Goal: Task Accomplishment & Management: Manage account settings

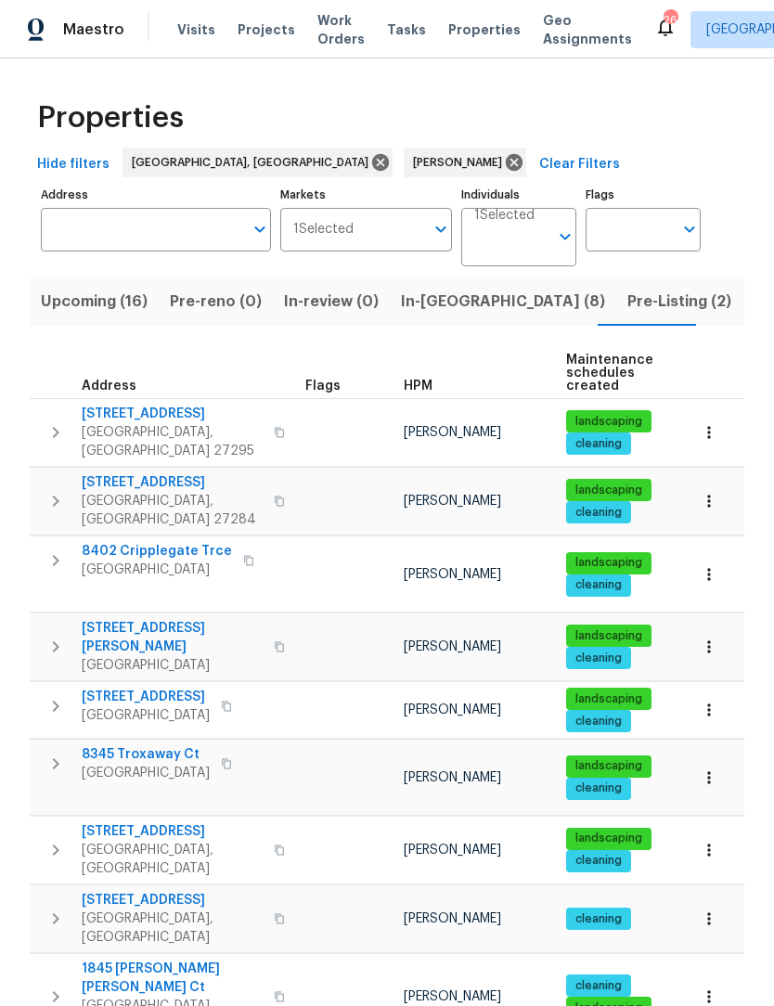
scroll to position [120, 0]
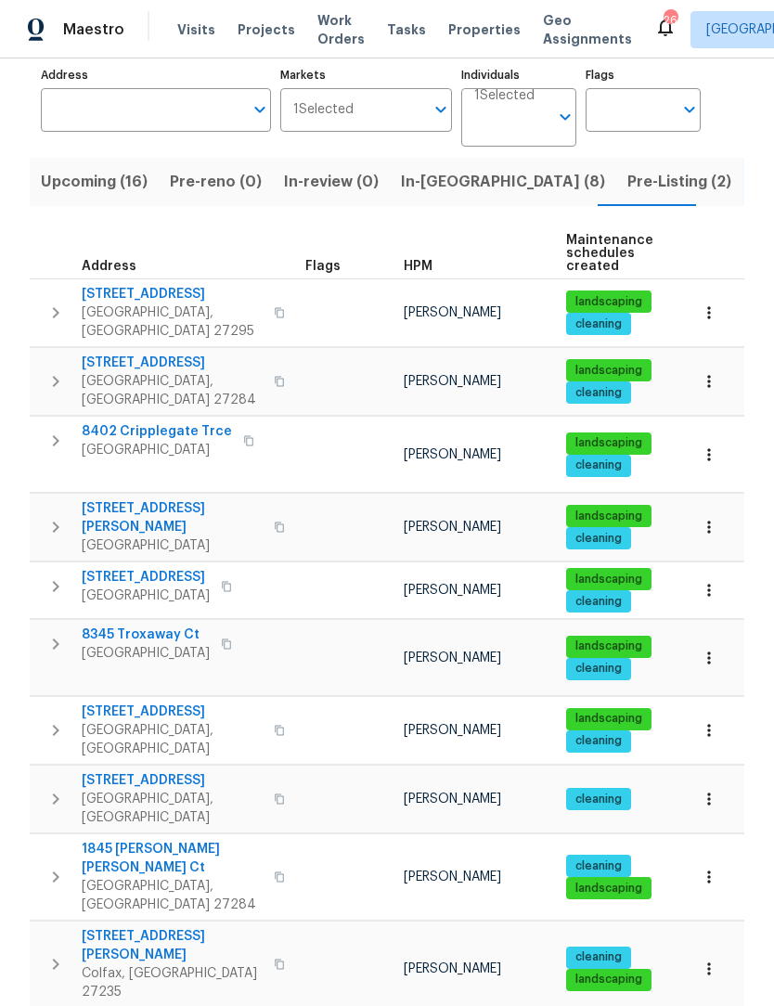
click at [429, 185] on span "In-reno (8)" at bounding box center [503, 182] width 204 height 26
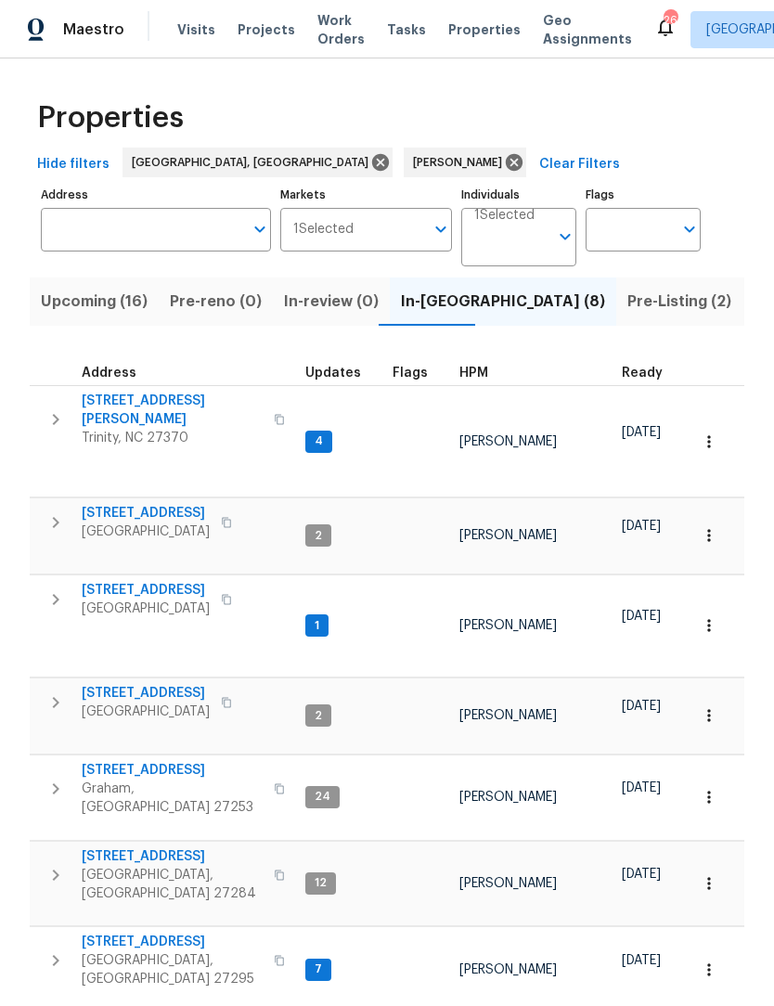
click at [124, 933] on span "[STREET_ADDRESS]" at bounding box center [172, 942] width 181 height 19
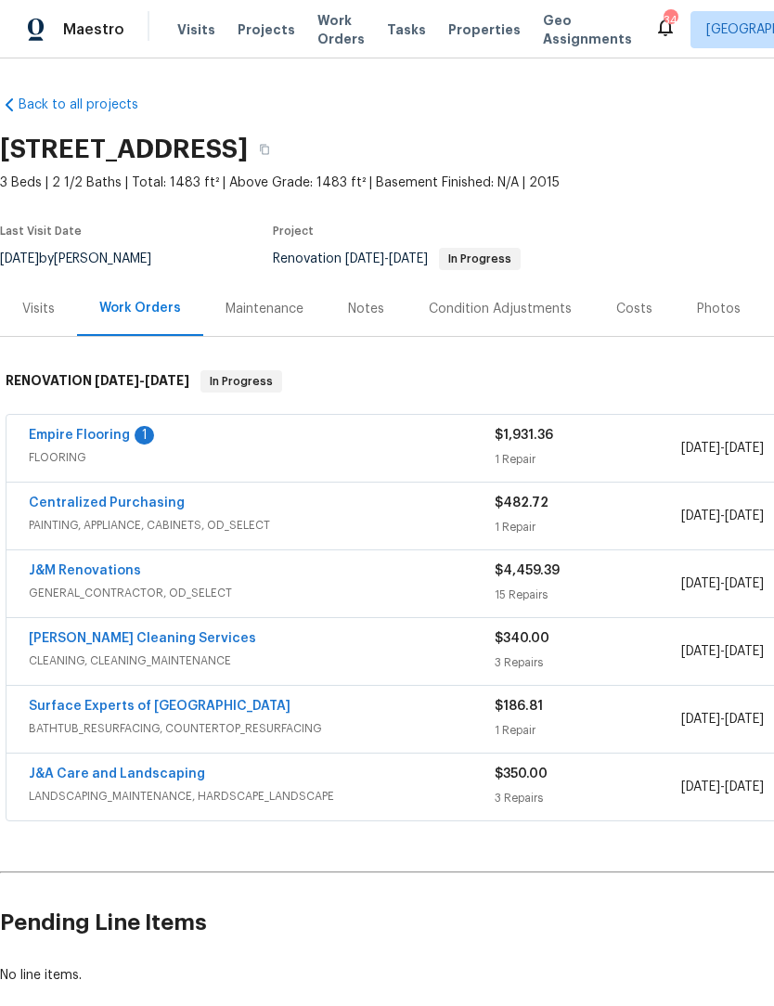
click at [336, 33] on span "Work Orders" at bounding box center [340, 29] width 47 height 37
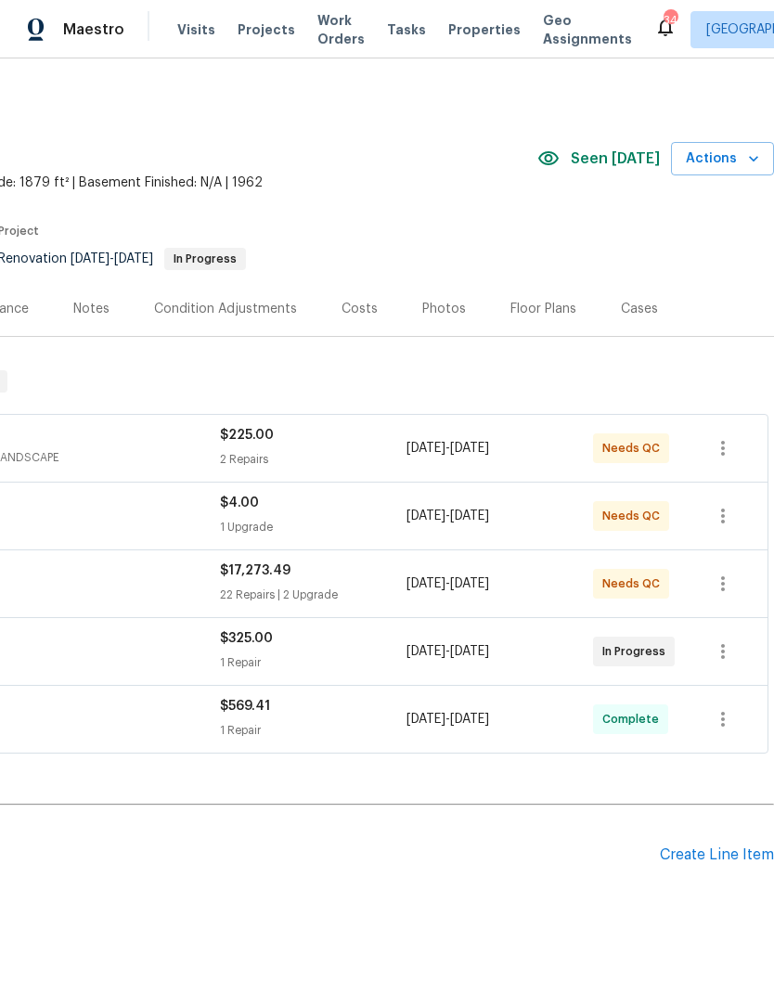
scroll to position [0, 275]
click at [724, 153] on span "Actions" at bounding box center [722, 159] width 73 height 23
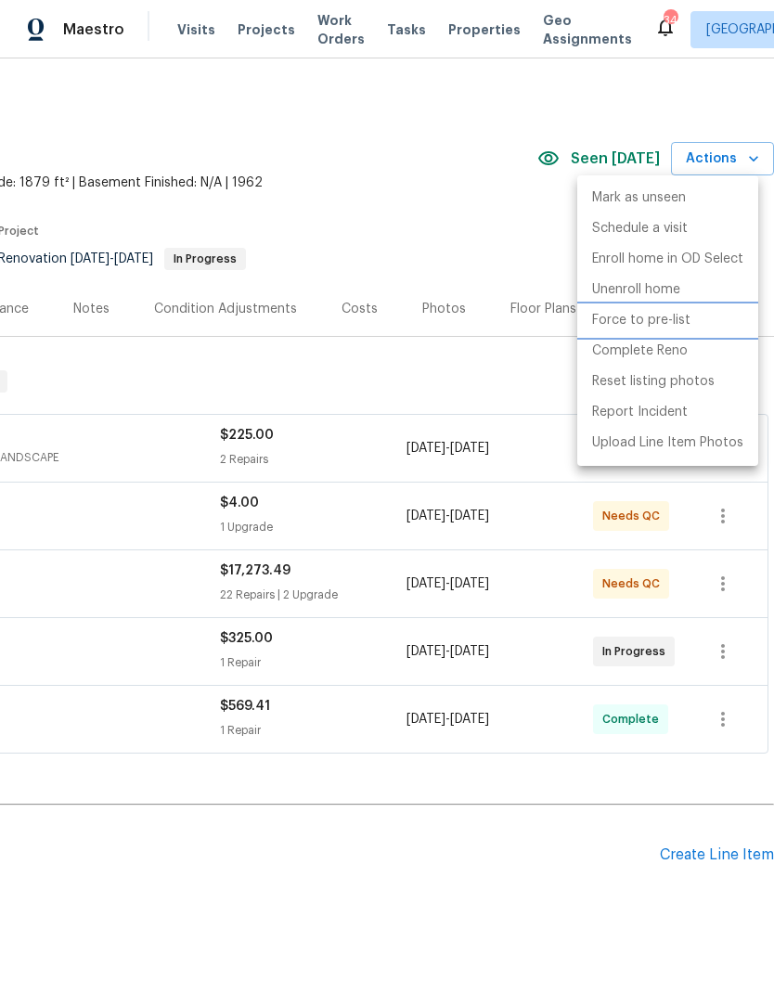
click at [651, 317] on p "Force to pre-list" at bounding box center [641, 320] width 98 height 19
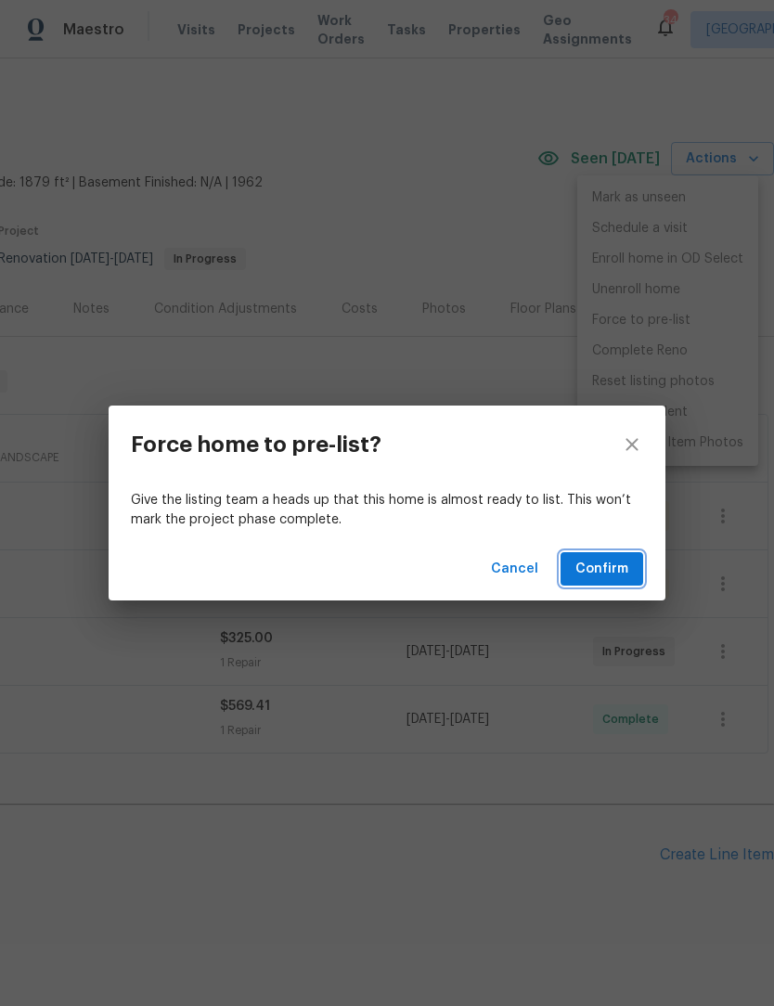
click at [626, 569] on span "Confirm" at bounding box center [601, 569] width 53 height 23
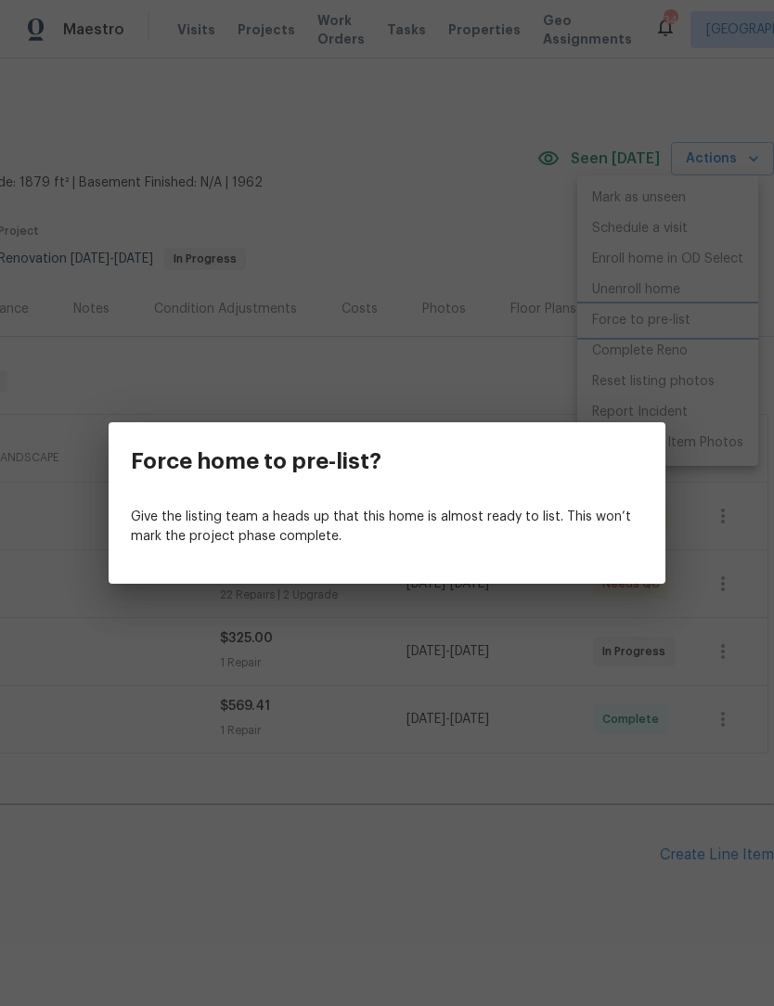
click at [464, 849] on div "Force home to pre-list? Give the listing team a heads up that this home is almo…" at bounding box center [387, 503] width 774 height 1006
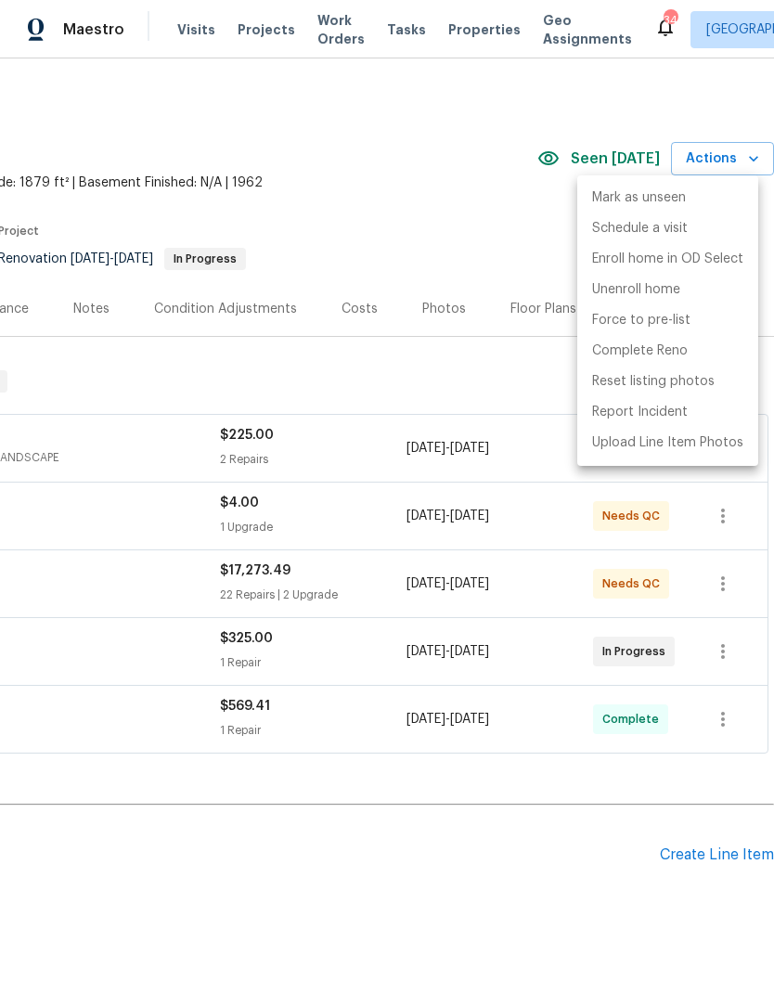
click at [471, 368] on div at bounding box center [387, 503] width 774 height 1006
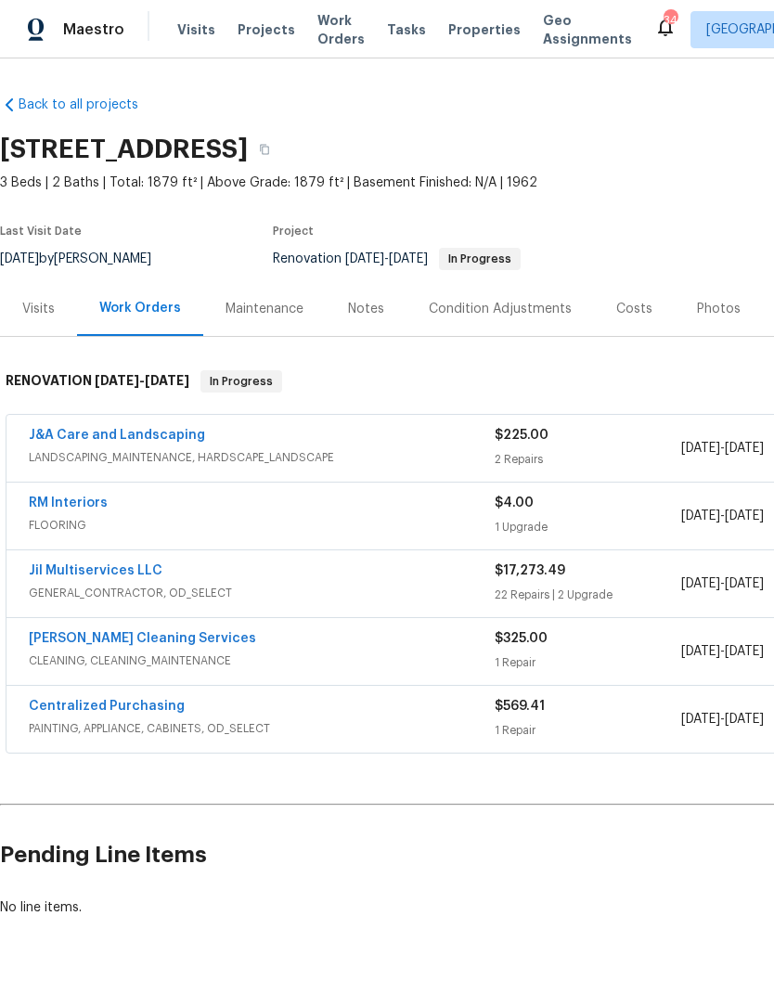
scroll to position [0, 0]
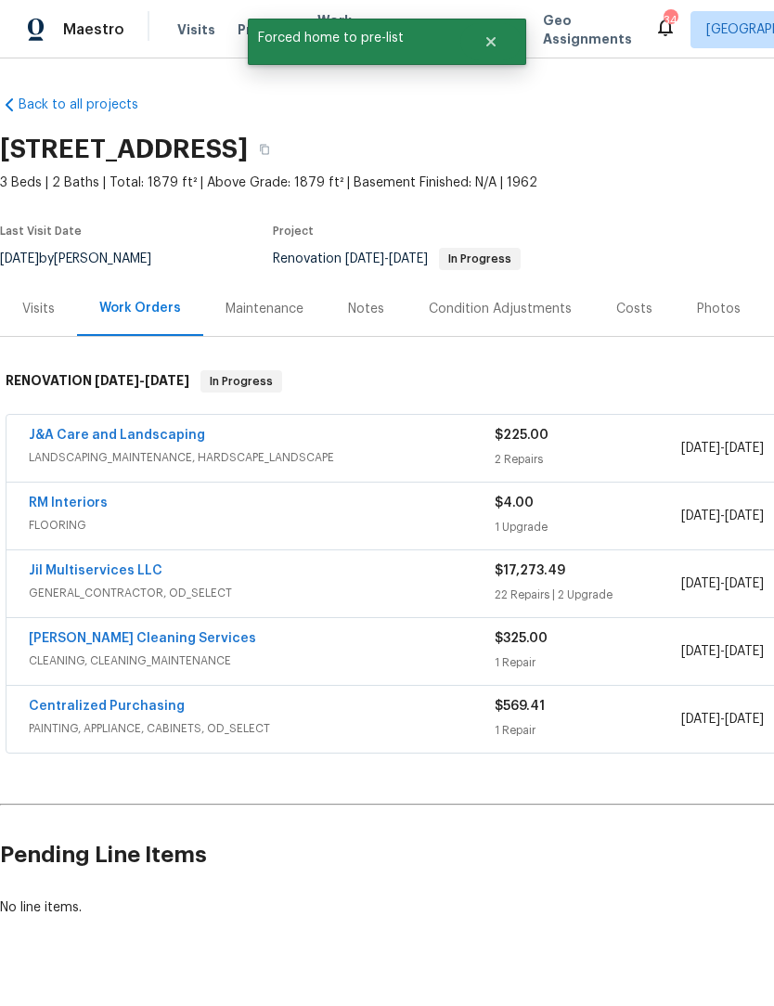
click at [117, 574] on link "Jil Multiservices LLC" at bounding box center [96, 570] width 134 height 13
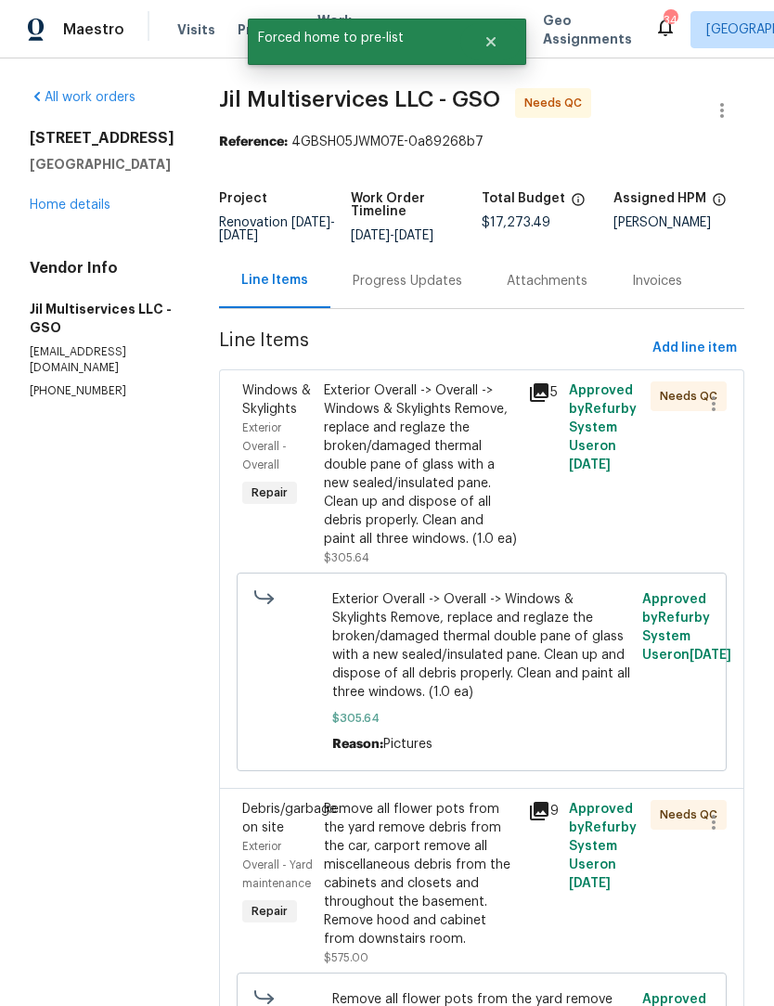
click at [399, 499] on div "Exterior Overall -> Overall -> Windows & Skylights Remove, replace and reglaze …" at bounding box center [420, 464] width 193 height 167
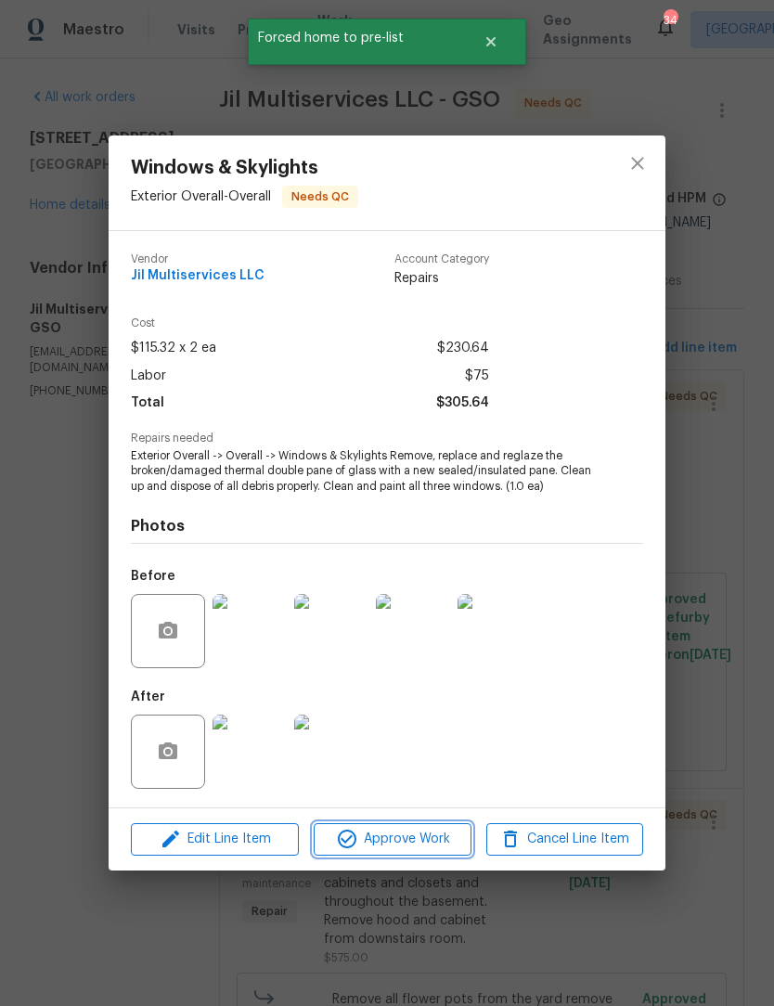
click at [415, 828] on button "Approve Work" at bounding box center [392, 839] width 157 height 32
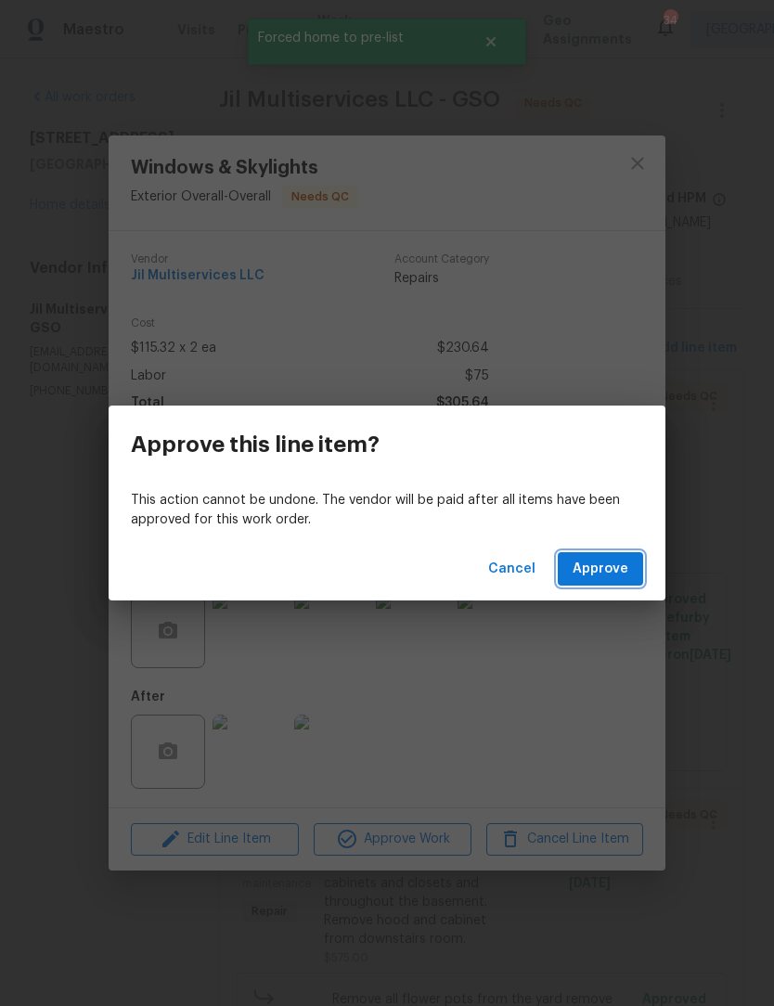
click at [607, 557] on button "Approve" at bounding box center [600, 569] width 85 height 34
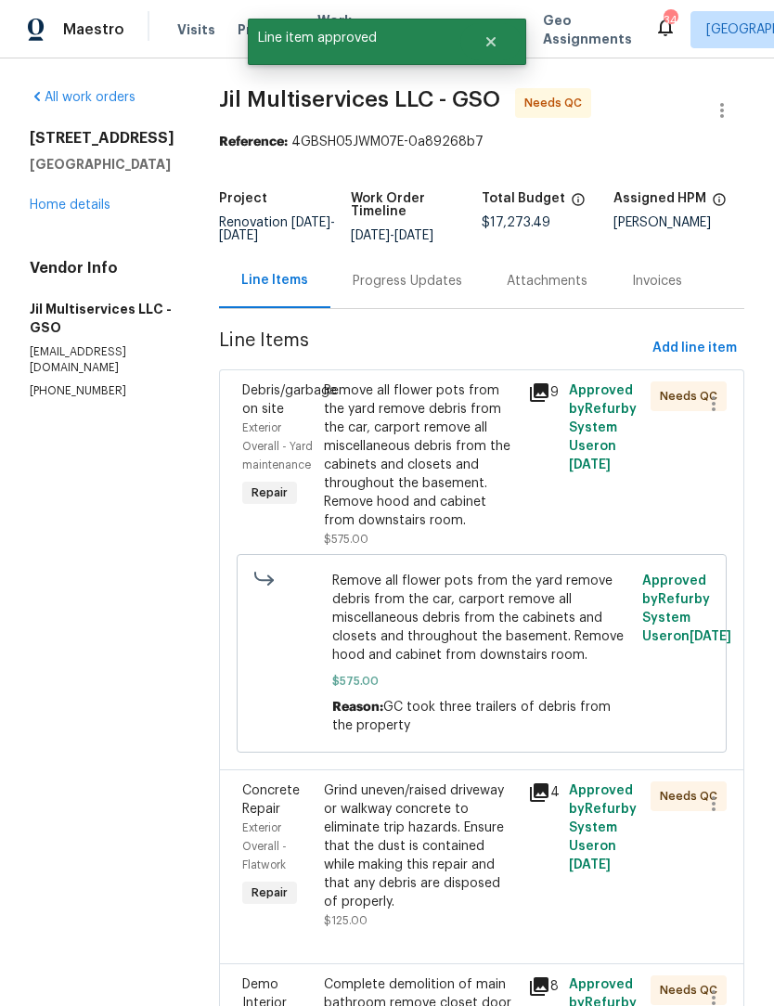
click at [462, 487] on div "Remove all flower pots from the yard remove debris from the car, carport remove…" at bounding box center [420, 455] width 193 height 149
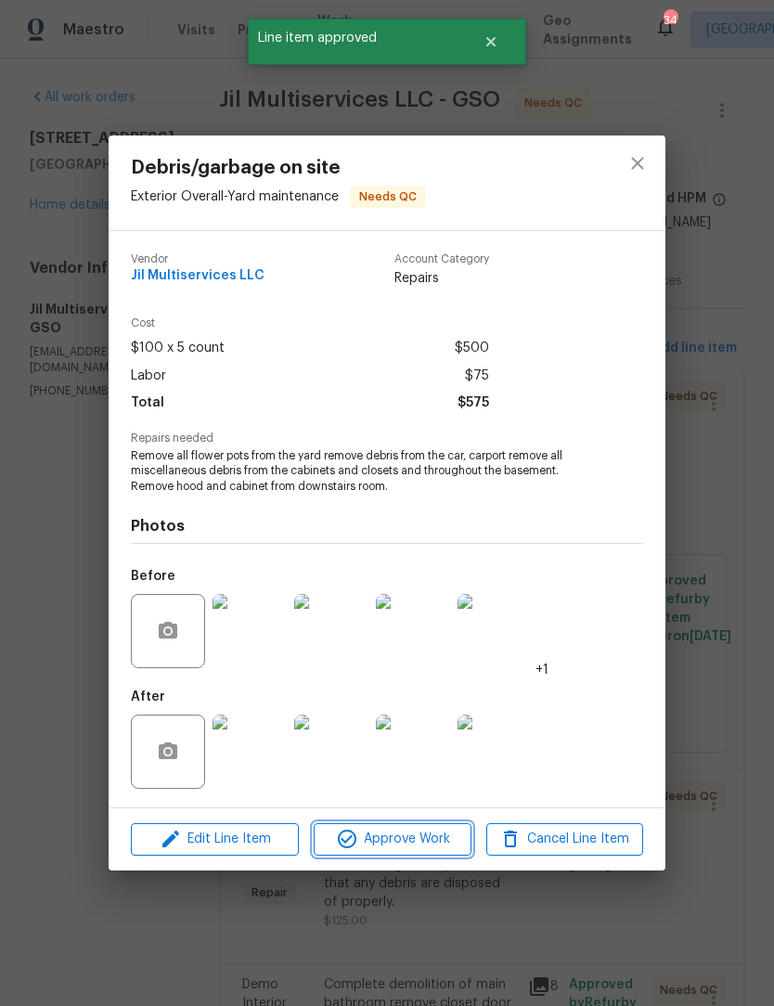
click at [420, 844] on span "Approve Work" at bounding box center [392, 839] width 146 height 23
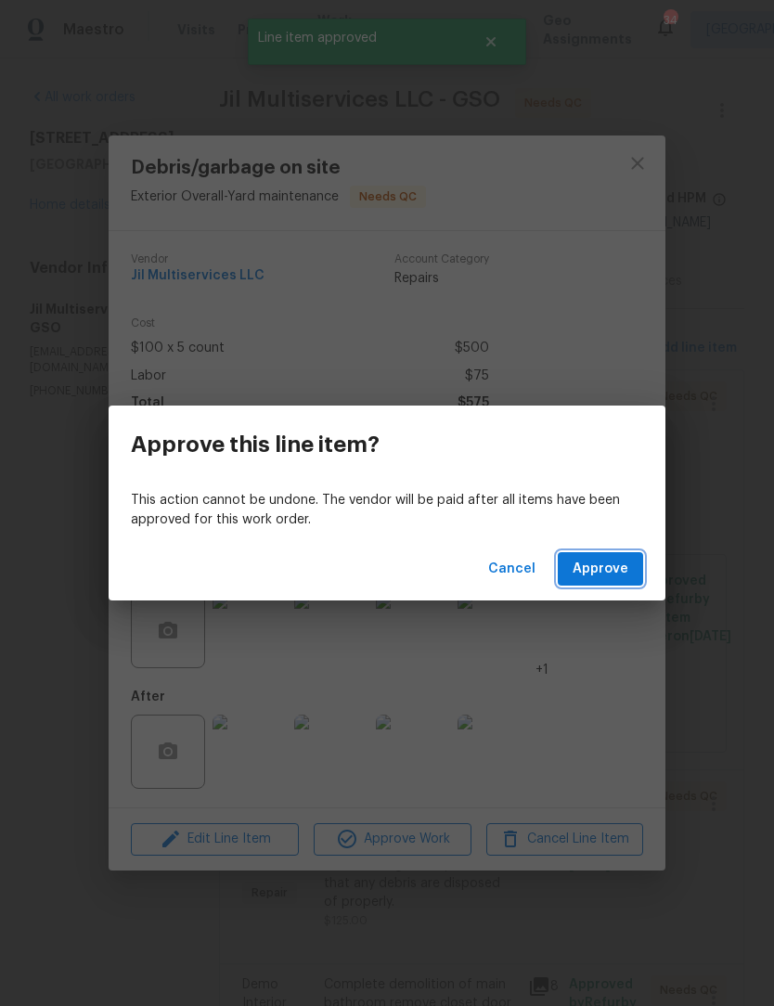
click at [603, 562] on span "Approve" at bounding box center [601, 569] width 56 height 23
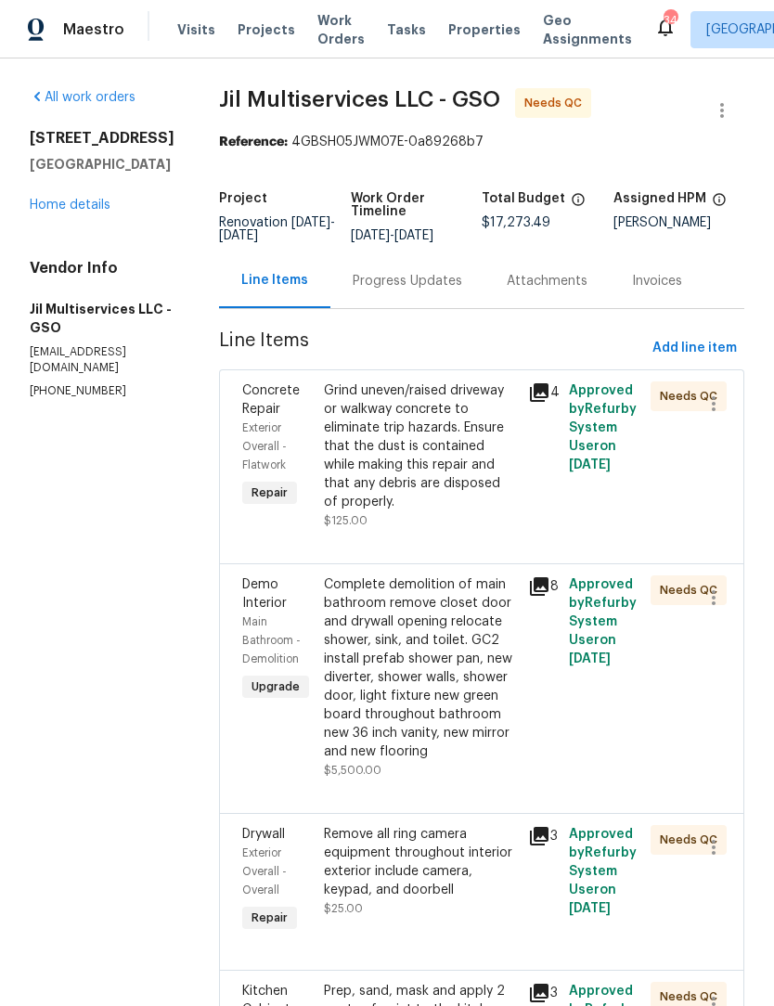
click at [480, 442] on div "Grind uneven/raised driveway or walkway concrete to eliminate trip hazards. Ens…" at bounding box center [420, 446] width 193 height 130
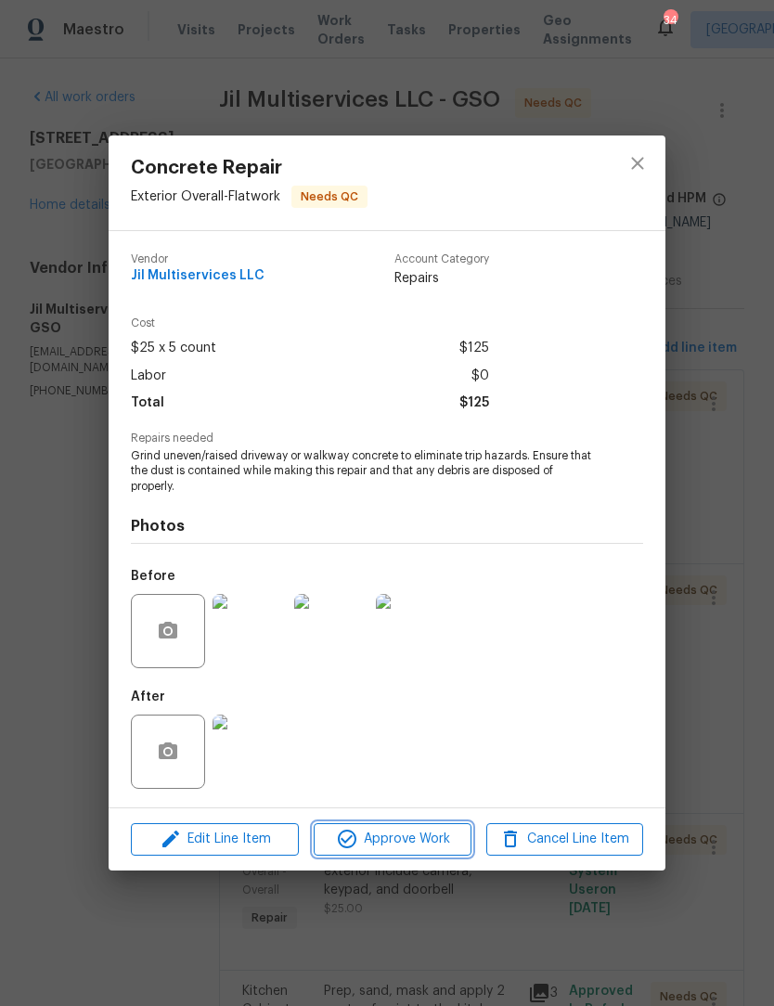
click at [426, 842] on span "Approve Work" at bounding box center [392, 839] width 146 height 23
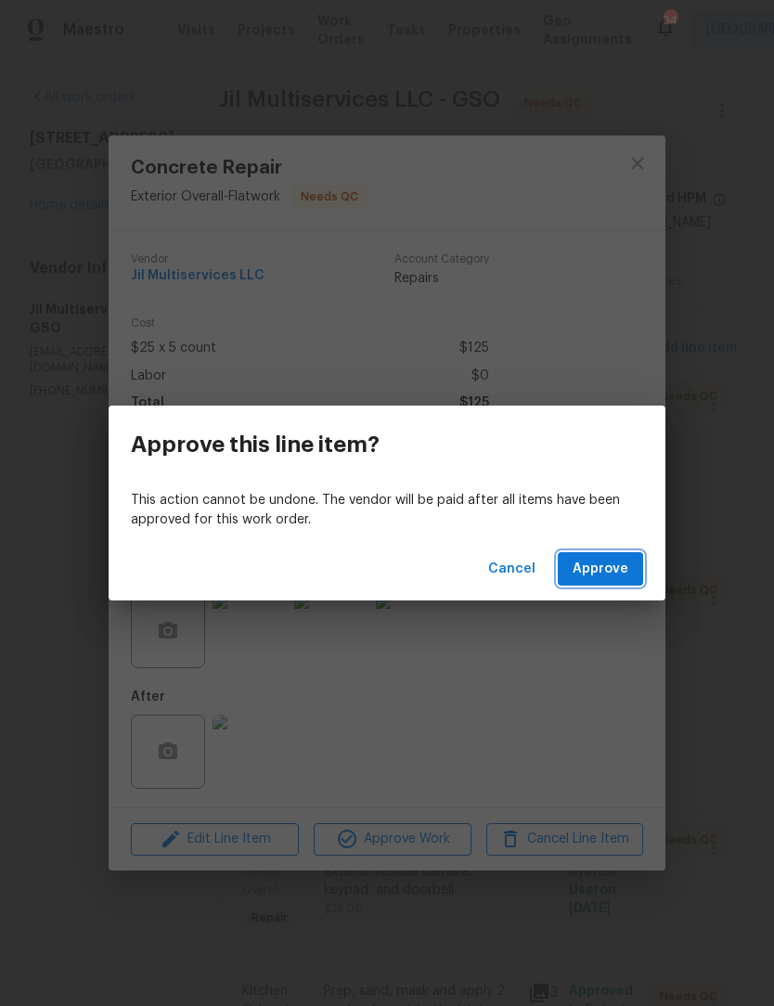
click at [611, 562] on span "Approve" at bounding box center [601, 569] width 56 height 23
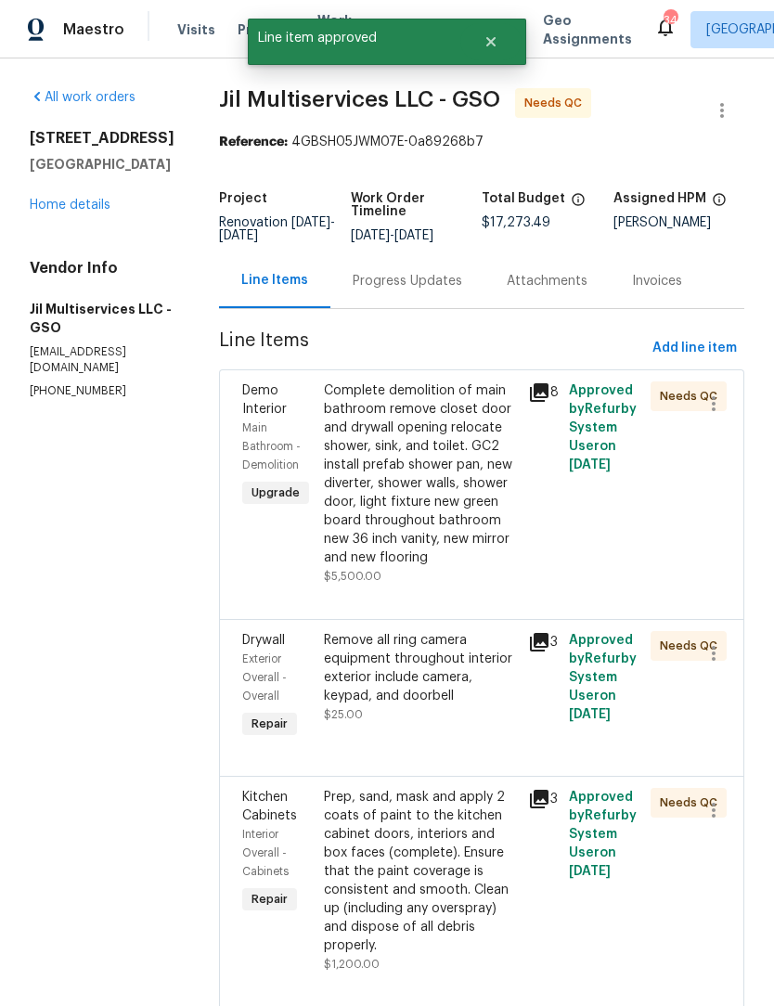
click at [443, 499] on div "Complete demolition of main bathroom remove closet door and drywall opening rel…" at bounding box center [420, 474] width 193 height 186
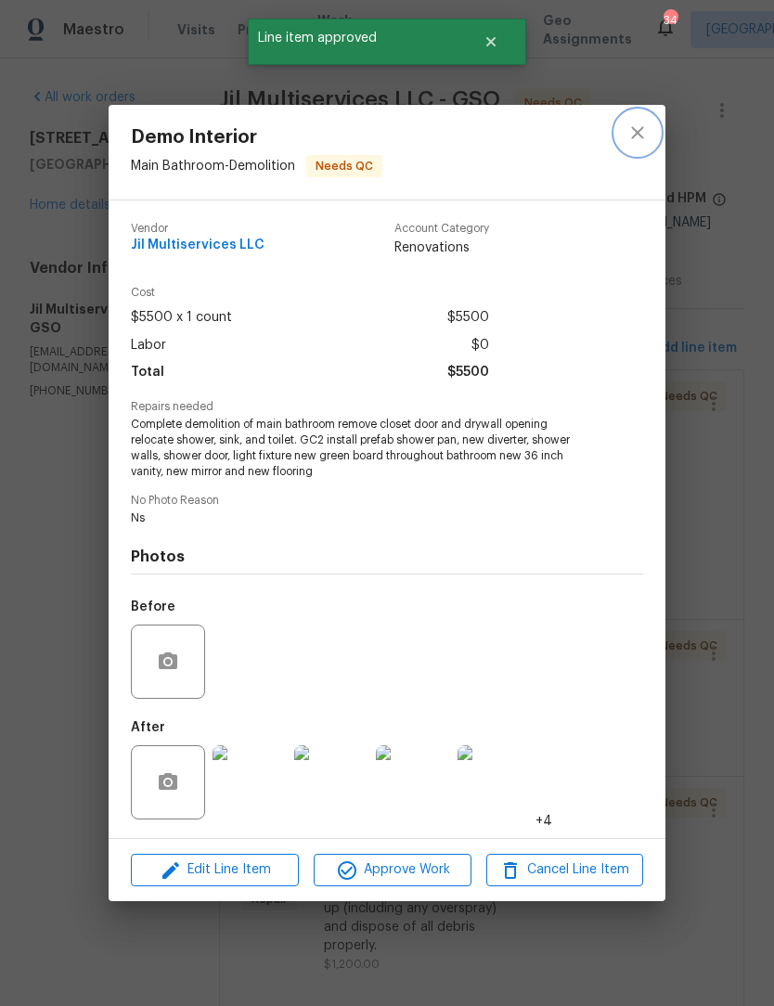
click at [643, 127] on icon "close" at bounding box center [638, 133] width 22 height 22
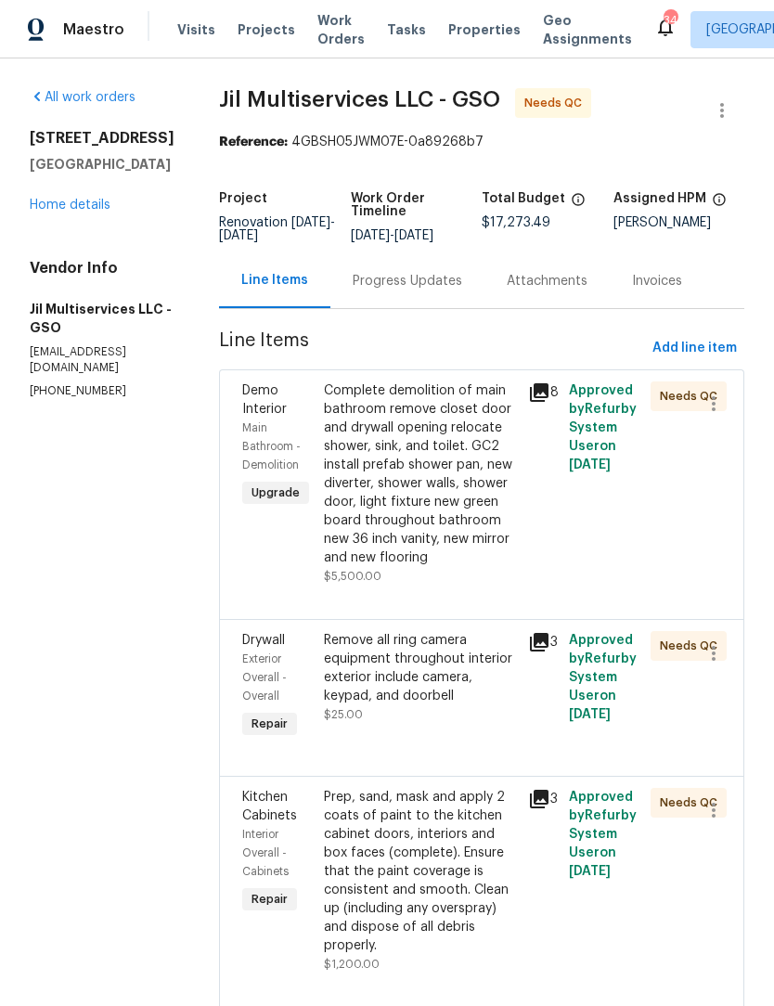
click at [454, 705] on div "Remove all ring camera equipment throughout interior exterior include camera, k…" at bounding box center [420, 668] width 193 height 74
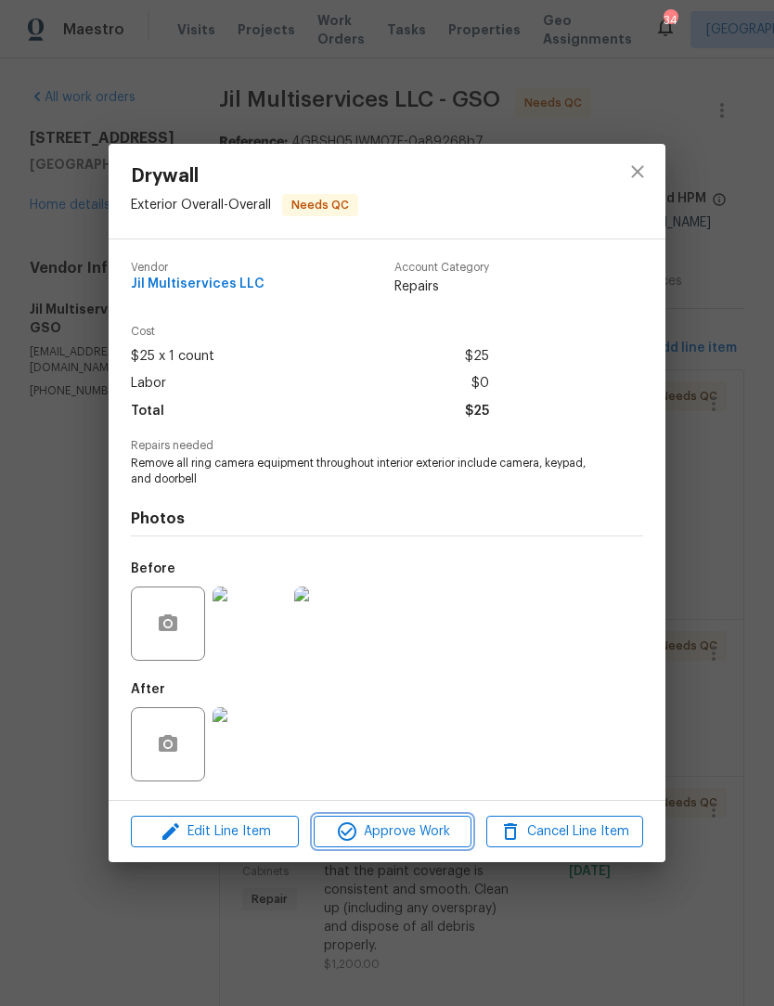
click at [429, 834] on span "Approve Work" at bounding box center [392, 832] width 146 height 23
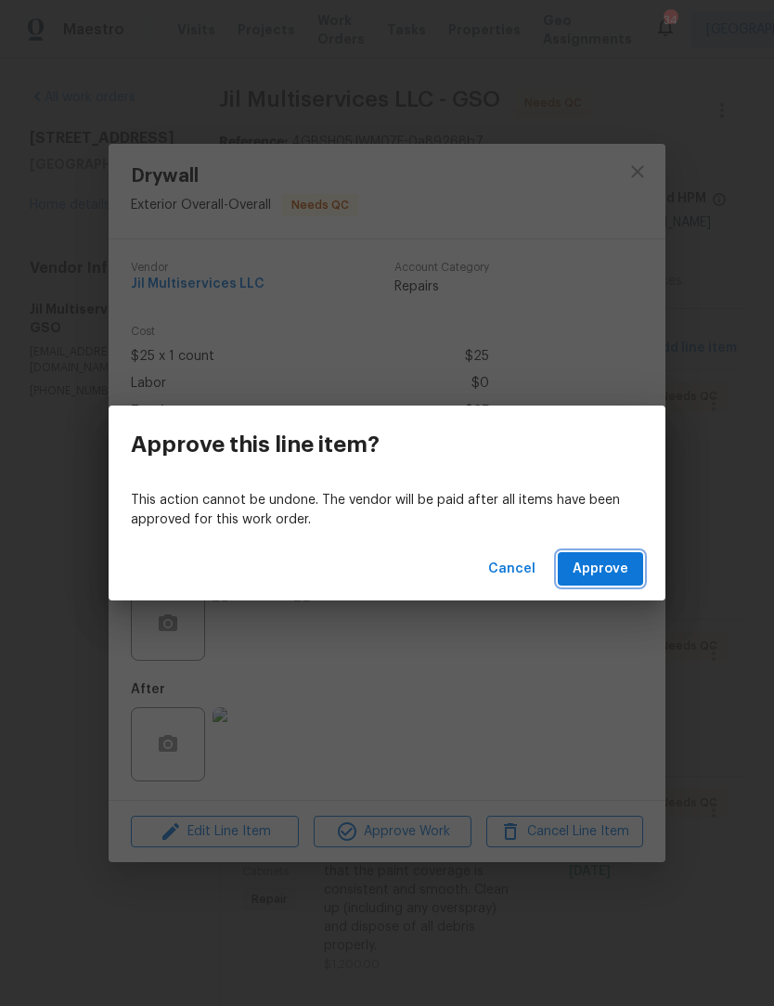
click at [625, 569] on span "Approve" at bounding box center [601, 569] width 56 height 23
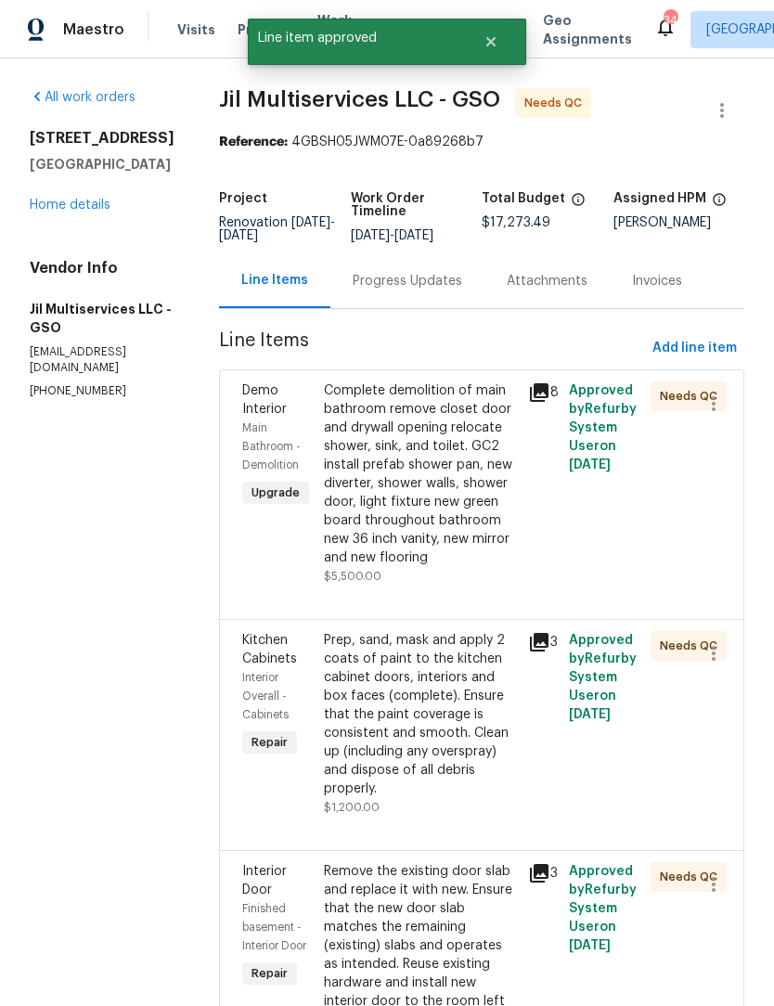
click at [442, 737] on div "Prep, sand, mask and apply 2 coats of paint to the kitchen cabinet doors, inter…" at bounding box center [420, 714] width 193 height 167
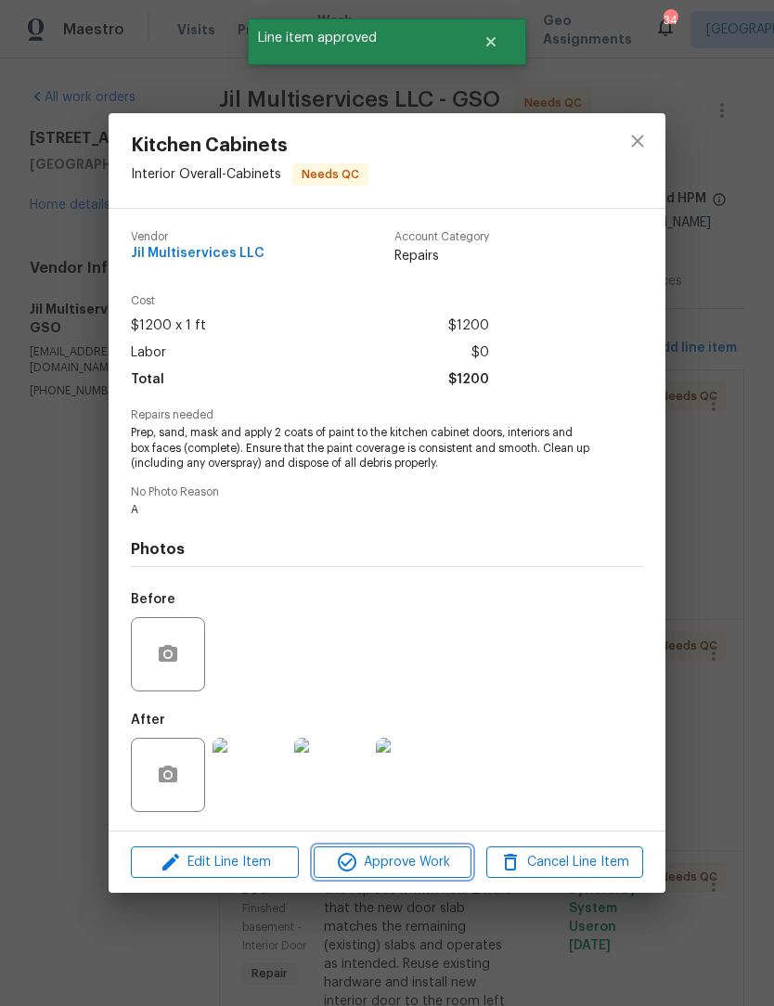
click at [431, 871] on span "Approve Work" at bounding box center [392, 862] width 146 height 23
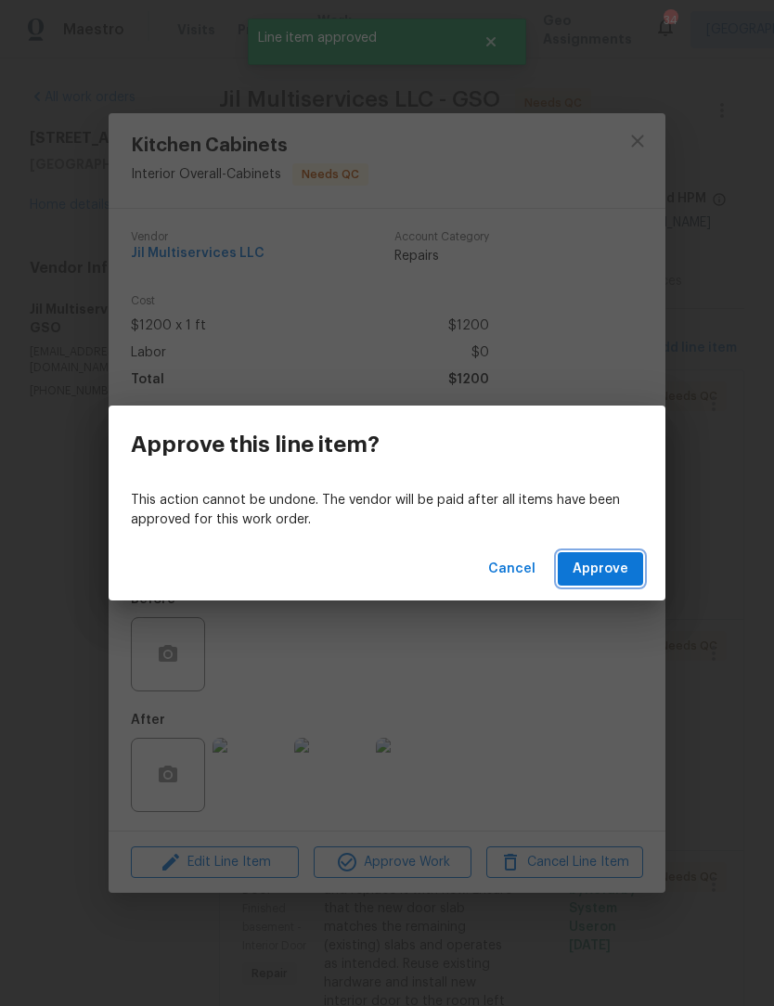
click at [639, 572] on button "Approve" at bounding box center [600, 569] width 85 height 34
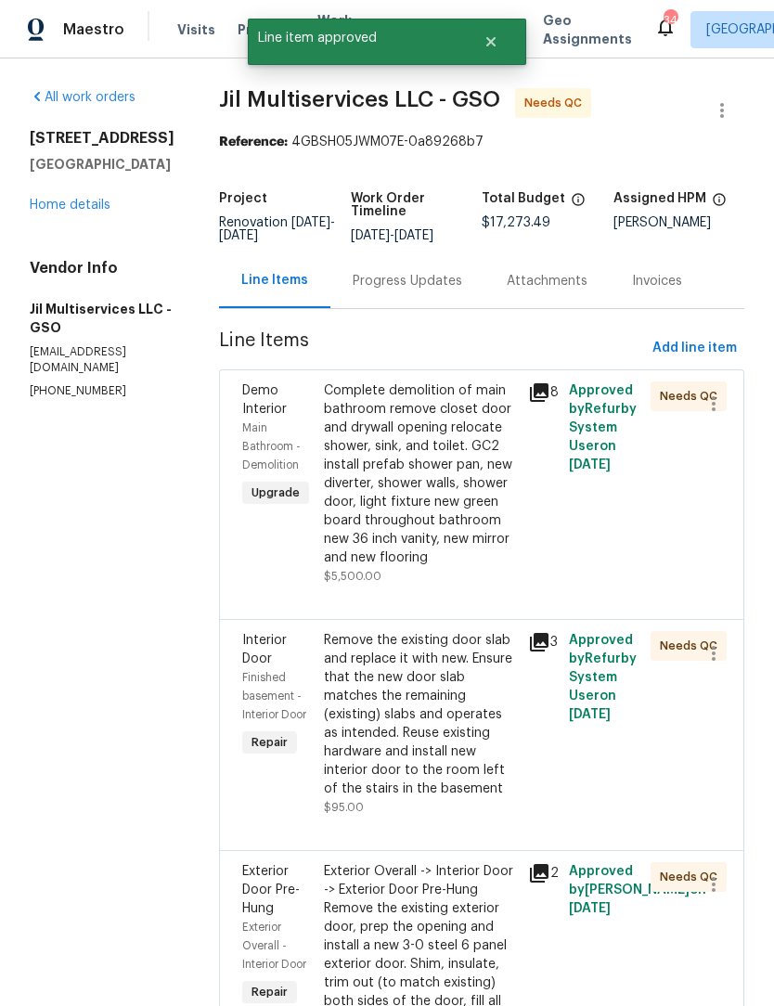
click at [446, 752] on div "Remove the existing door slab and replace it with new. Ensure that the new door…" at bounding box center [420, 714] width 193 height 167
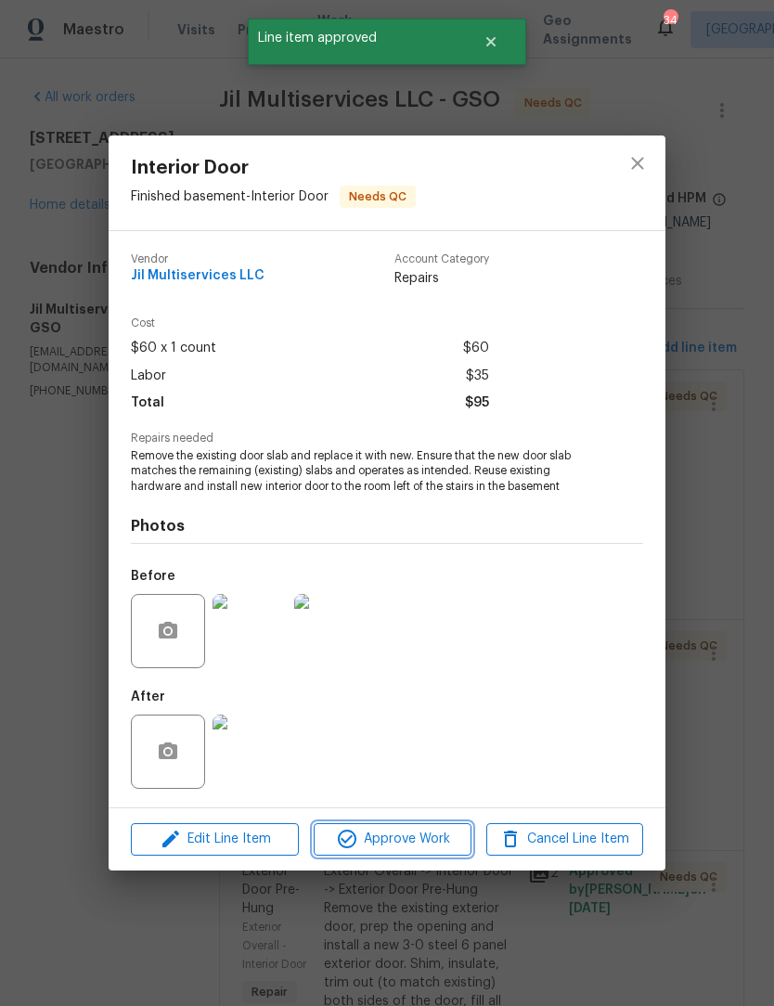
click at [424, 842] on span "Approve Work" at bounding box center [392, 839] width 146 height 23
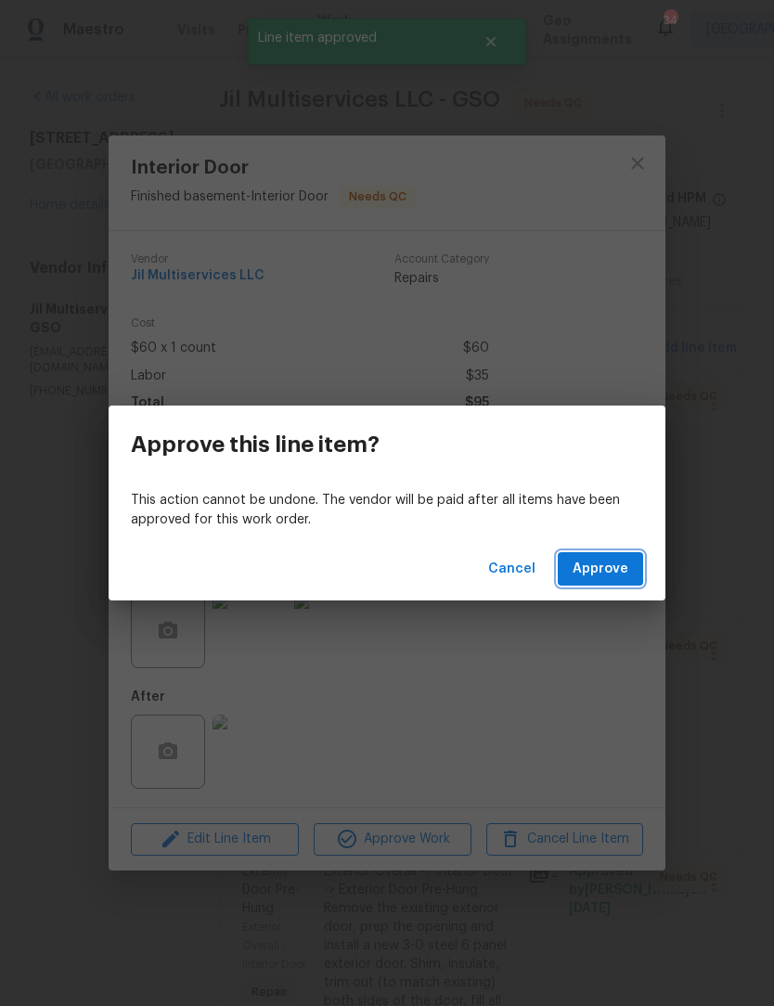
click at [606, 564] on span "Approve" at bounding box center [601, 569] width 56 height 23
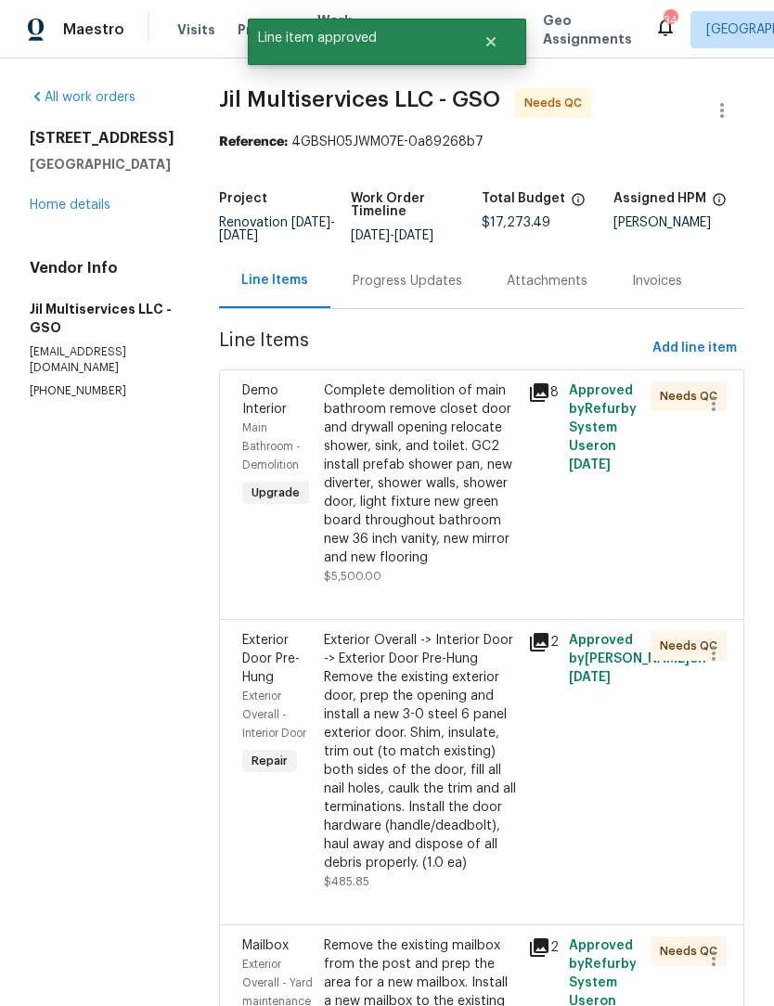
click at [460, 843] on div "Exterior Overall -> Interior Door -> Exterior Door Pre-Hung Remove the existing…" at bounding box center [420, 751] width 193 height 241
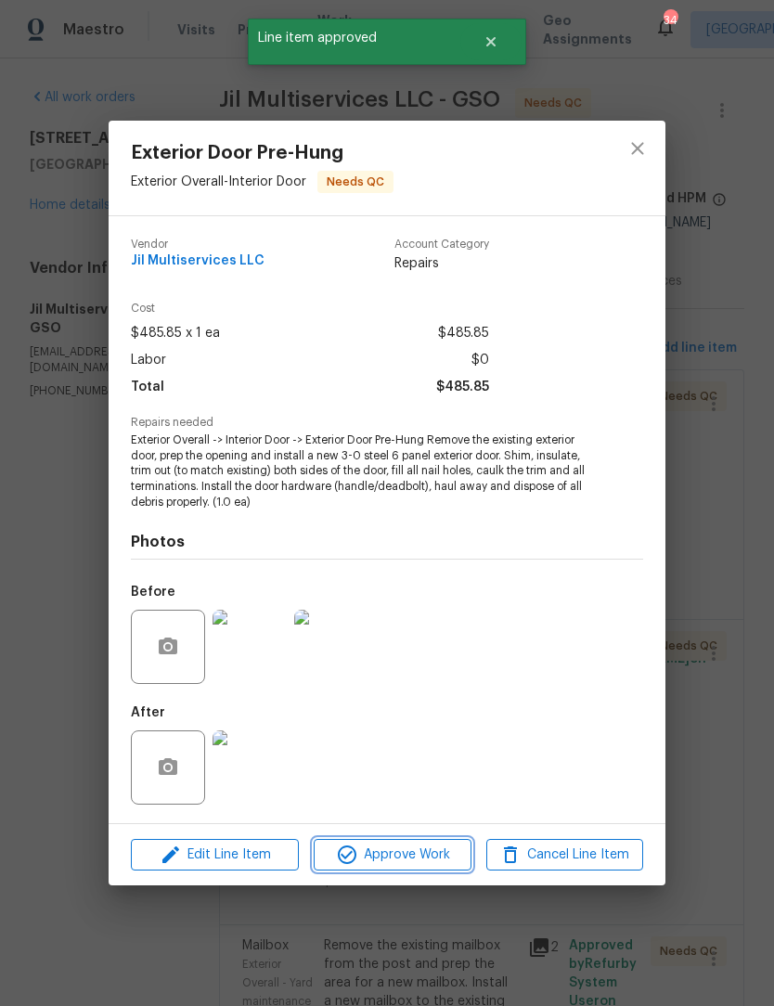
click at [413, 854] on span "Approve Work" at bounding box center [392, 855] width 146 height 23
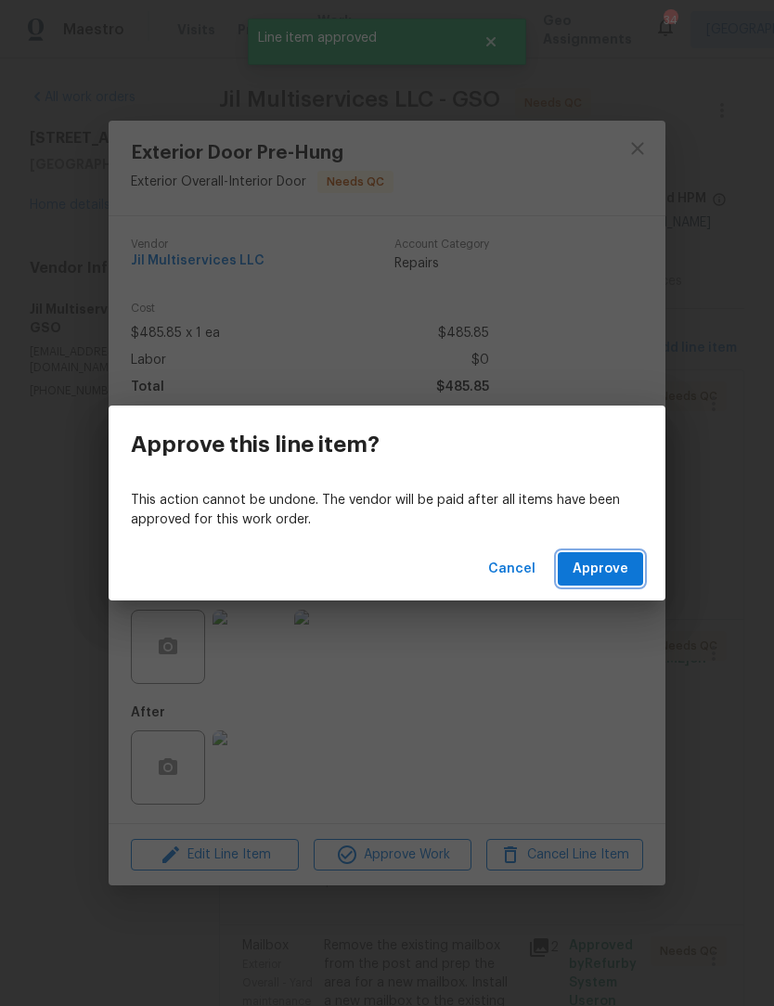
click at [614, 577] on span "Approve" at bounding box center [601, 569] width 56 height 23
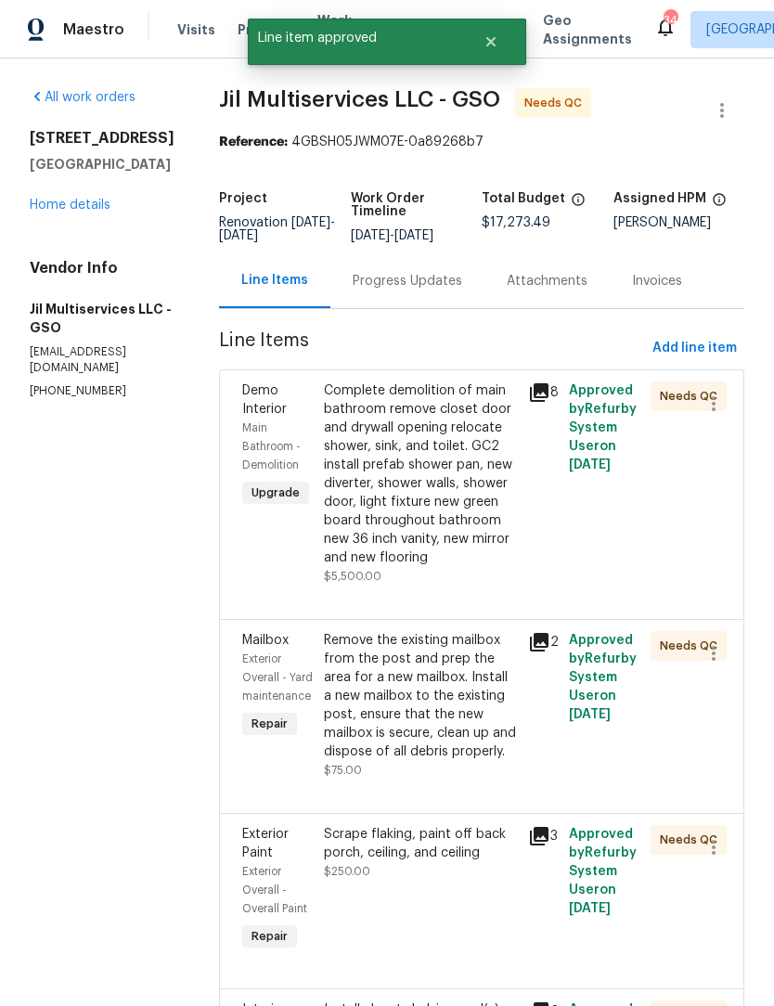
click at [445, 931] on div "Scrape flaking, paint off back porch, ceiling, and ceiling $250.00" at bounding box center [420, 890] width 204 height 141
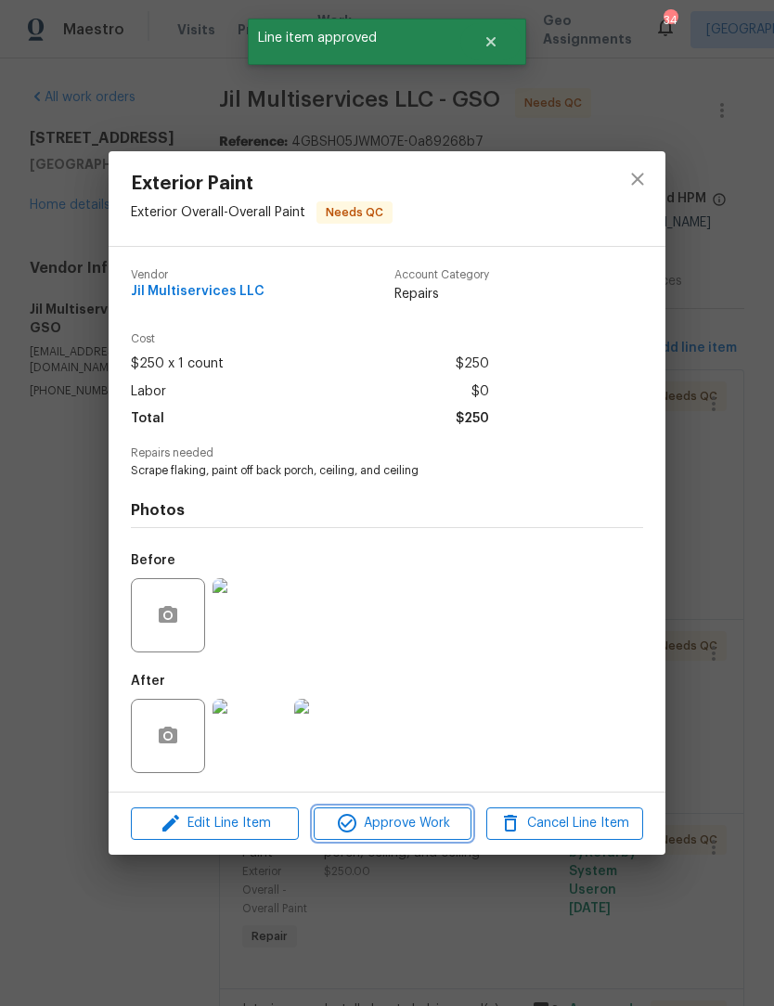
click at [418, 840] on button "Approve Work" at bounding box center [392, 824] width 157 height 32
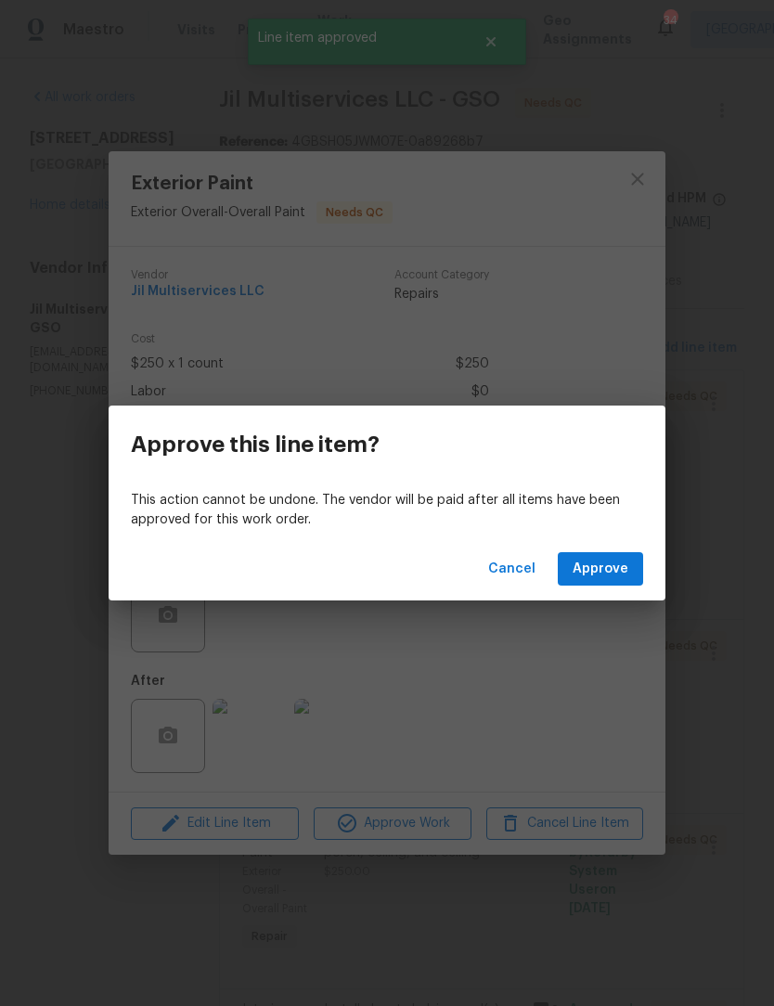
click at [615, 571] on span "Approve" at bounding box center [601, 569] width 56 height 23
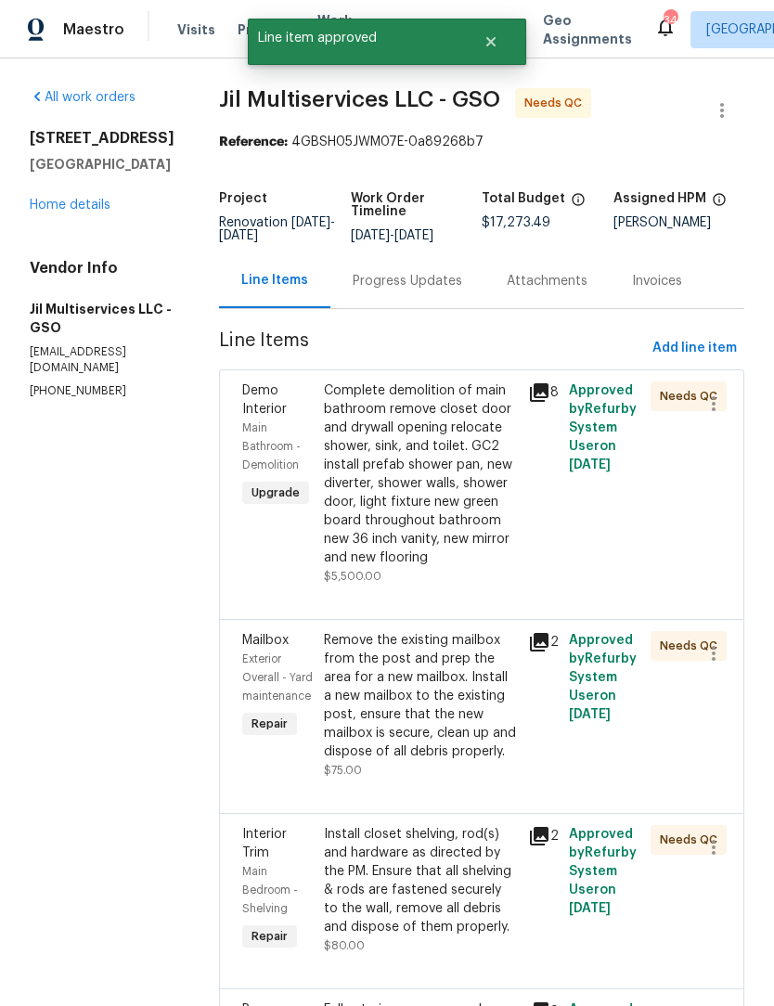
click at [442, 908] on div "Install closet shelving, rod(s) and hardware as directed by the PM. Ensure that…" at bounding box center [420, 880] width 193 height 111
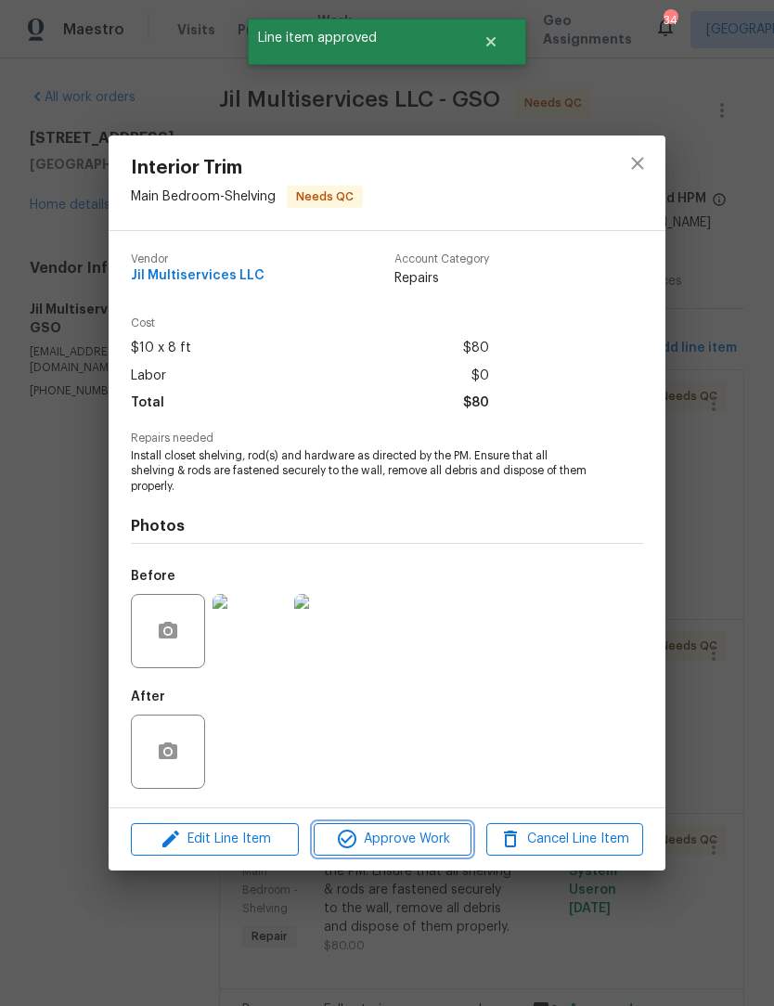
click at [402, 838] on span "Approve Work" at bounding box center [392, 839] width 146 height 23
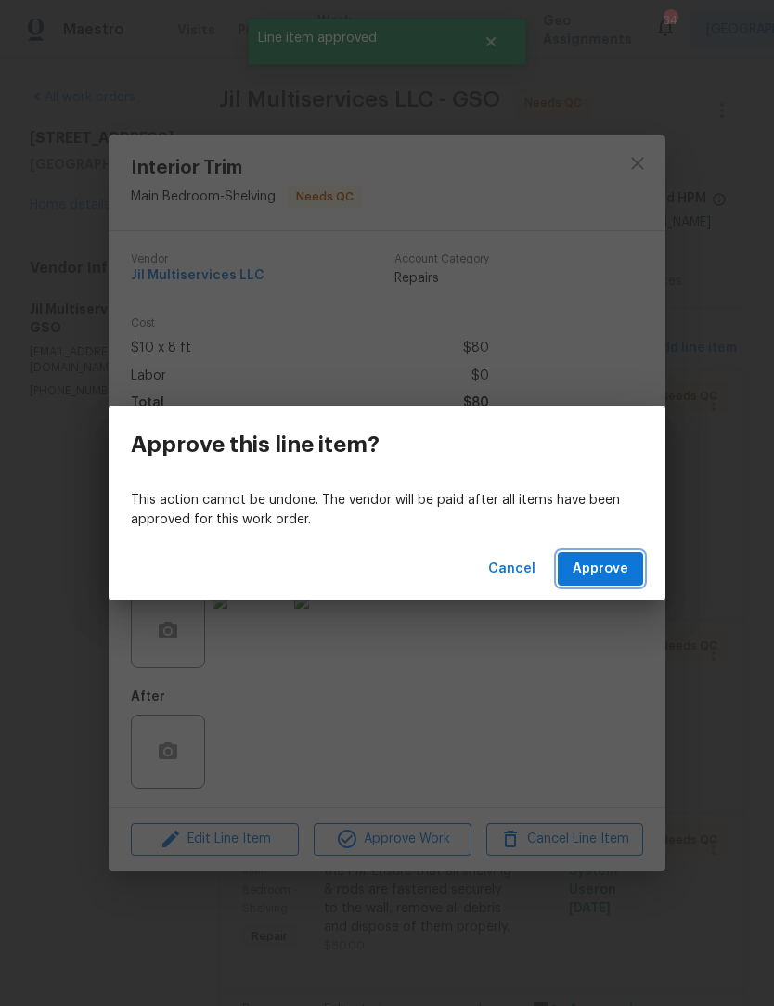
click at [594, 572] on span "Approve" at bounding box center [601, 569] width 56 height 23
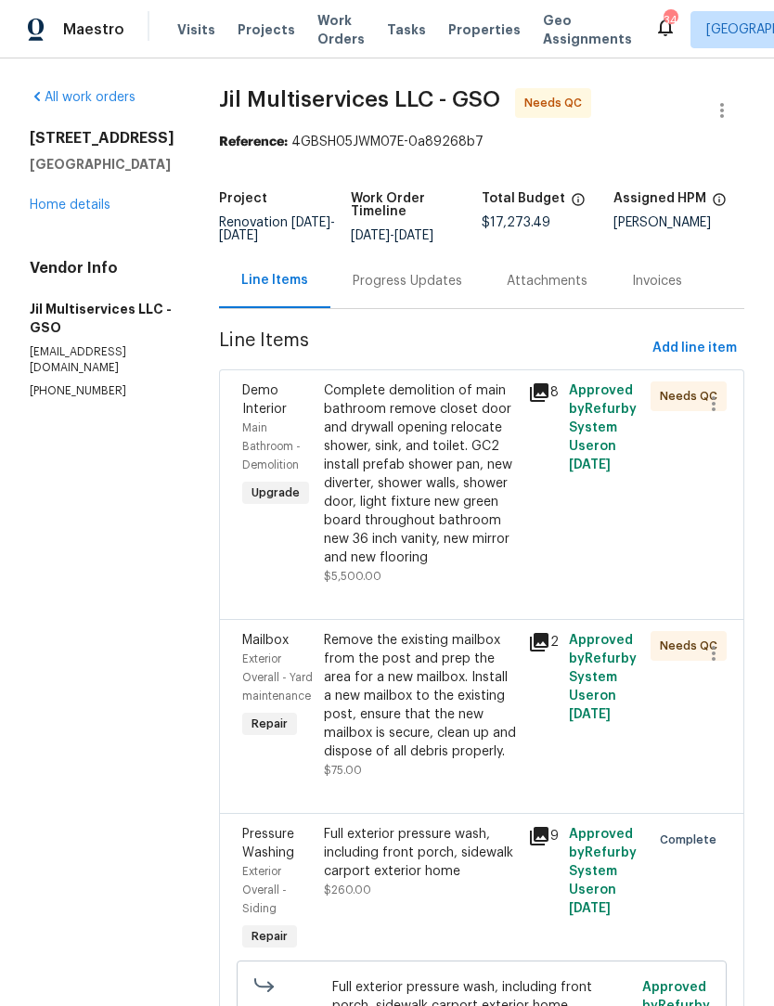
click at [473, 722] on div "Remove the existing mailbox from the post and prep the area for a new mailbox. …" at bounding box center [420, 696] width 193 height 130
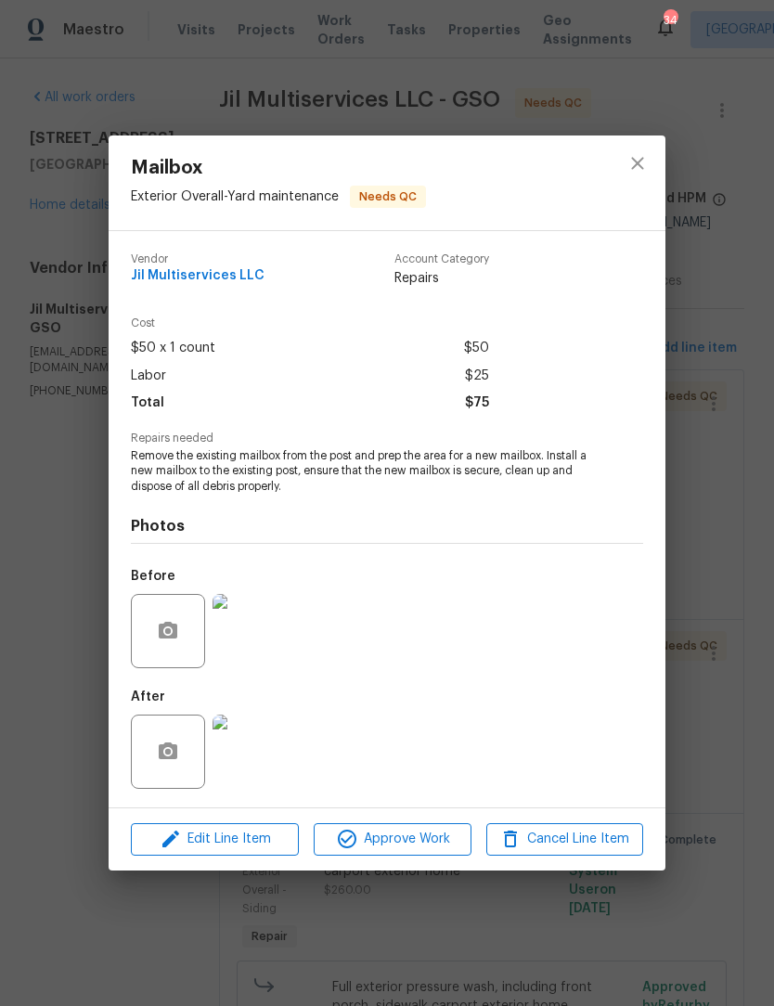
click at [431, 839] on span "Approve Work" at bounding box center [392, 839] width 146 height 23
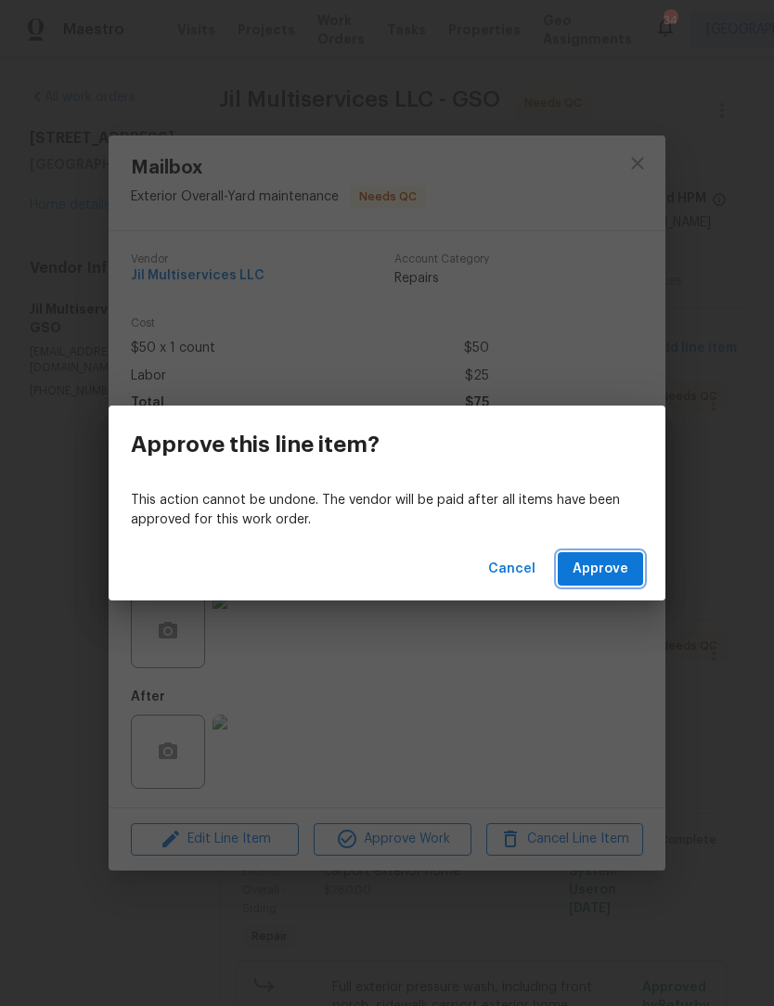
click at [626, 573] on span "Approve" at bounding box center [601, 569] width 56 height 23
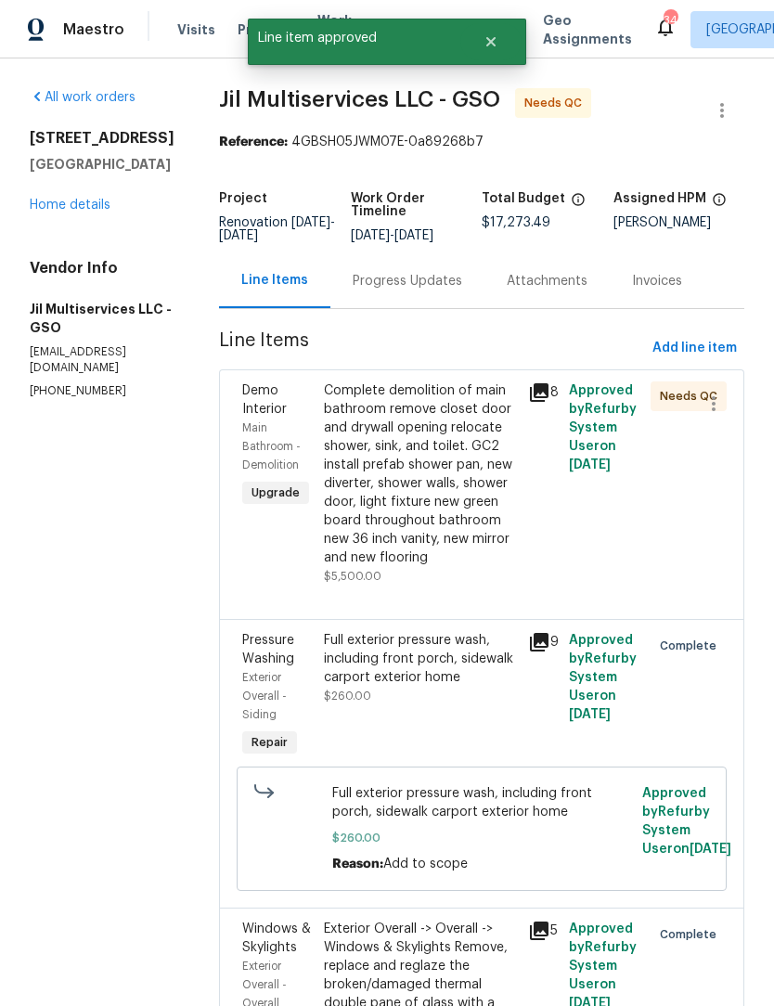
click at [463, 509] on div "Complete demolition of main bathroom remove closet door and drywall opening rel…" at bounding box center [420, 474] width 193 height 186
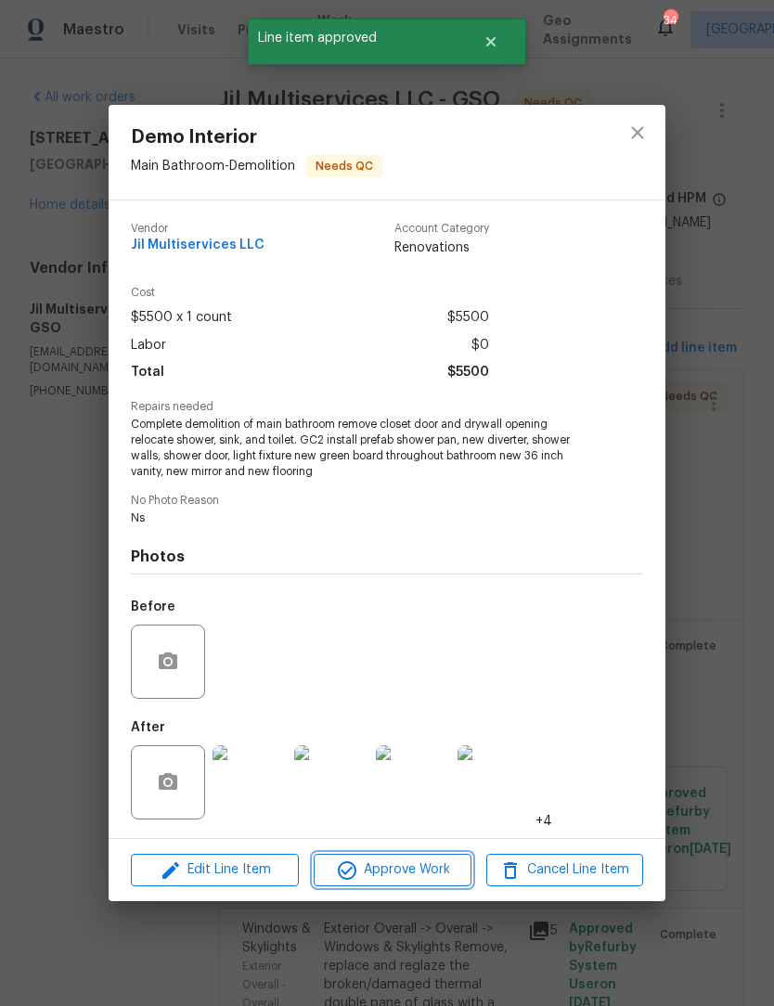
click at [464, 870] on span "Approve Work" at bounding box center [392, 870] width 146 height 23
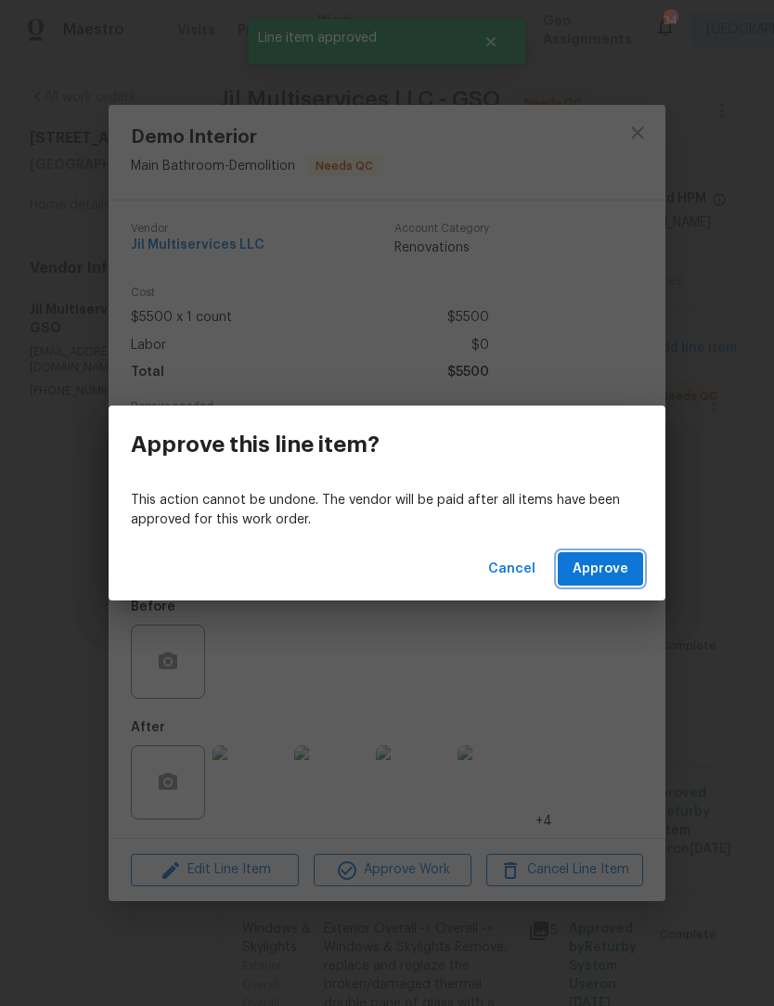
click at [617, 583] on button "Approve" at bounding box center [600, 569] width 85 height 34
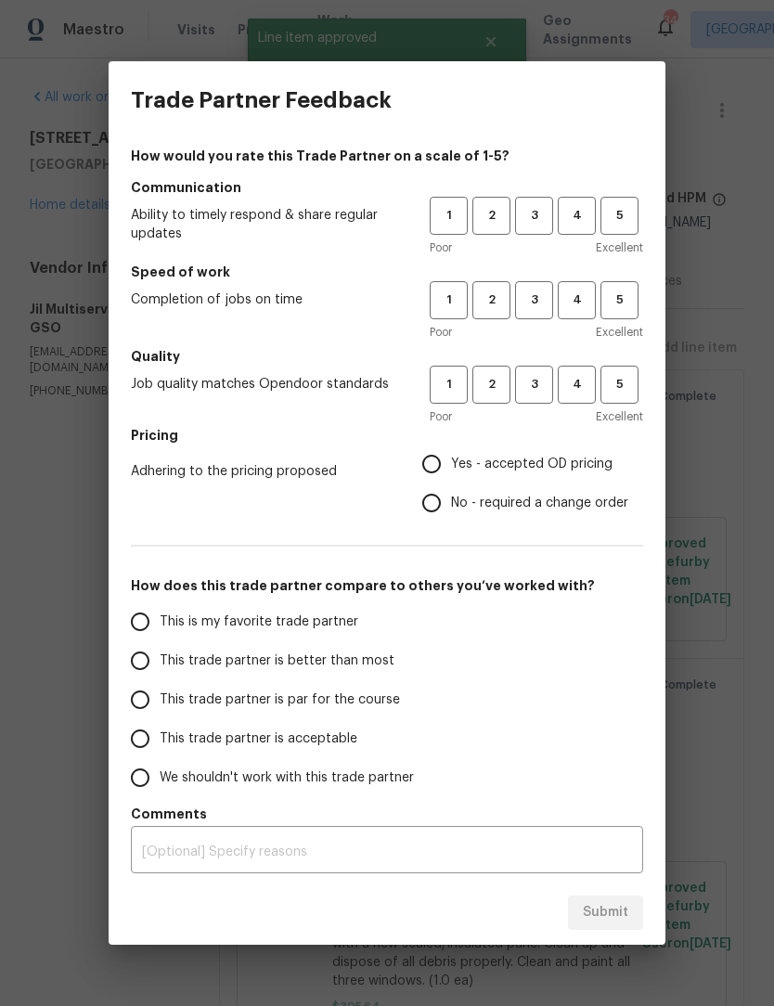
click at [531, 210] on span "3" at bounding box center [534, 215] width 34 height 21
click at [551, 306] on button "3" at bounding box center [534, 300] width 38 height 38
click at [538, 378] on span "3" at bounding box center [534, 384] width 34 height 21
click at [433, 470] on input "Yes - accepted OD pricing" at bounding box center [431, 464] width 39 height 39
radio input "true"
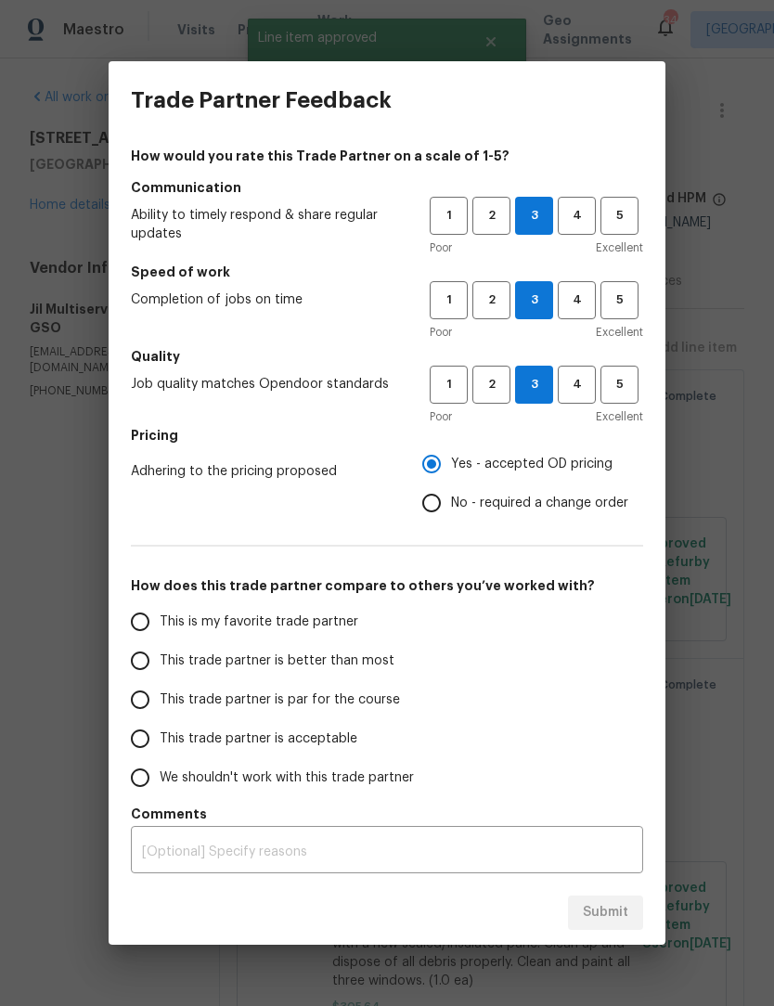
click at [154, 703] on input "This trade partner is par for the course" at bounding box center [140, 699] width 39 height 39
click at [626, 901] on span "Submit" at bounding box center [605, 912] width 45 height 23
radio input "true"
radio input "false"
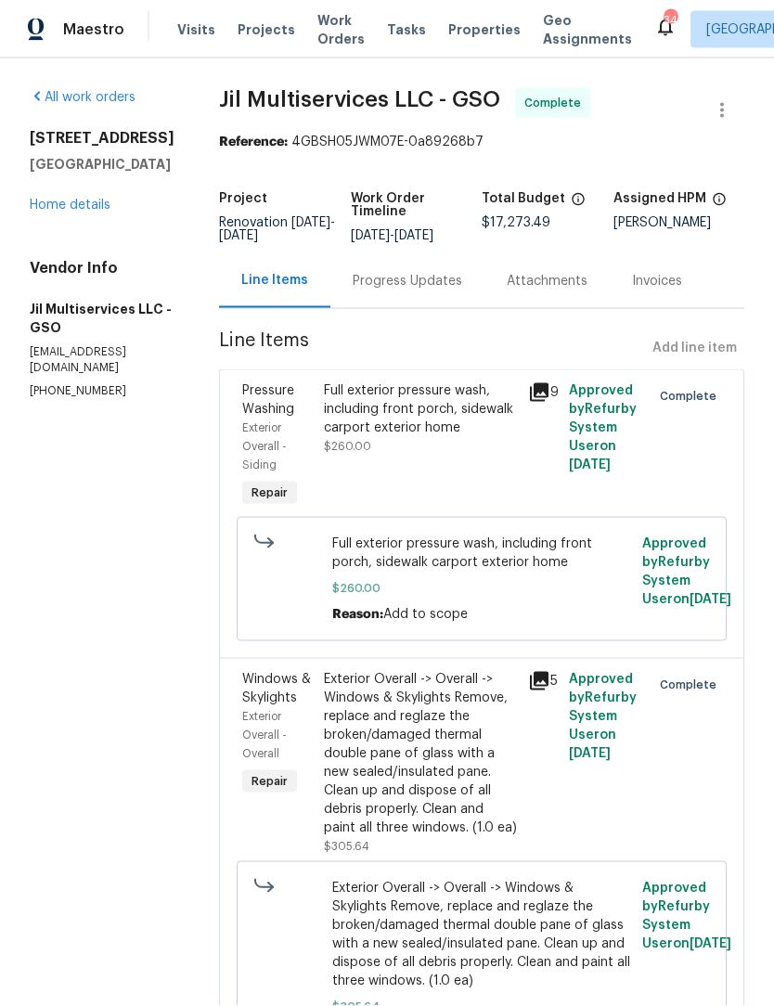
click at [90, 207] on div "4601 Oak Ridge Dr Winston Salem, NC 27105 Home details" at bounding box center [102, 171] width 145 height 85
click at [84, 212] on link "Home details" at bounding box center [70, 205] width 81 height 13
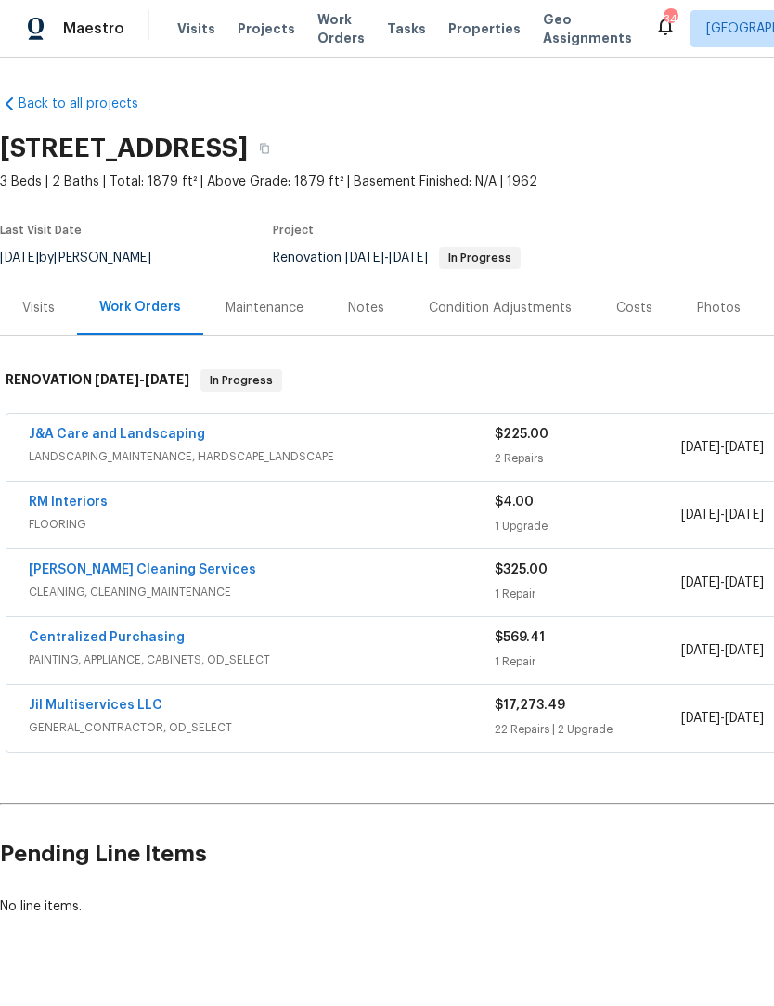
click at [138, 429] on link "J&A Care and Landscaping" at bounding box center [117, 435] width 176 height 13
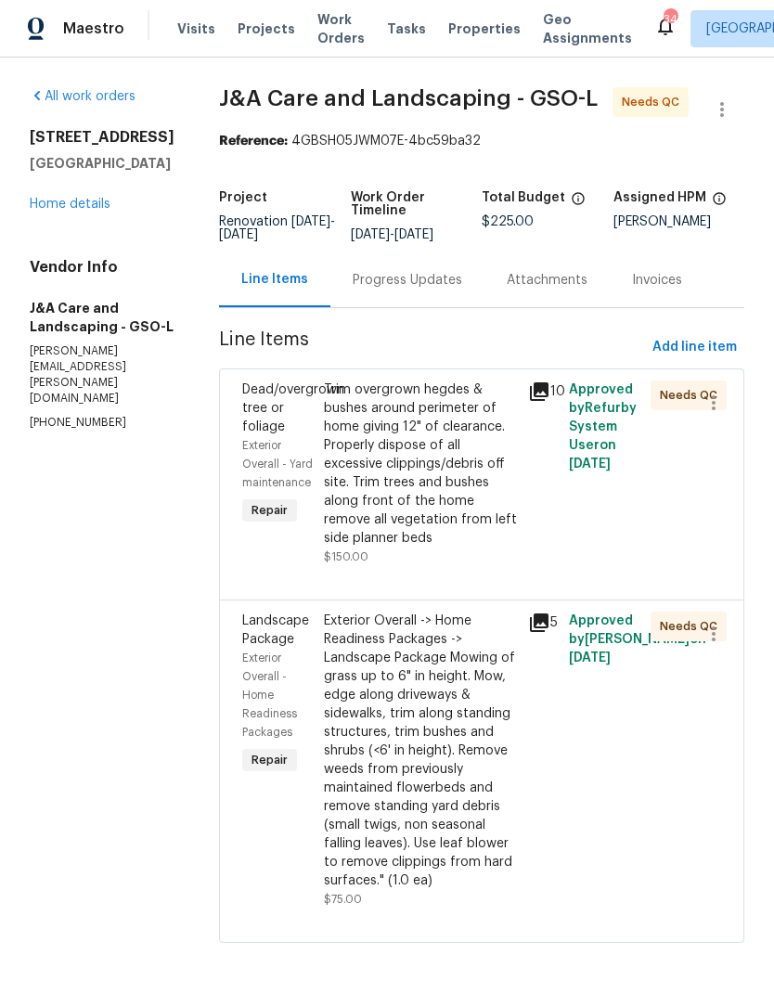
scroll to position [1, 0]
click at [451, 496] on div "Trim overgrown hegdes & bushes around perimeter of home giving 12" of clearance…" at bounding box center [420, 464] width 193 height 167
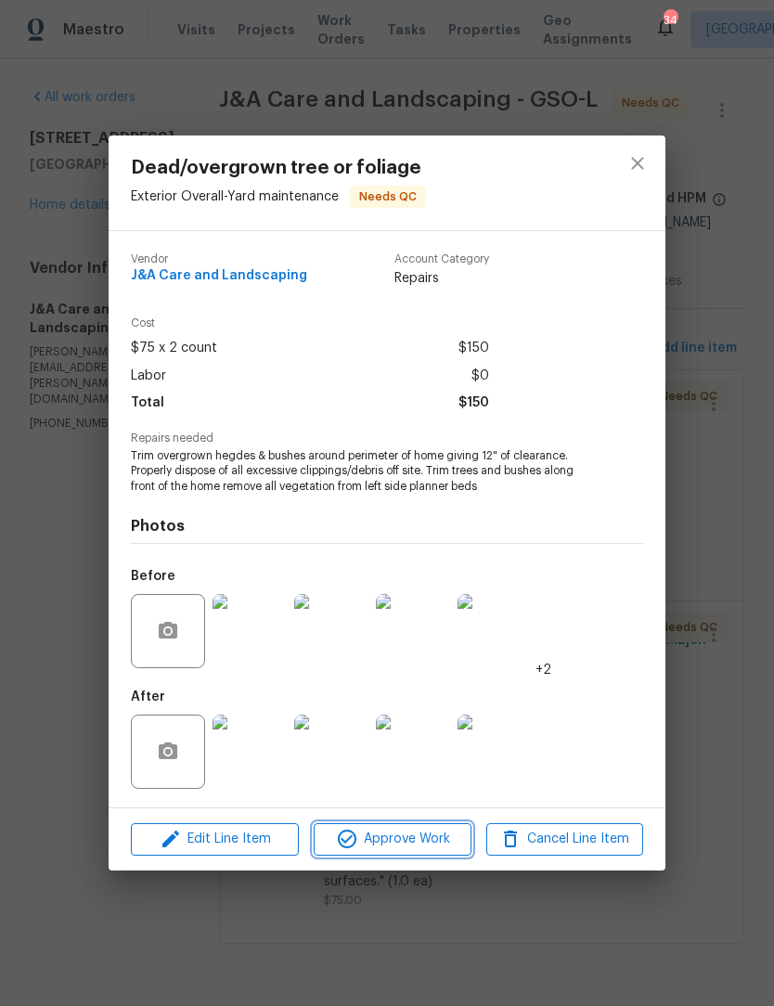
click at [436, 836] on span "Approve Work" at bounding box center [392, 839] width 146 height 23
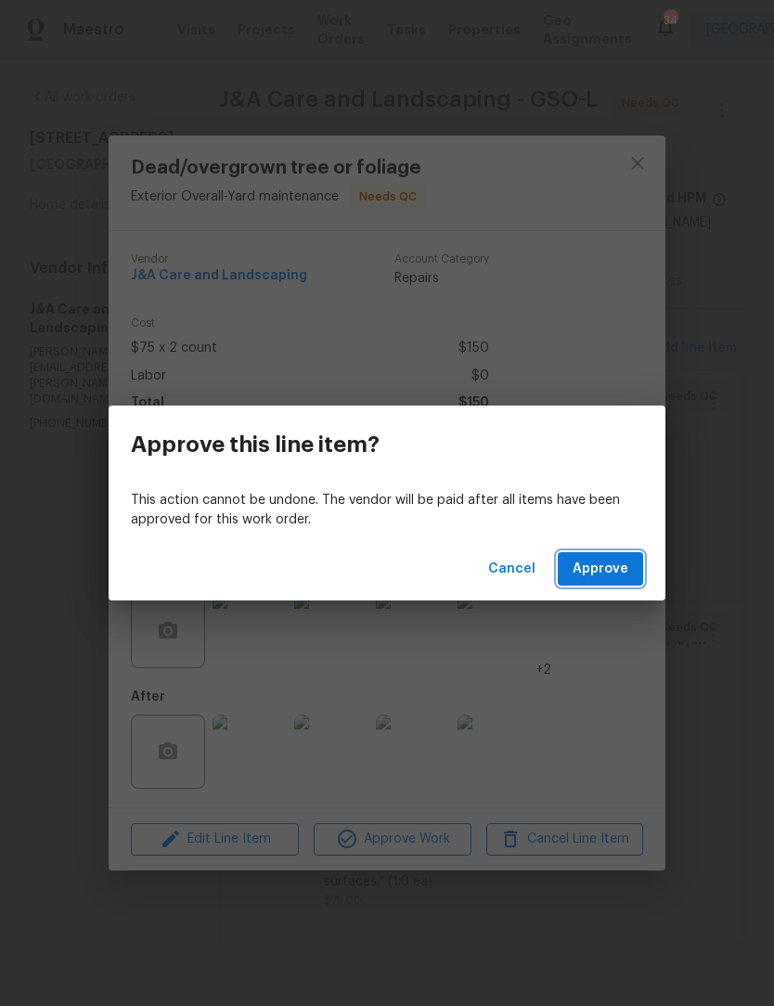
click at [627, 566] on span "Approve" at bounding box center [601, 569] width 56 height 23
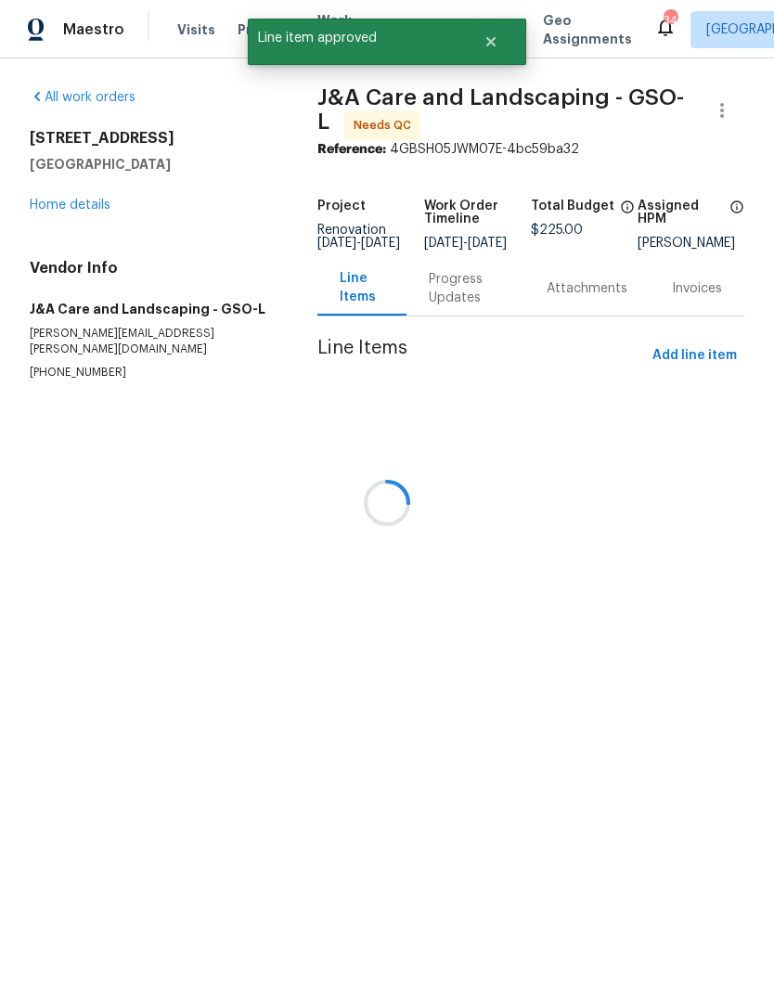
scroll to position [0, 0]
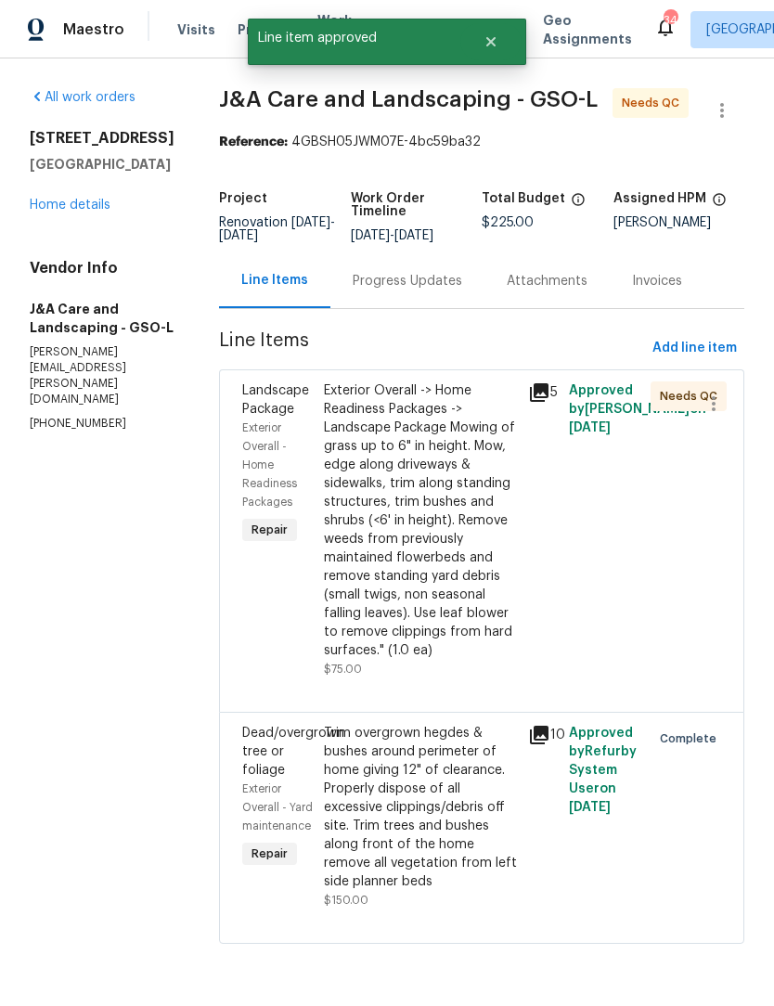
click at [446, 544] on div "Exterior Overall -> Home Readiness Packages -> Landscape Package Mowing of gras…" at bounding box center [420, 520] width 193 height 278
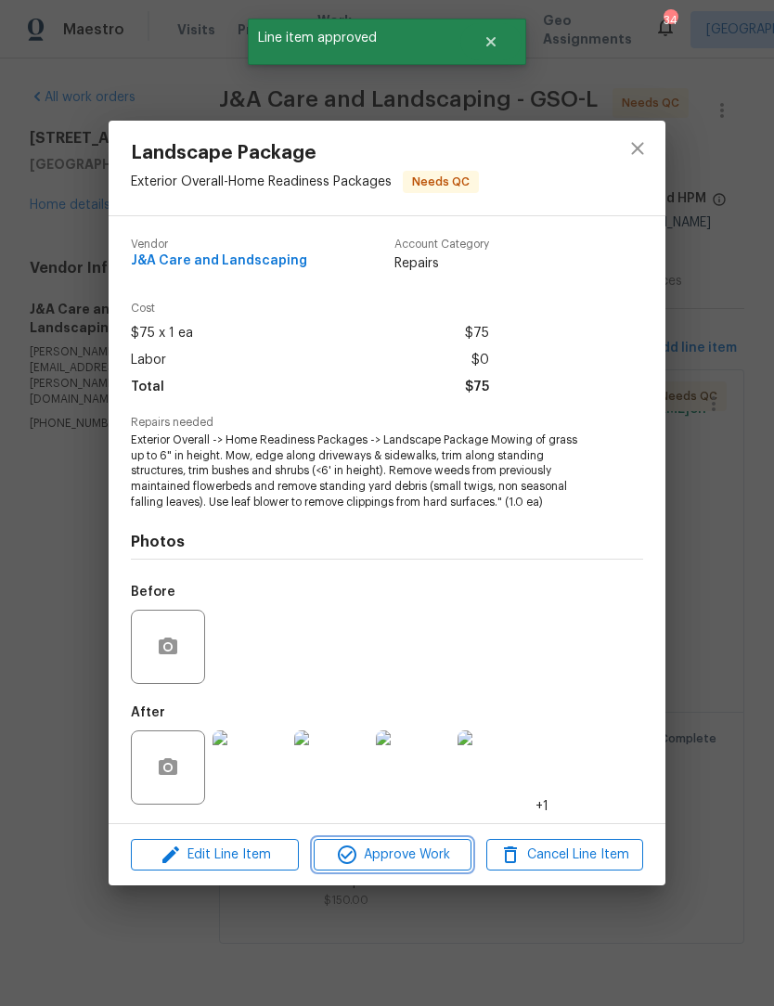
click at [443, 864] on span "Approve Work" at bounding box center [392, 855] width 146 height 23
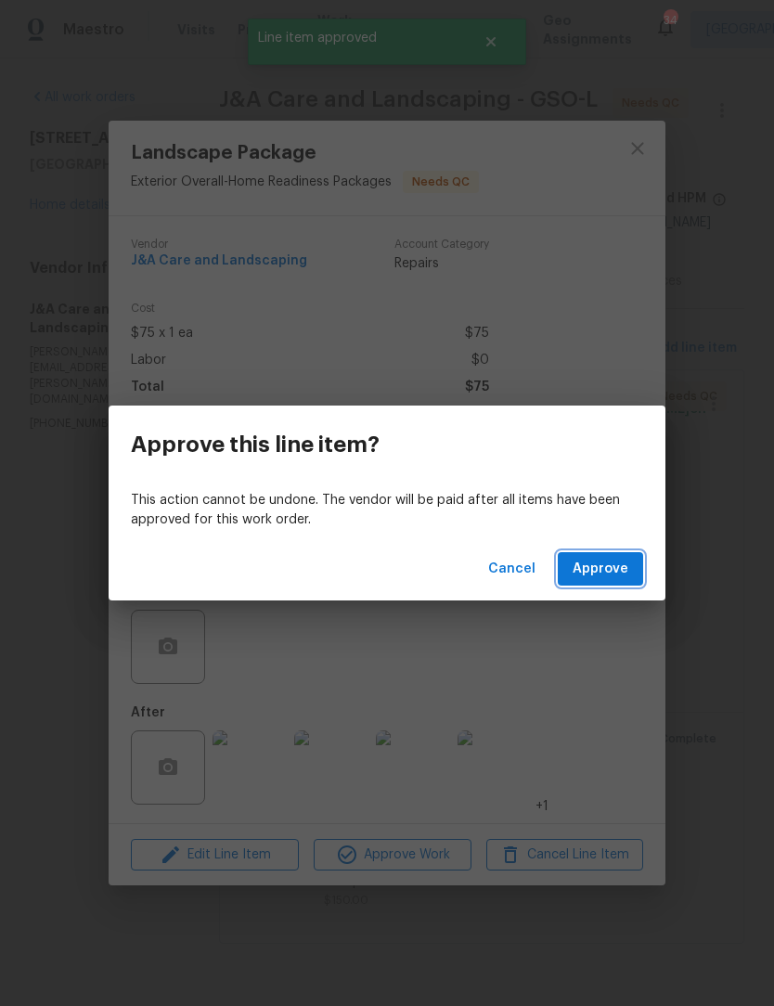
click at [629, 567] on button "Approve" at bounding box center [600, 569] width 85 height 34
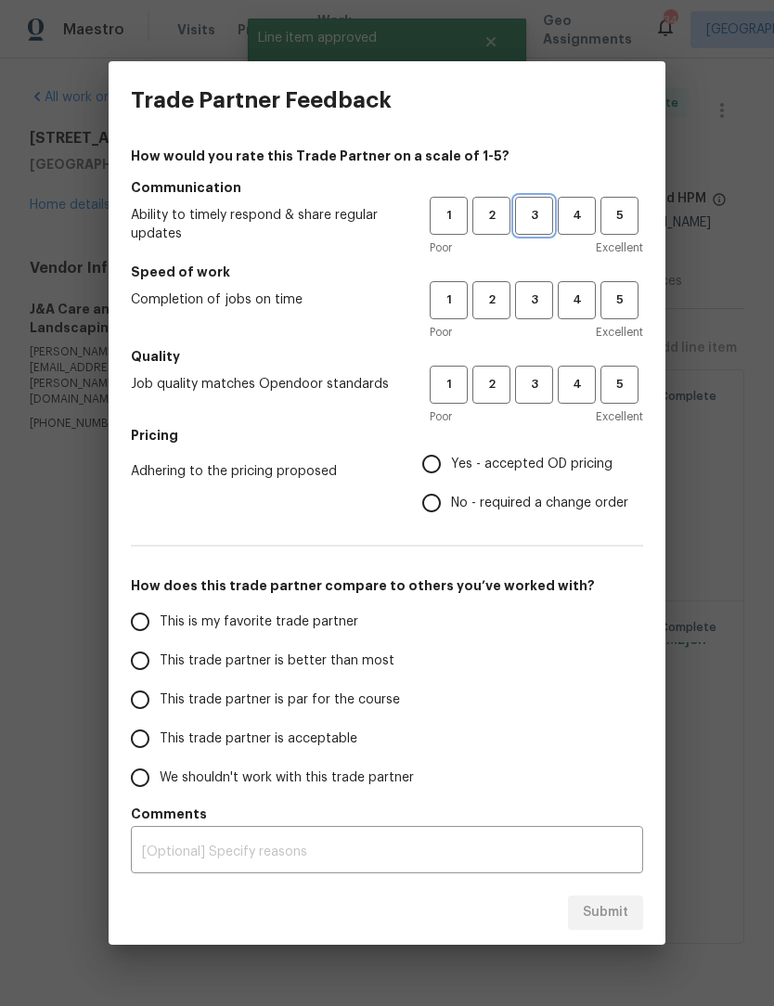
click at [533, 208] on span "3" at bounding box center [534, 215] width 34 height 21
click at [541, 304] on span "3" at bounding box center [534, 300] width 34 height 21
click at [541, 400] on button "3" at bounding box center [534, 385] width 38 height 38
click at [447, 472] on input "Yes - accepted OD pricing" at bounding box center [431, 464] width 39 height 39
radio input "true"
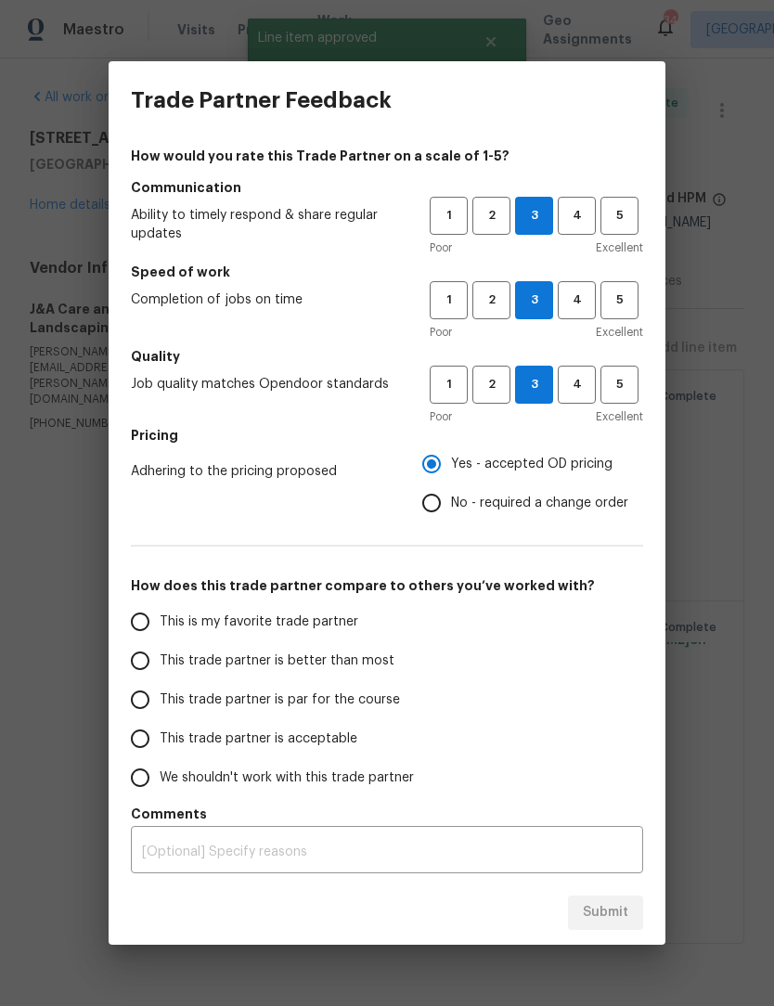
click at [151, 695] on input "This trade partner is par for the course" at bounding box center [140, 699] width 39 height 39
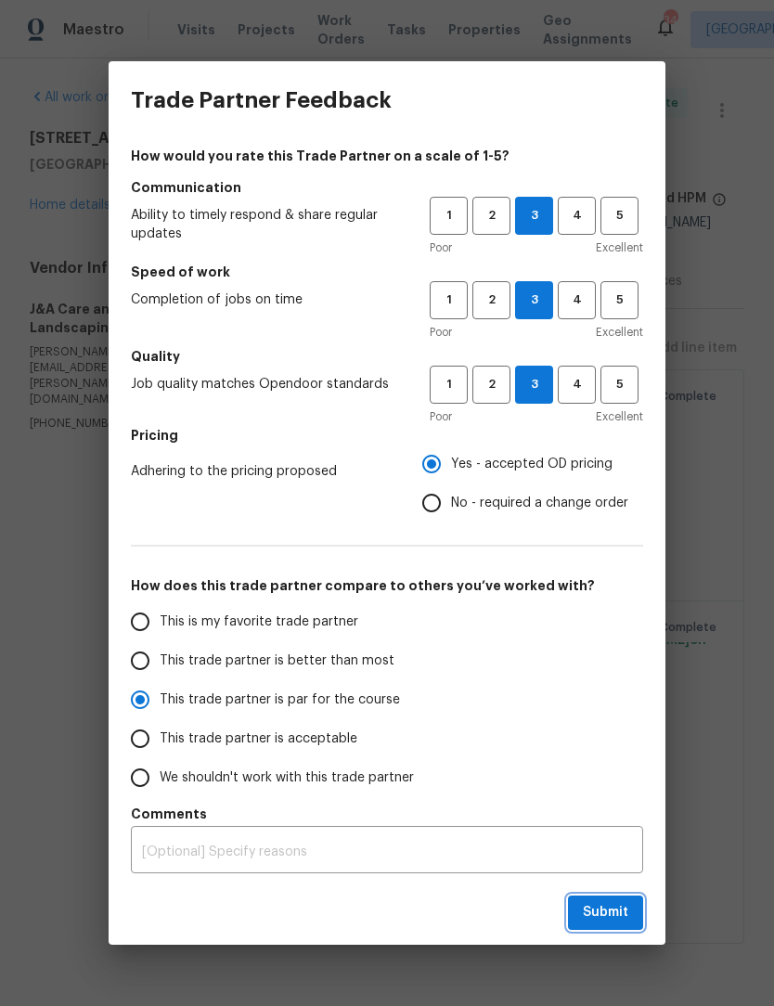
click at [608, 922] on span "Submit" at bounding box center [605, 912] width 45 height 23
radio input "true"
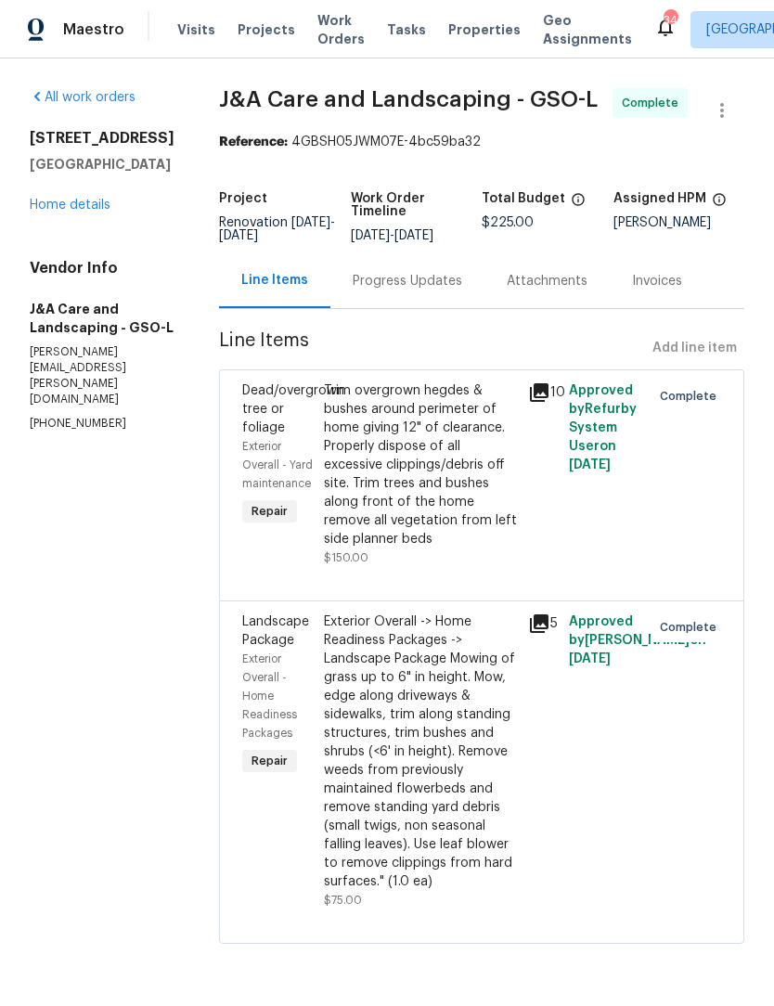
radio input "false"
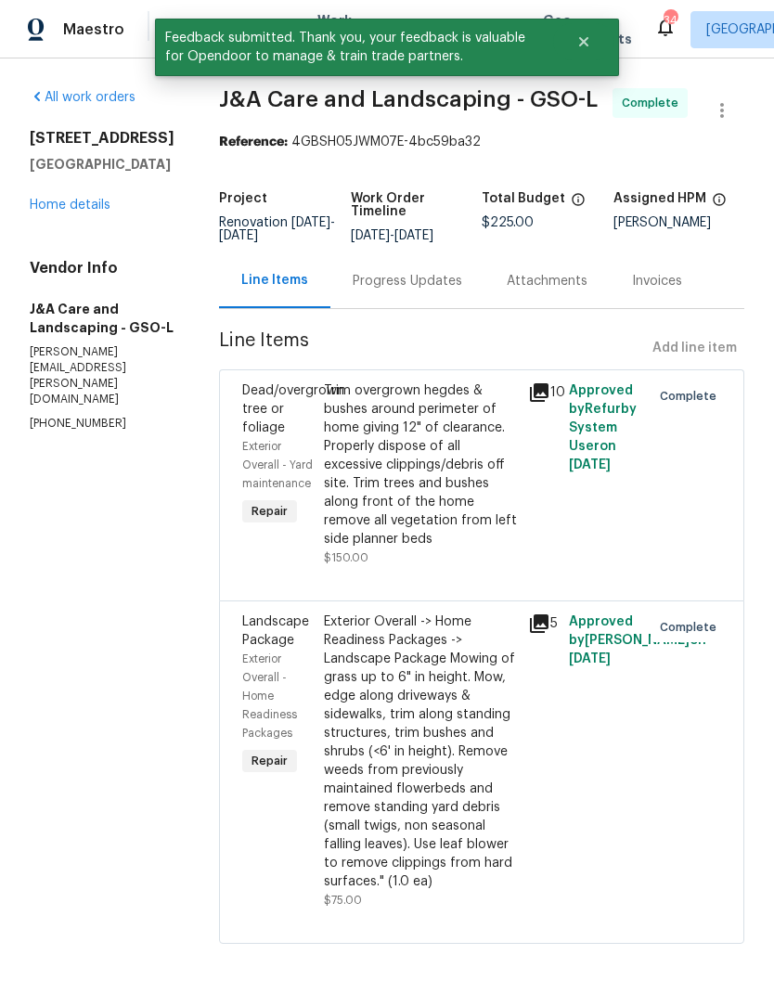
click at [92, 210] on link "Home details" at bounding box center [70, 205] width 81 height 13
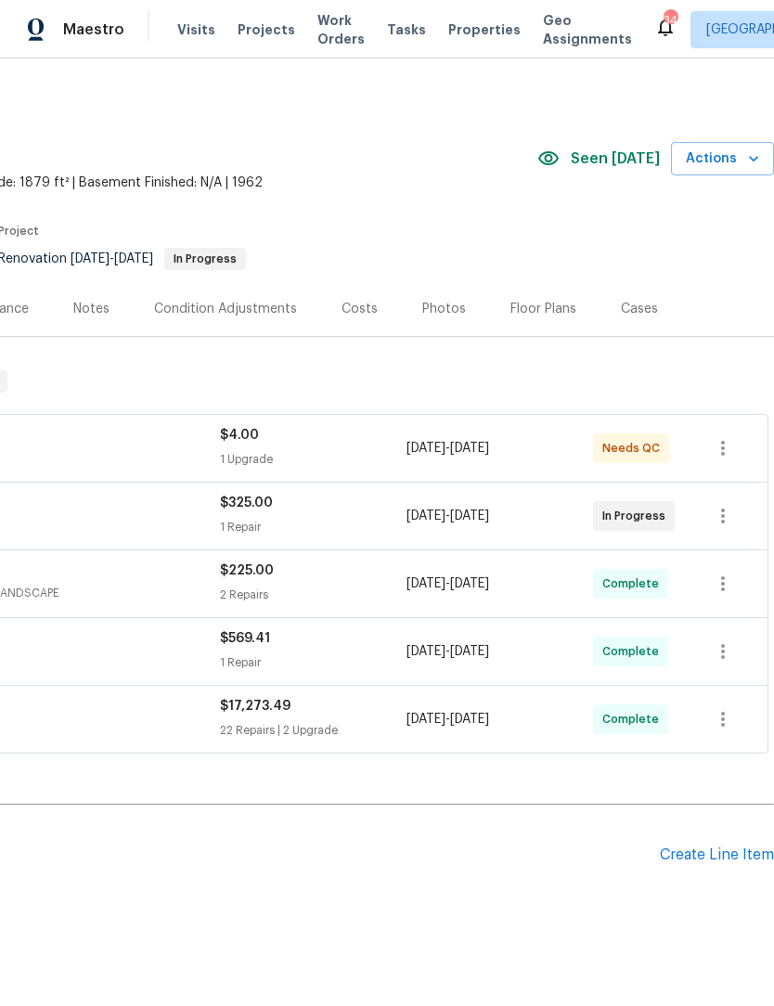
scroll to position [0, 275]
click at [724, 161] on span "Actions" at bounding box center [722, 159] width 73 height 23
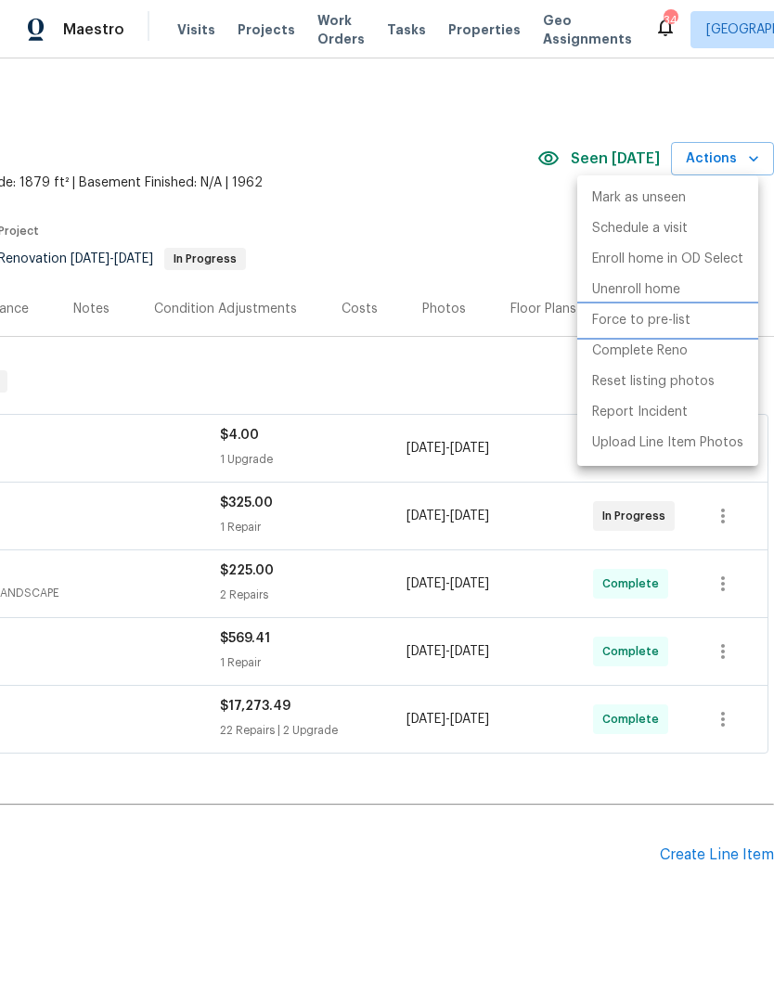
click at [652, 321] on p "Force to pre-list" at bounding box center [641, 320] width 98 height 19
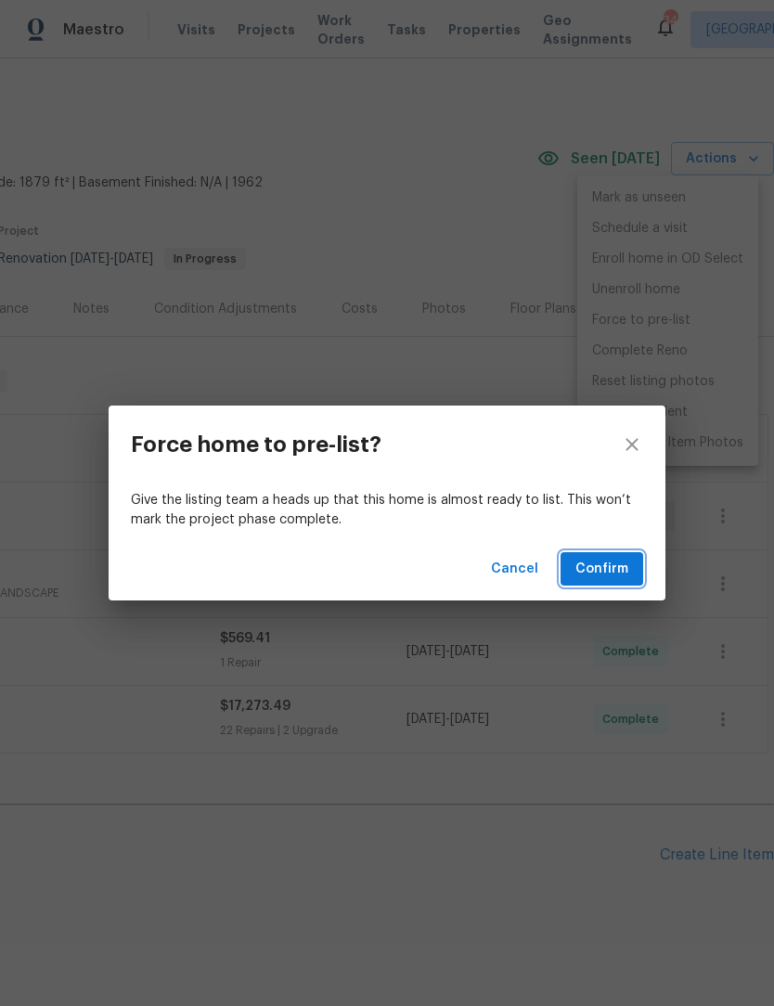
click at [623, 576] on span "Confirm" at bounding box center [601, 569] width 53 height 23
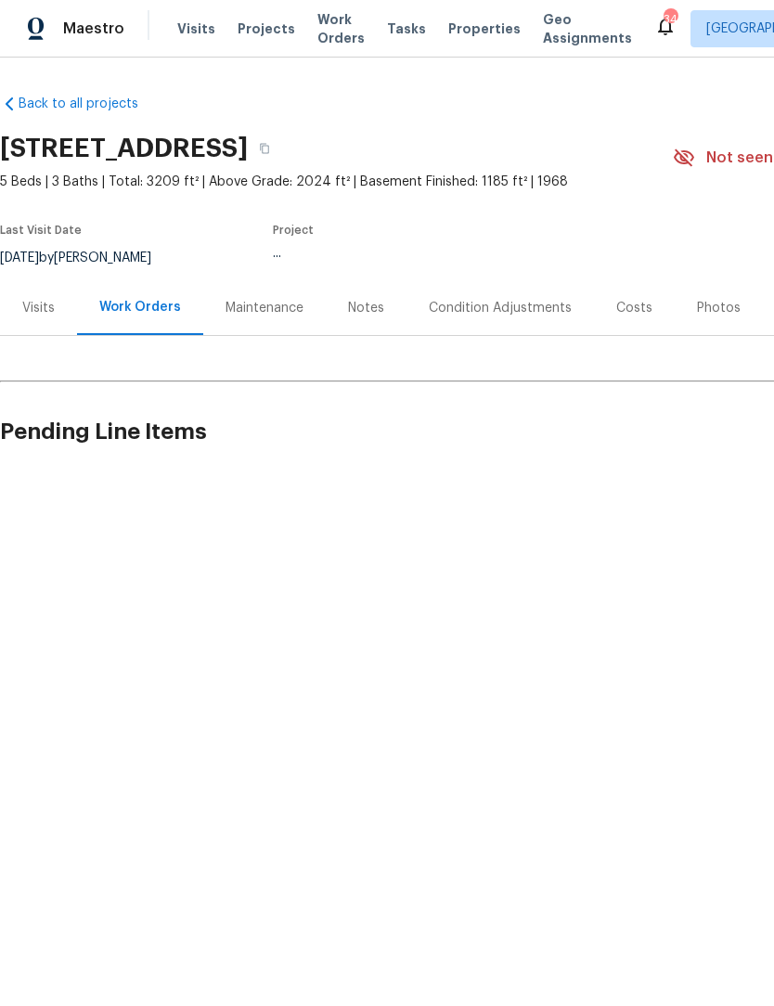
scroll to position [1, 0]
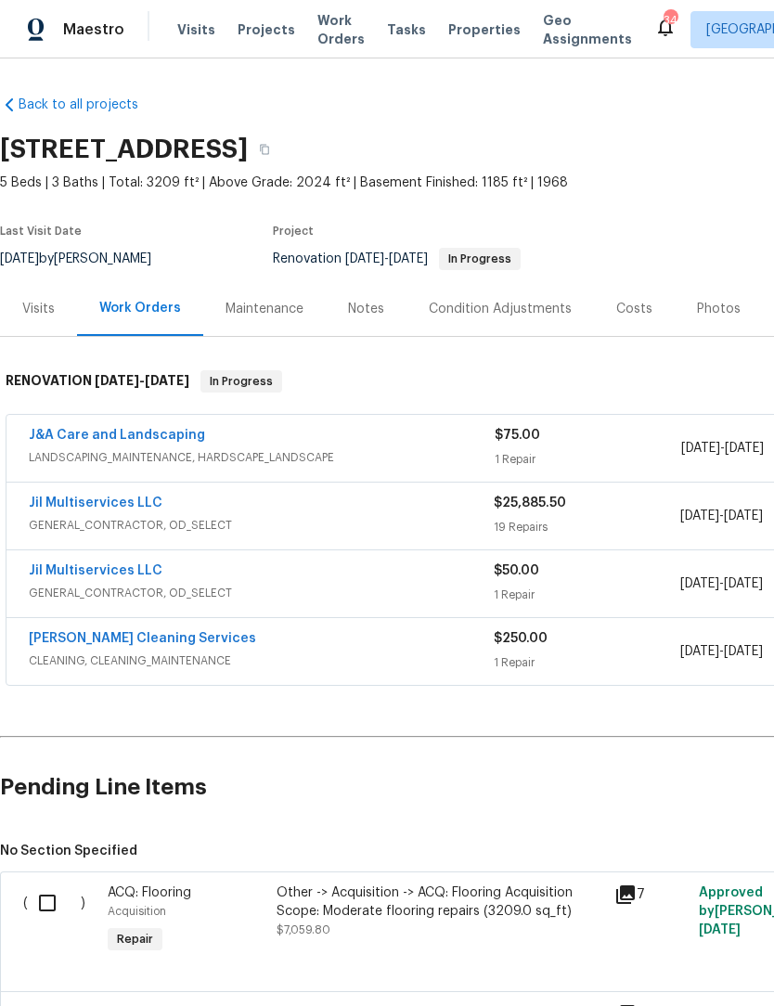
click at [376, 97] on div "Back to all projects 2297 Lakeview Ter, Burlington, NC 27215 5 Beds | 3 Baths |…" at bounding box center [524, 1011] width 1049 height 1860
click at [332, 20] on span "Work Orders" at bounding box center [340, 29] width 47 height 37
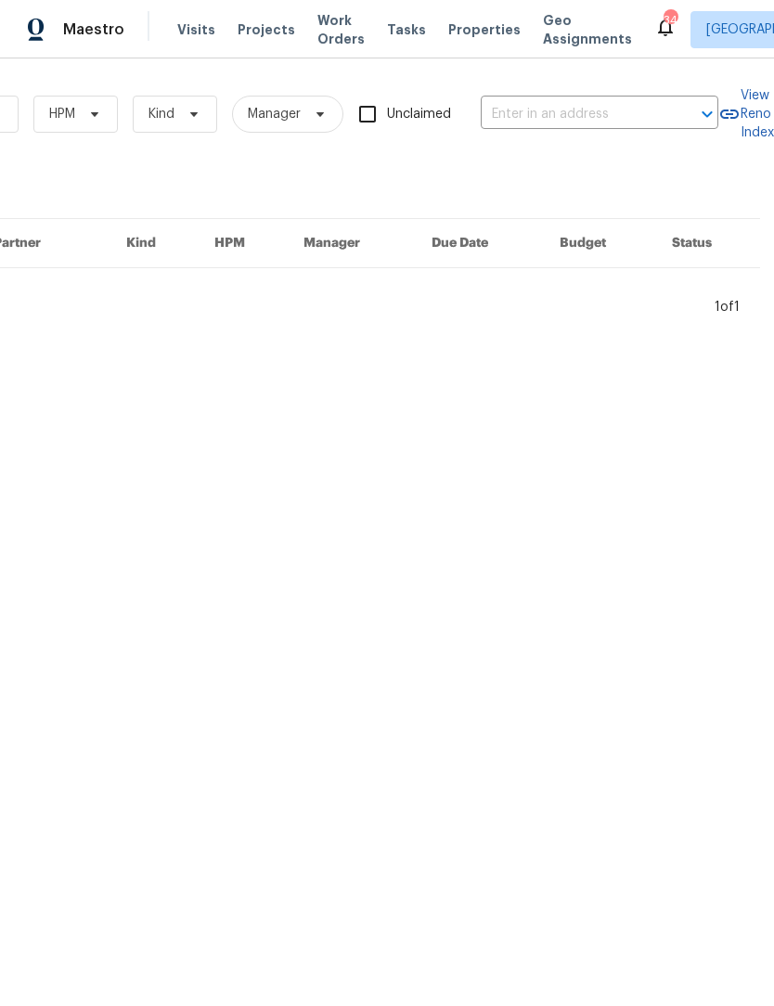
scroll to position [0, 305]
click at [524, 114] on input "text" at bounding box center [574, 114] width 186 height 29
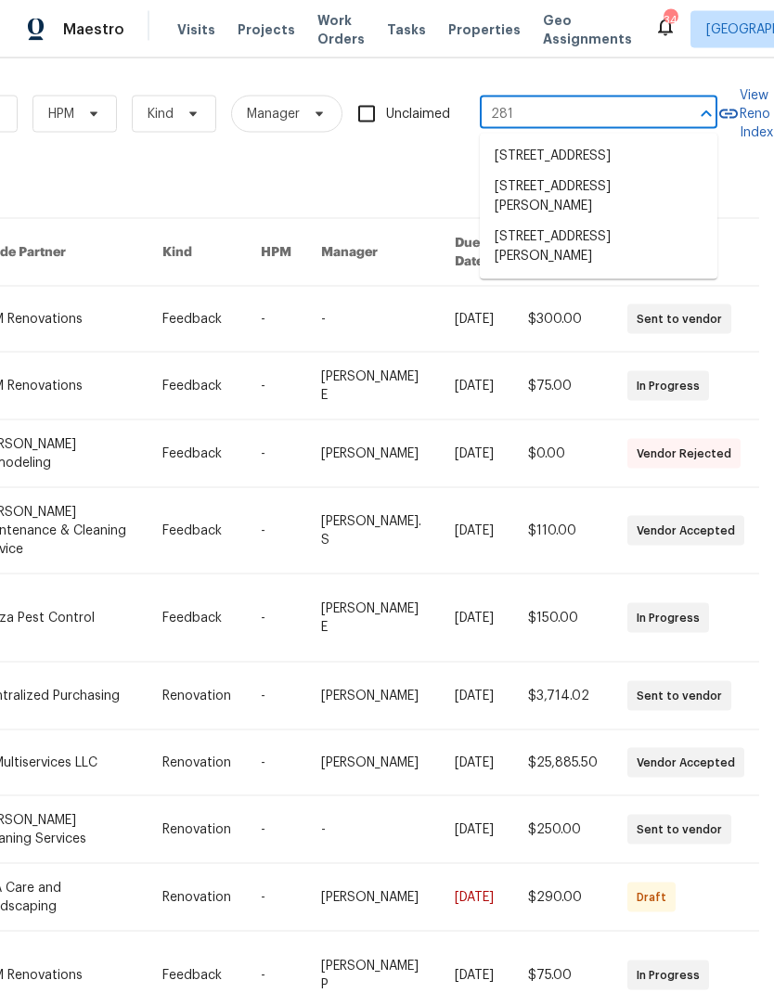
type input "2816"
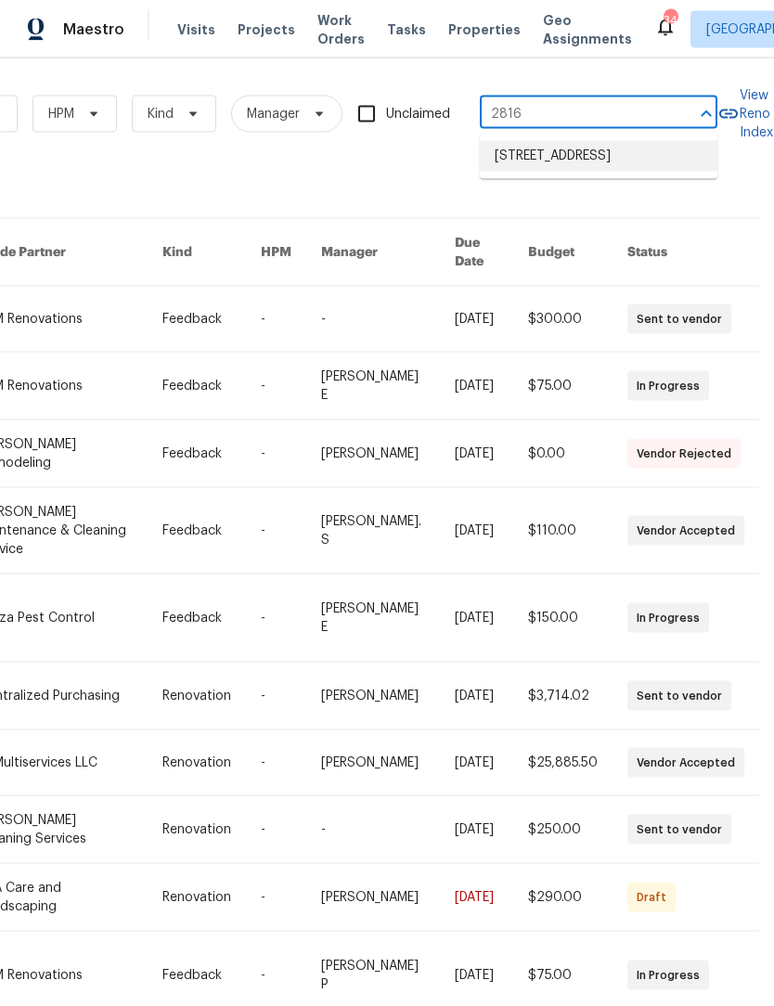
click at [601, 169] on li "2816 Cypress Park Rd, Greensboro, NC 27407" at bounding box center [599, 156] width 238 height 31
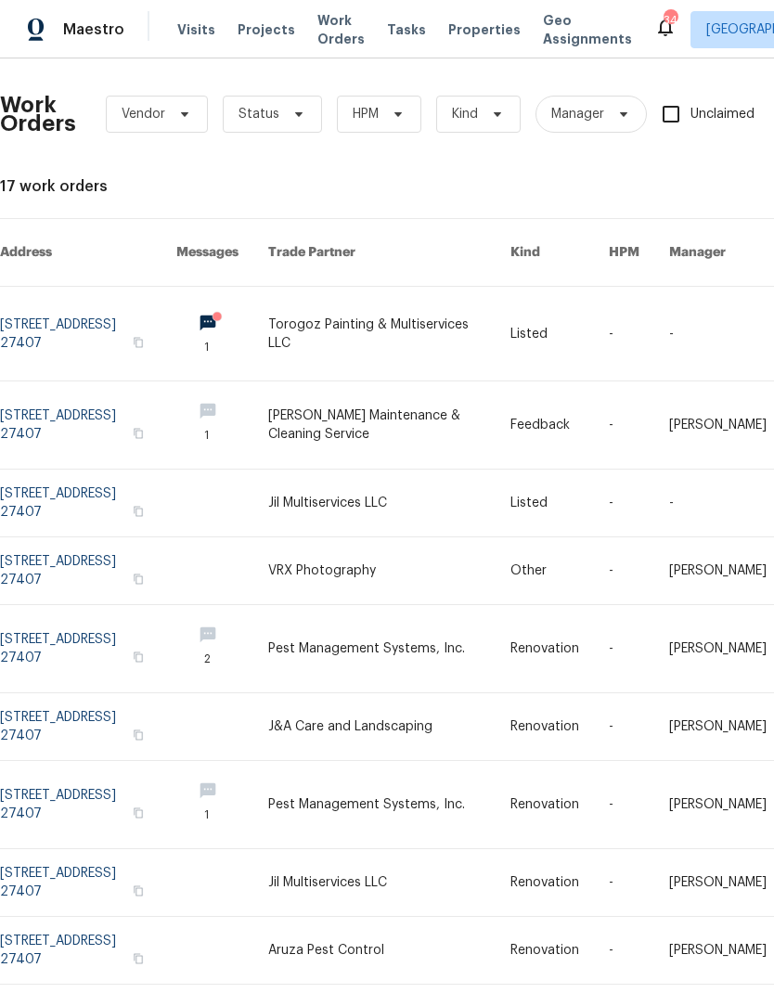
click at [89, 312] on link at bounding box center [88, 334] width 176 height 94
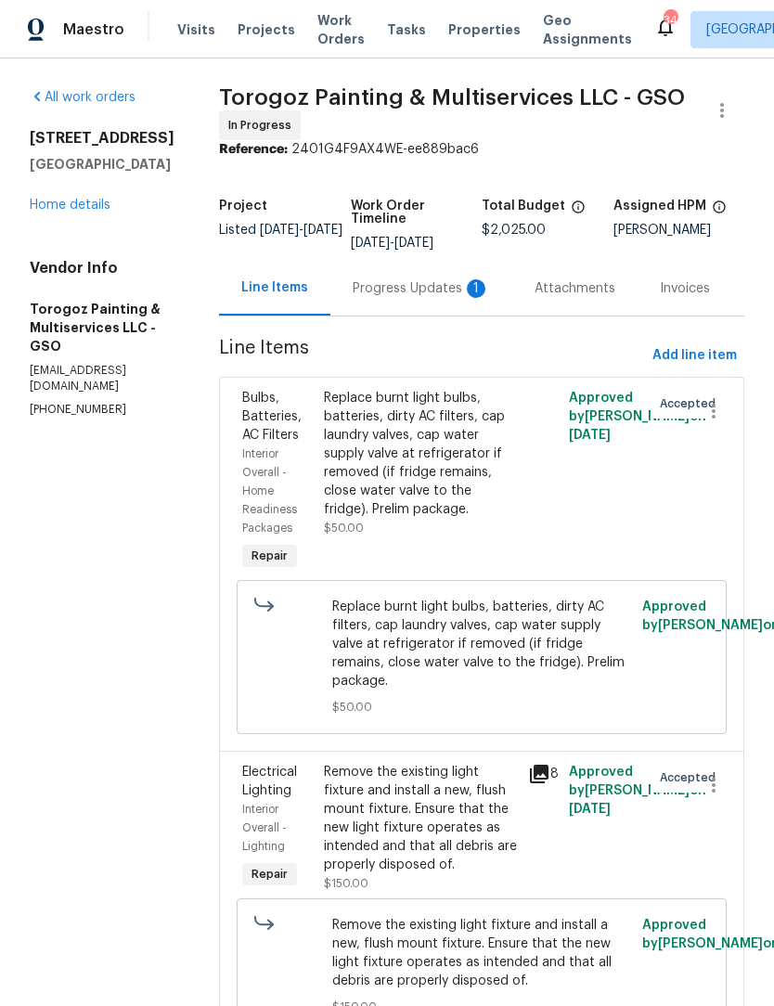
click at [415, 298] on div "Progress Updates 1" at bounding box center [421, 288] width 137 height 19
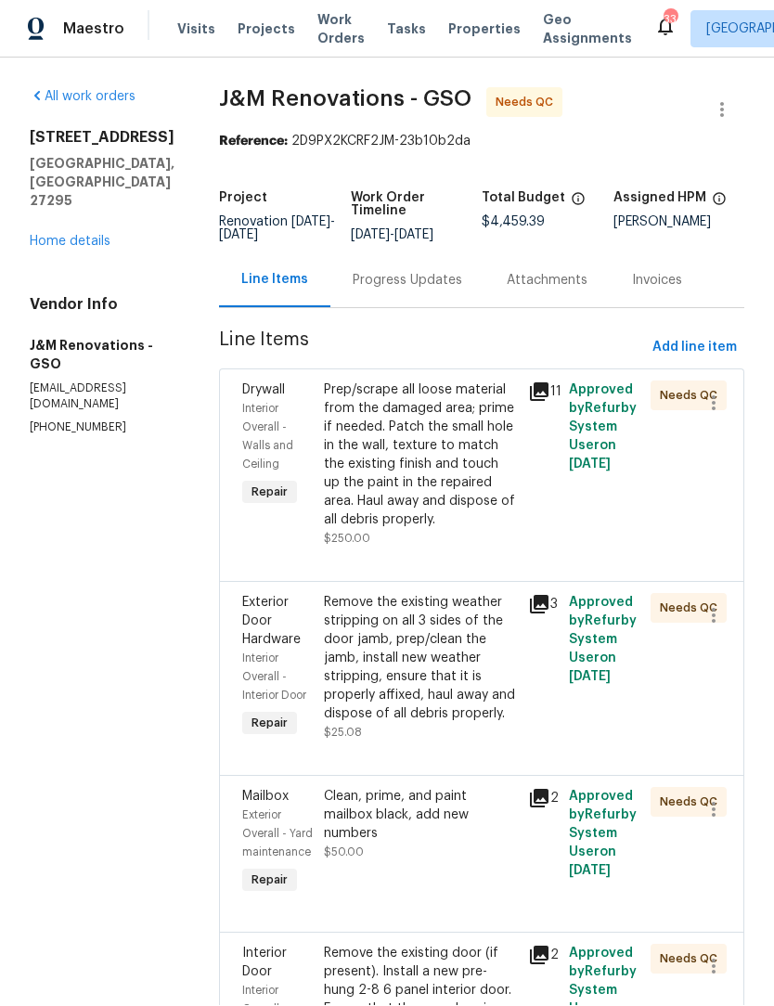
scroll to position [1, 0]
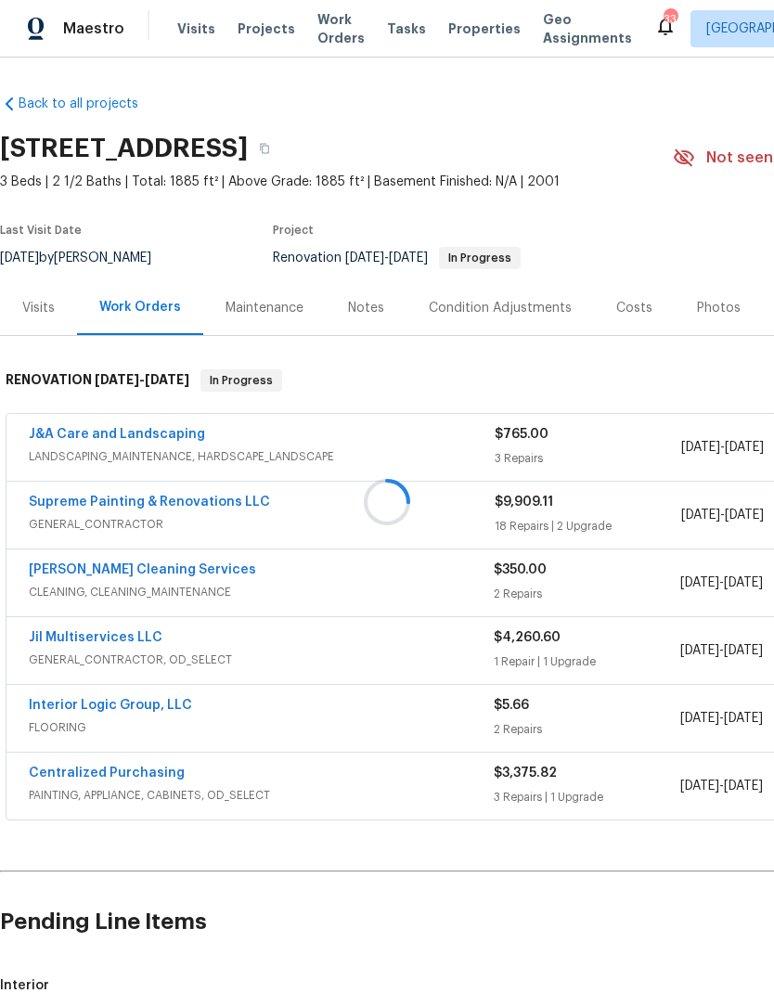
scroll to position [1, 0]
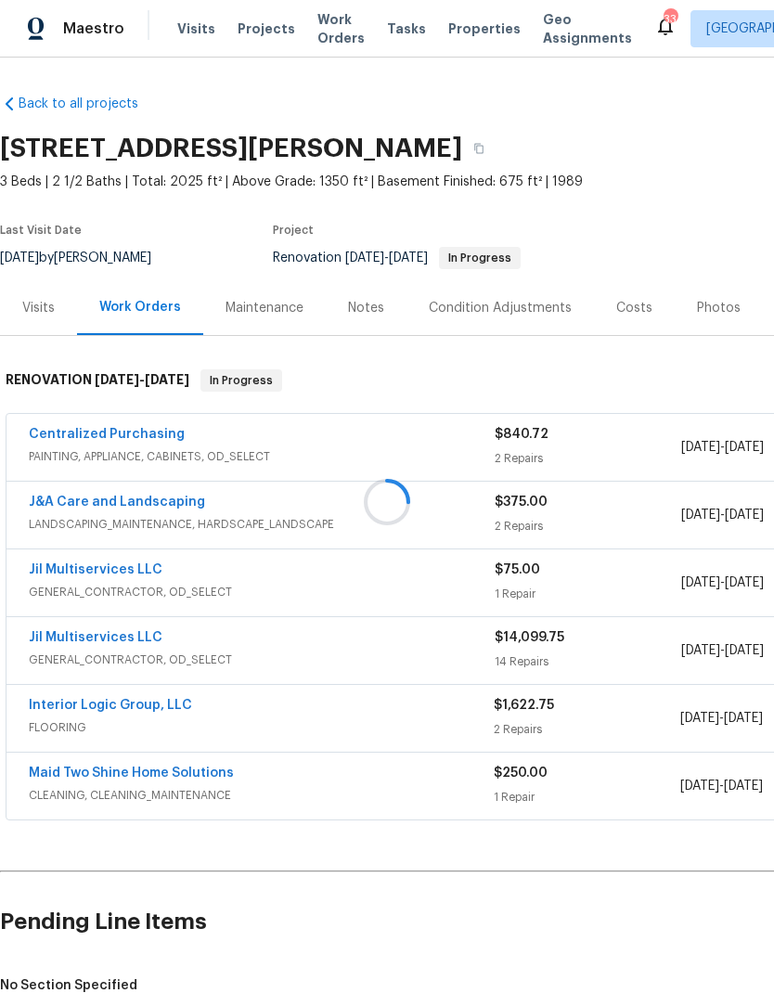
scroll to position [1, 0]
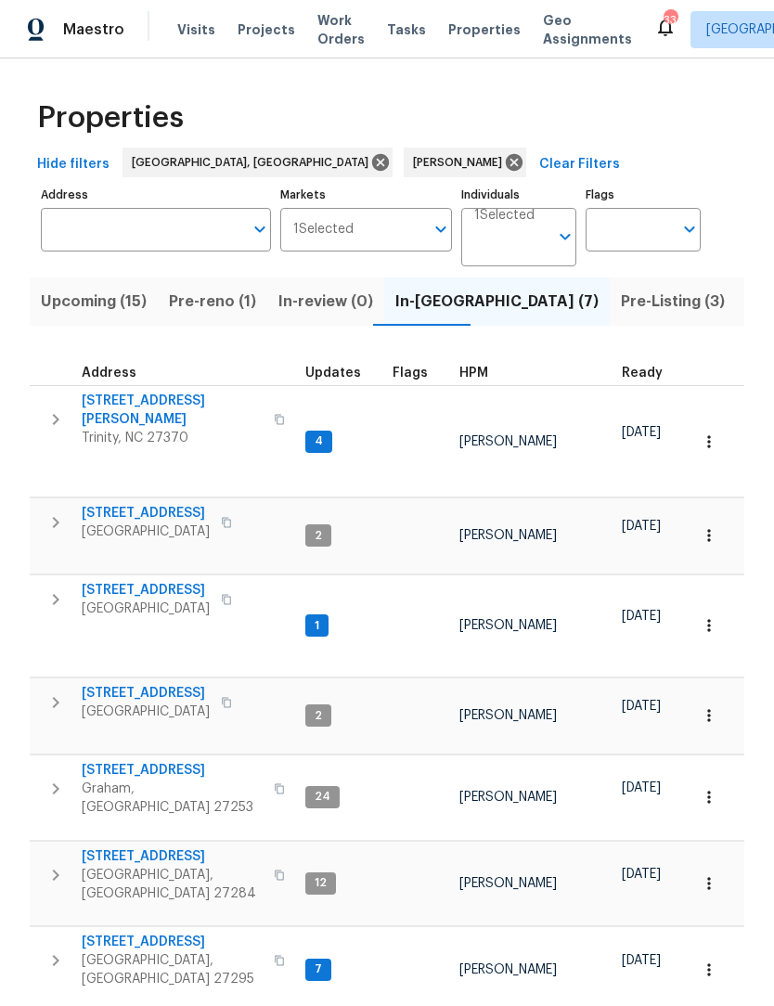
click at [162, 933] on span "[STREET_ADDRESS]" at bounding box center [172, 942] width 181 height 19
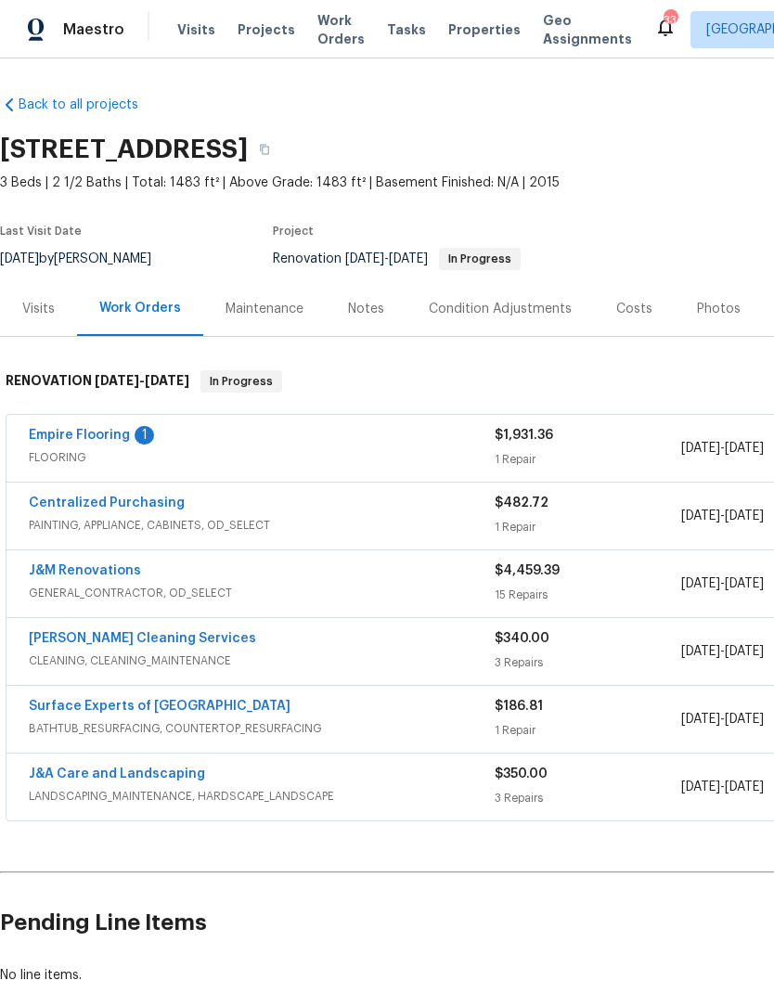
click at [124, 436] on link "Empire Flooring" at bounding box center [79, 435] width 101 height 13
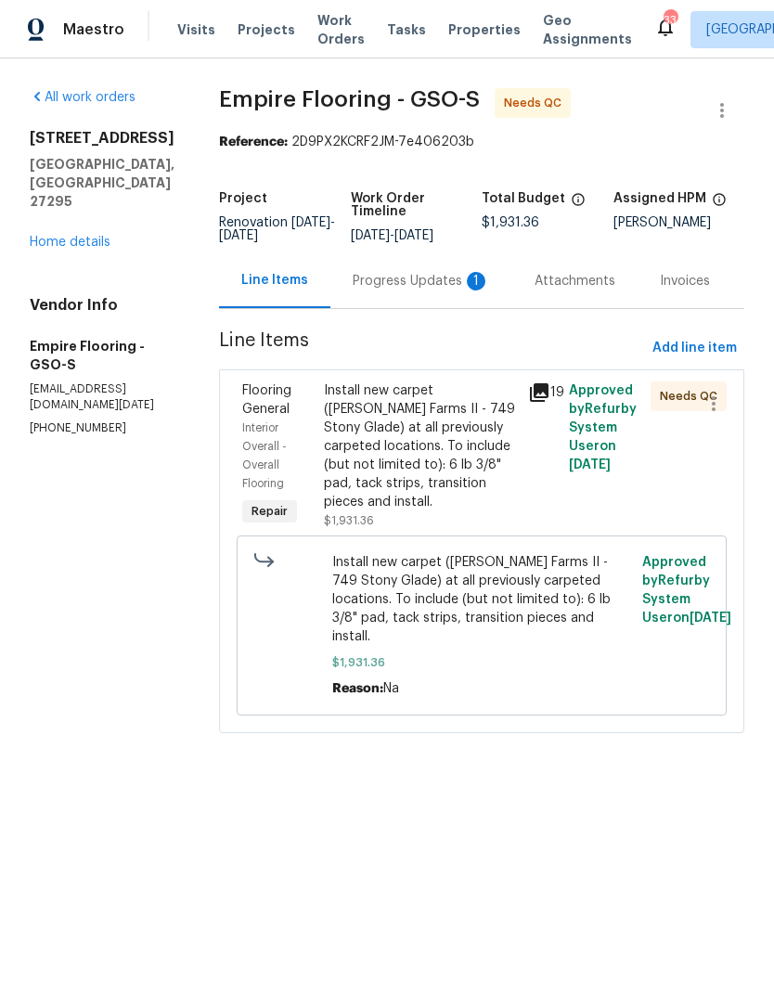
click at [410, 291] on div "Progress Updates 1" at bounding box center [421, 281] width 137 height 19
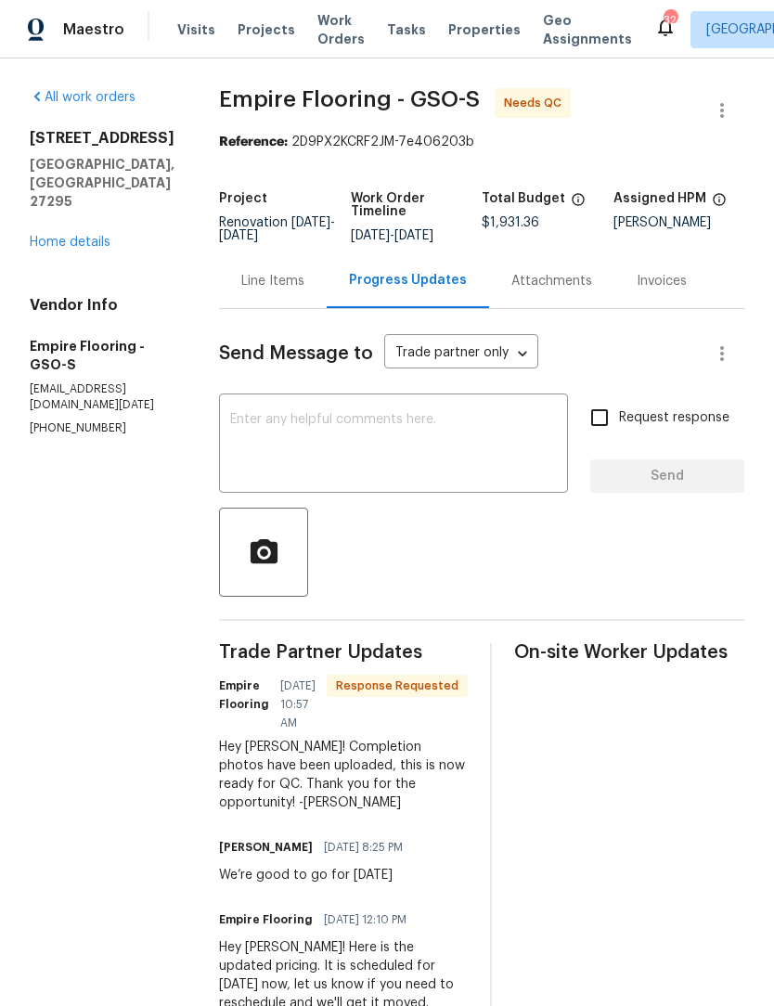
click at [295, 291] on div "Line Items" at bounding box center [272, 281] width 63 height 19
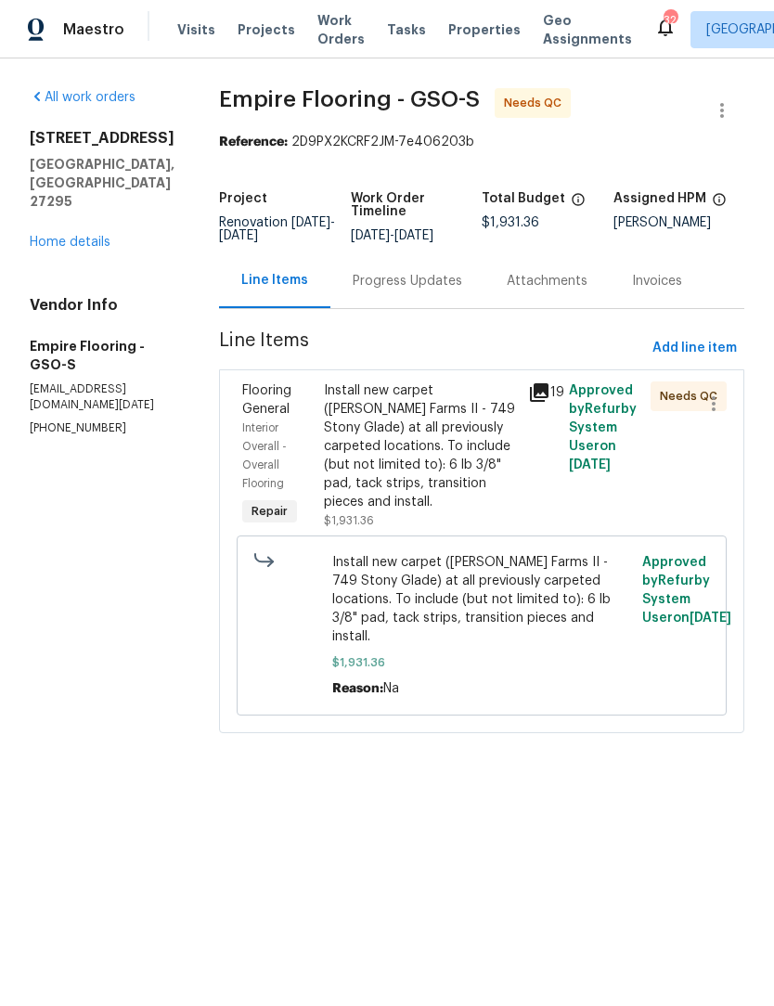
click at [378, 456] on div "Install new carpet ([PERSON_NAME] Farms II - 749 Stony Glade) at all previously…" at bounding box center [420, 446] width 193 height 130
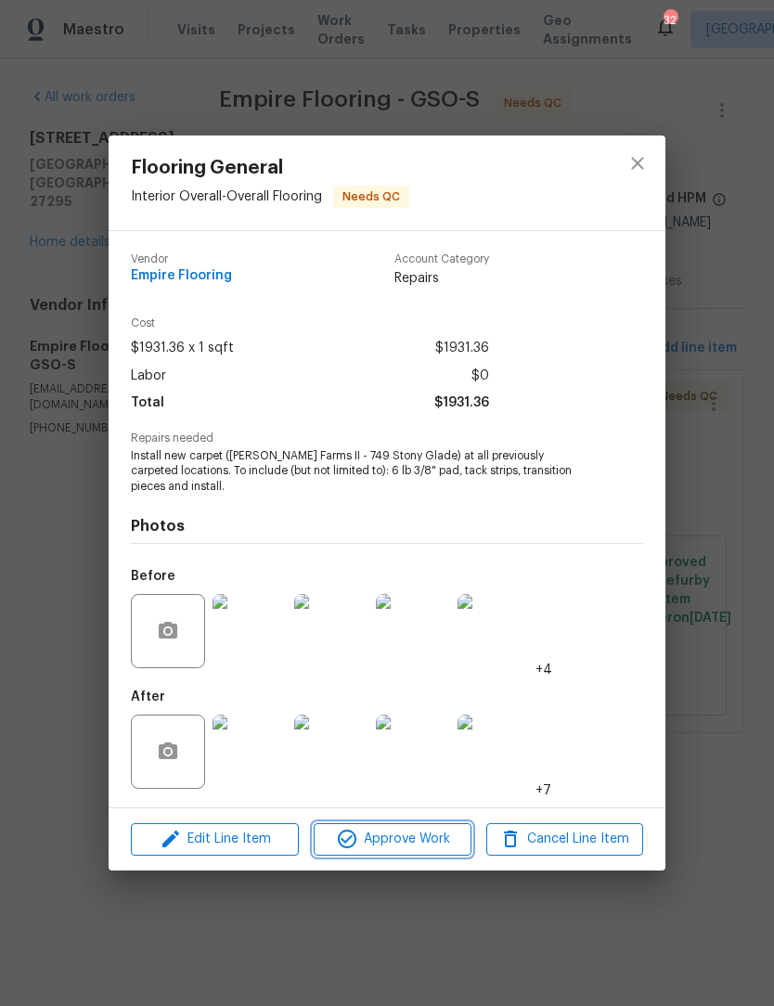
click at [385, 840] on span "Approve Work" at bounding box center [392, 839] width 146 height 23
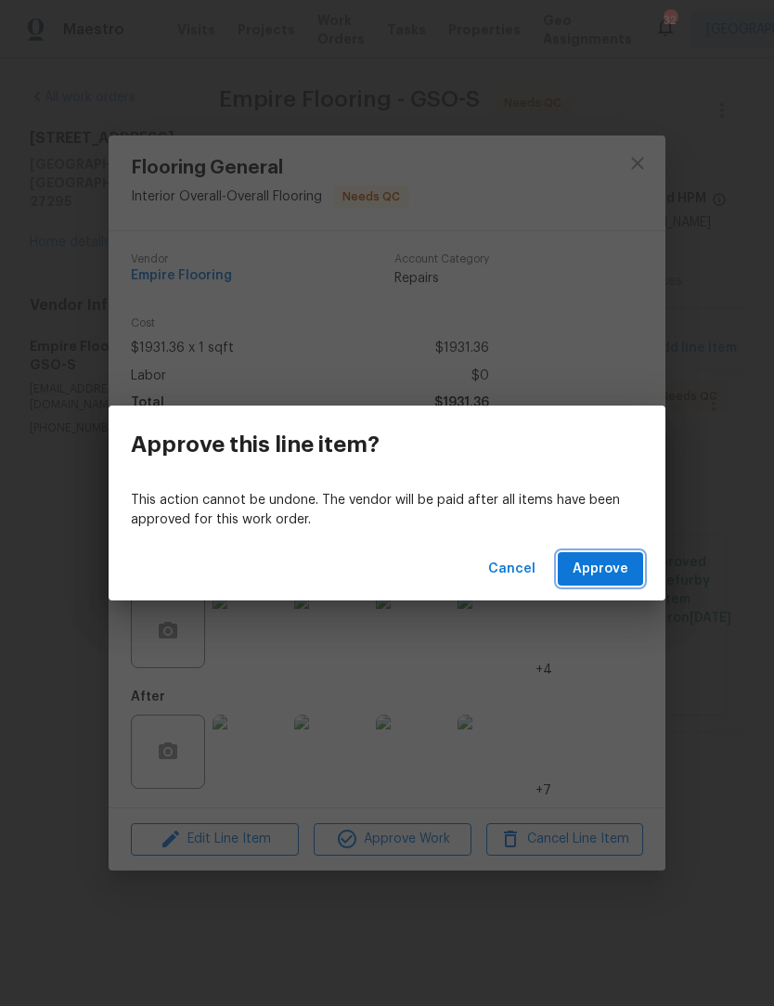
click at [628, 553] on button "Approve" at bounding box center [600, 569] width 85 height 34
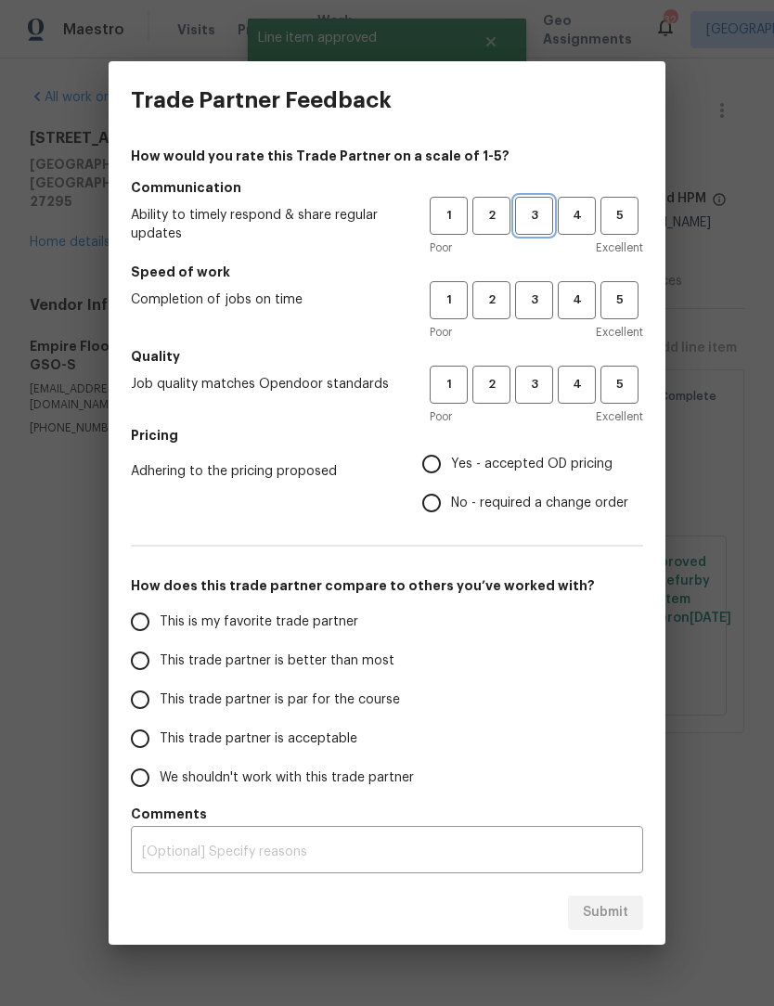
click at [537, 200] on button "3" at bounding box center [534, 216] width 38 height 38
click at [542, 299] on span "3" at bounding box center [534, 300] width 34 height 21
click at [524, 380] on span "3" at bounding box center [534, 384] width 34 height 21
click at [442, 470] on input "Yes - accepted OD pricing" at bounding box center [431, 464] width 39 height 39
radio input "true"
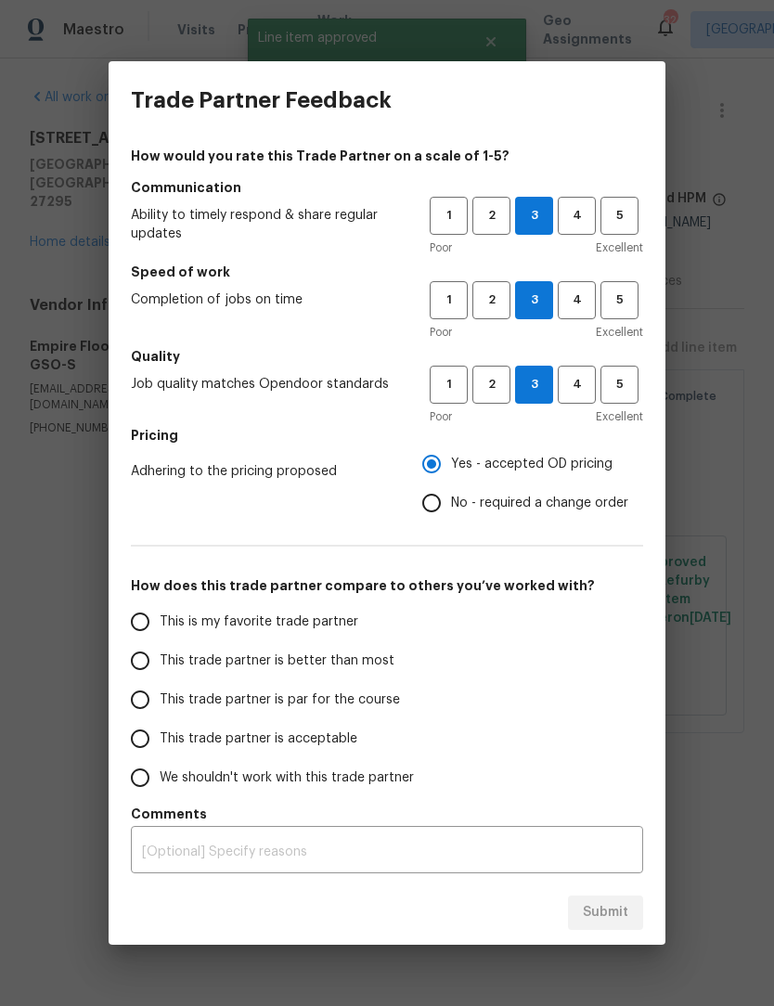
click at [149, 701] on input "This trade partner is par for the course" at bounding box center [140, 699] width 39 height 39
click at [603, 904] on span "Submit" at bounding box center [605, 912] width 45 height 23
radio input "true"
radio input "false"
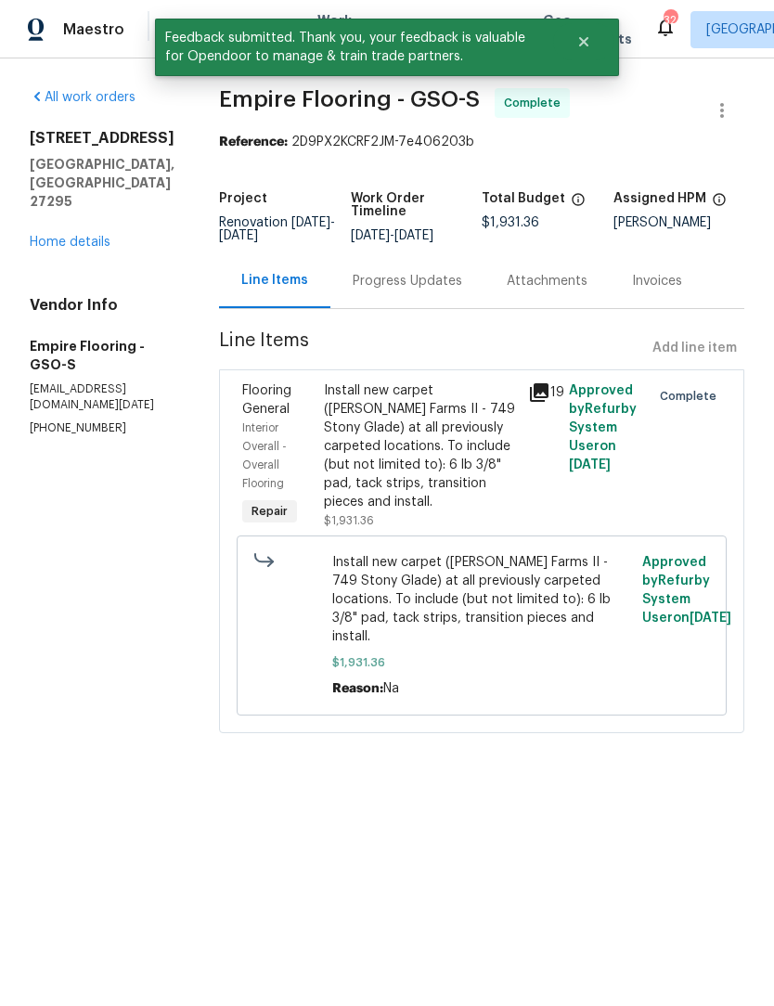
click at [96, 236] on link "Home details" at bounding box center [70, 242] width 81 height 13
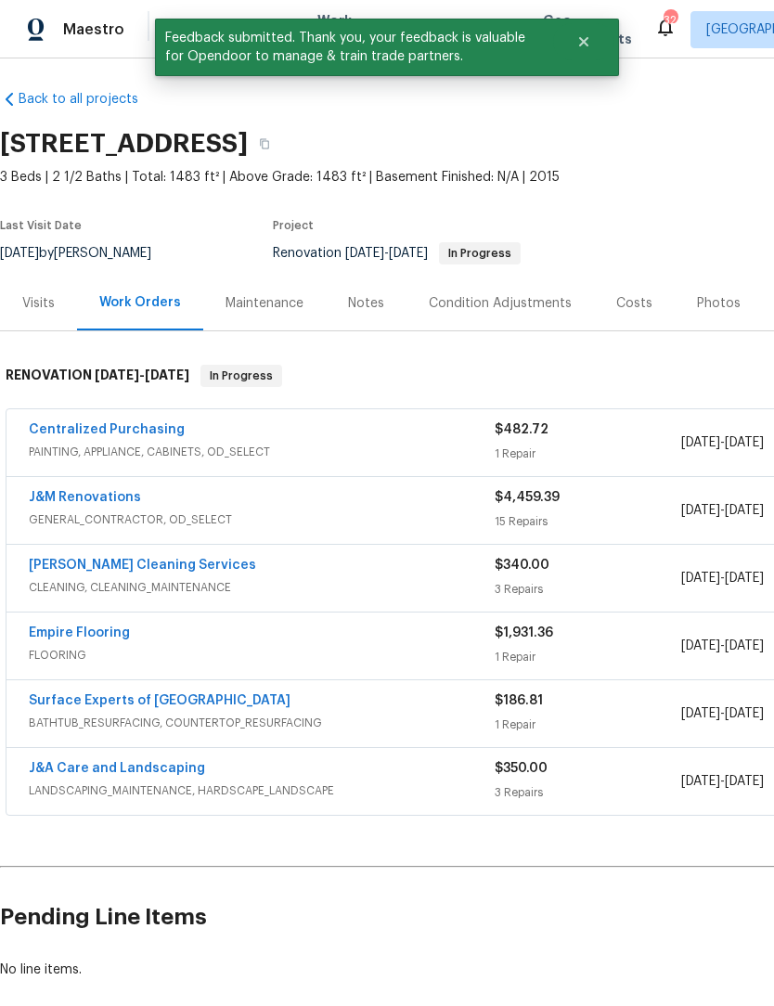
scroll to position [6, 0]
click at [150, 428] on link "Centralized Purchasing" at bounding box center [107, 429] width 156 height 13
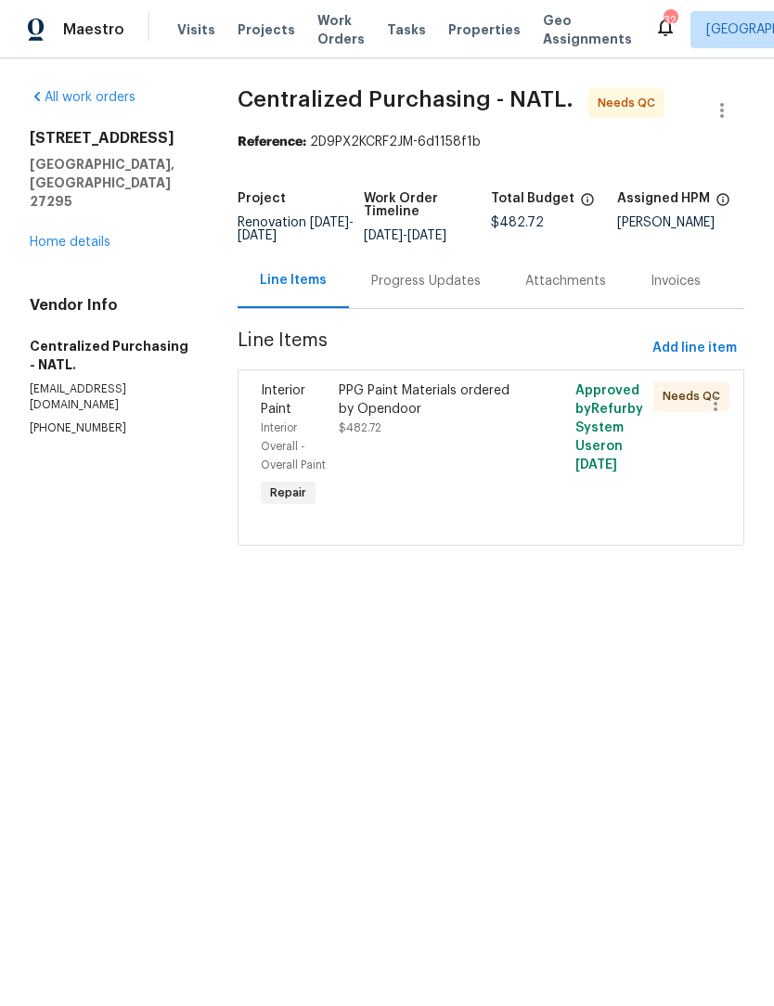
click at [410, 419] on div "PPG Paint Materials ordered by Opendoor" at bounding box center [432, 399] width 186 height 37
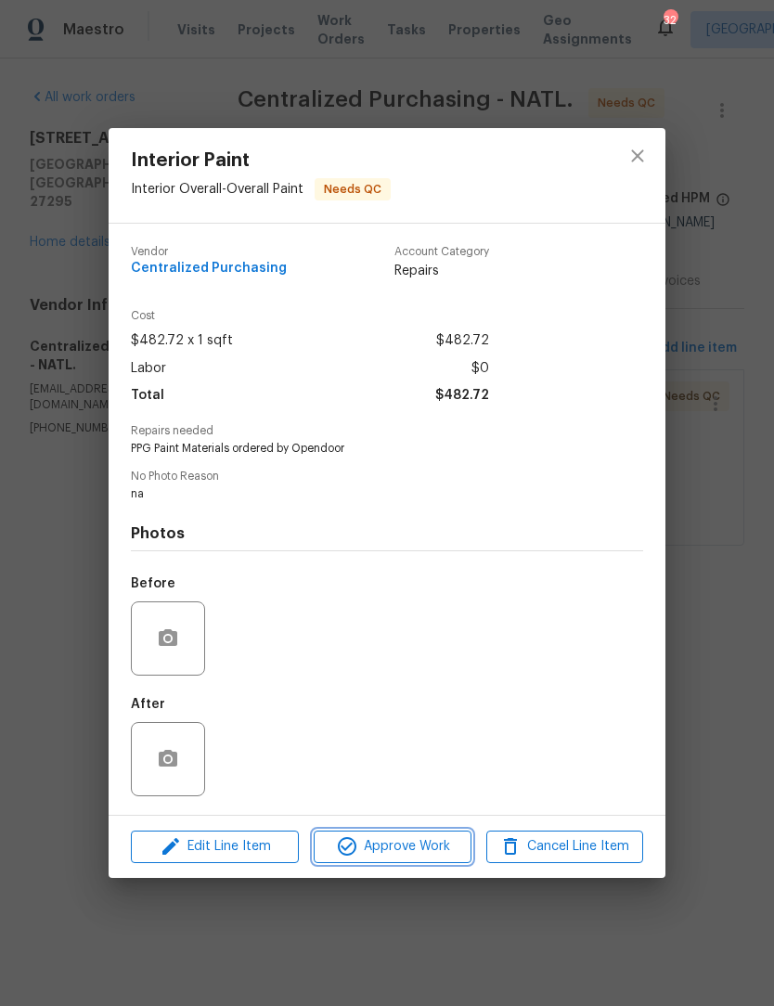
click at [411, 858] on span "Approve Work" at bounding box center [392, 846] width 146 height 23
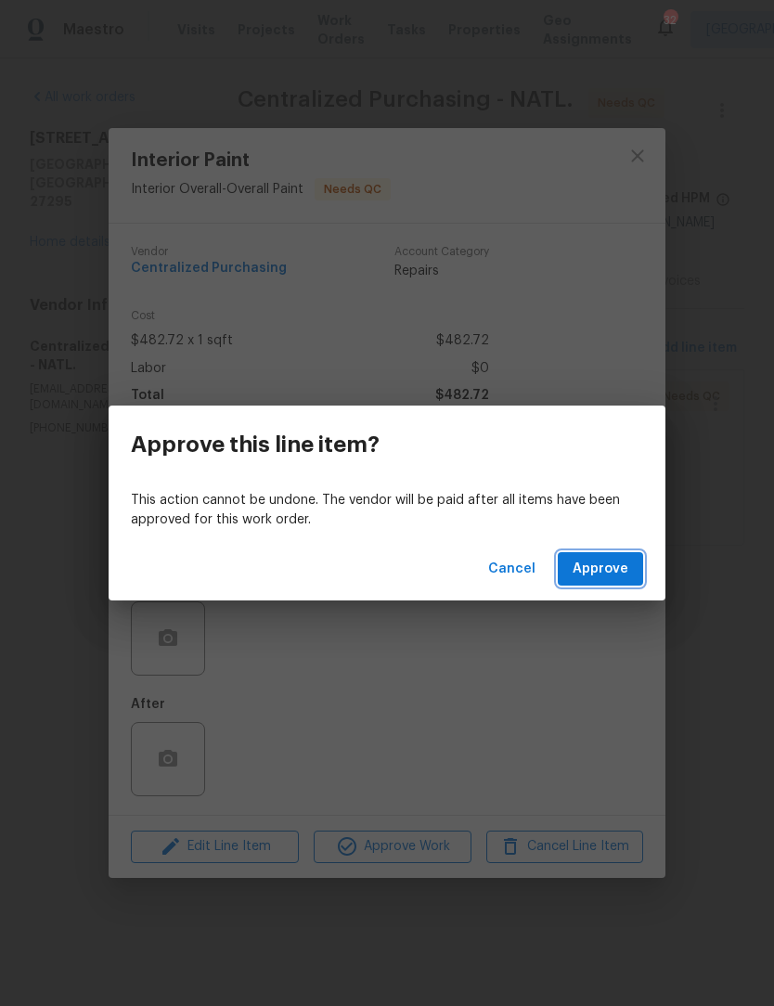
click at [615, 577] on span "Approve" at bounding box center [601, 569] width 56 height 23
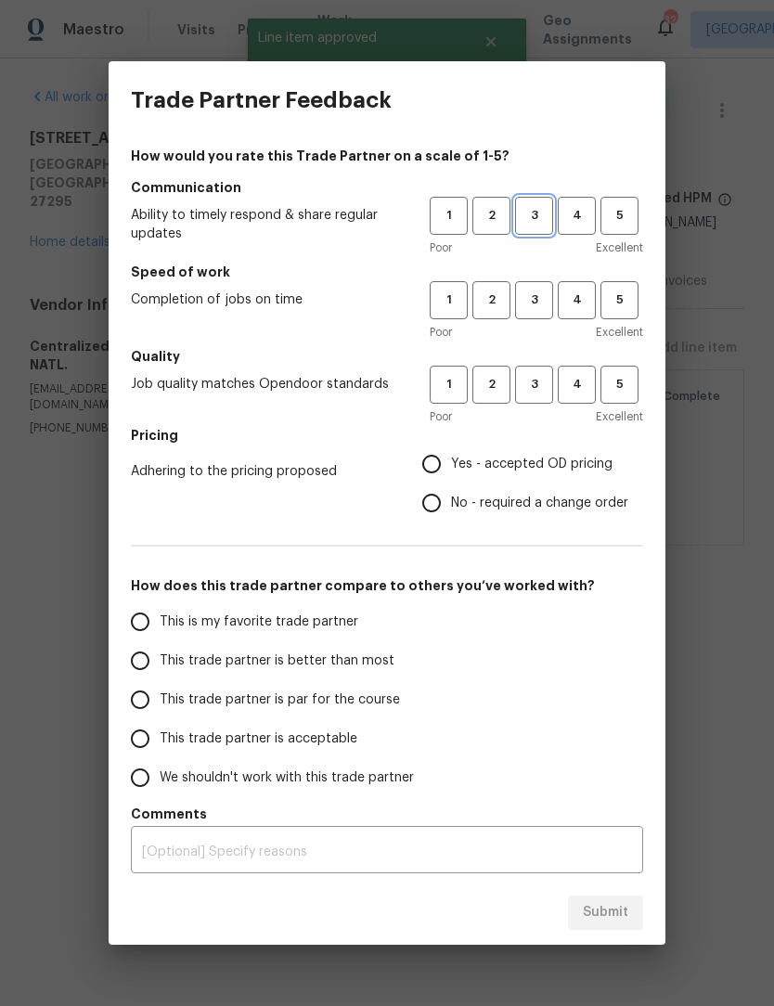
click at [538, 215] on span "3" at bounding box center [534, 215] width 34 height 21
click at [540, 300] on span "3" at bounding box center [534, 300] width 34 height 21
click at [534, 402] on button "3" at bounding box center [534, 385] width 38 height 38
click at [445, 464] on input "Yes - accepted OD pricing" at bounding box center [431, 464] width 39 height 39
radio input "true"
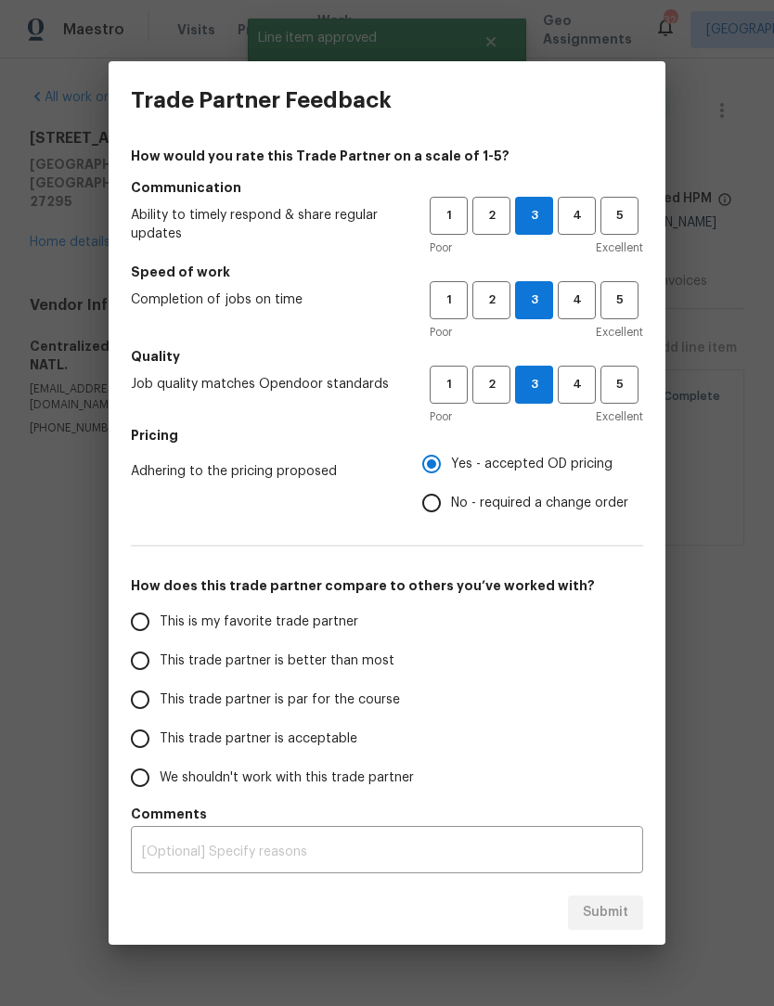
click at [153, 697] on input "This trade partner is par for the course" at bounding box center [140, 699] width 39 height 39
click at [605, 897] on button "Submit" at bounding box center [605, 913] width 75 height 34
radio input "true"
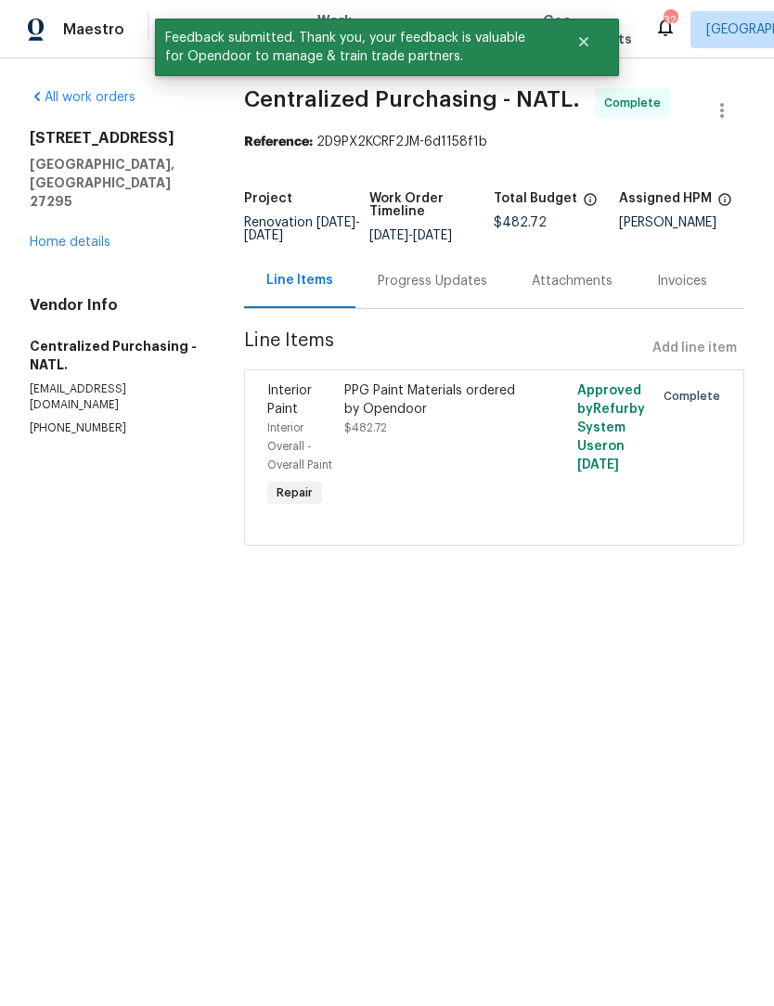
click at [83, 236] on link "Home details" at bounding box center [70, 242] width 81 height 13
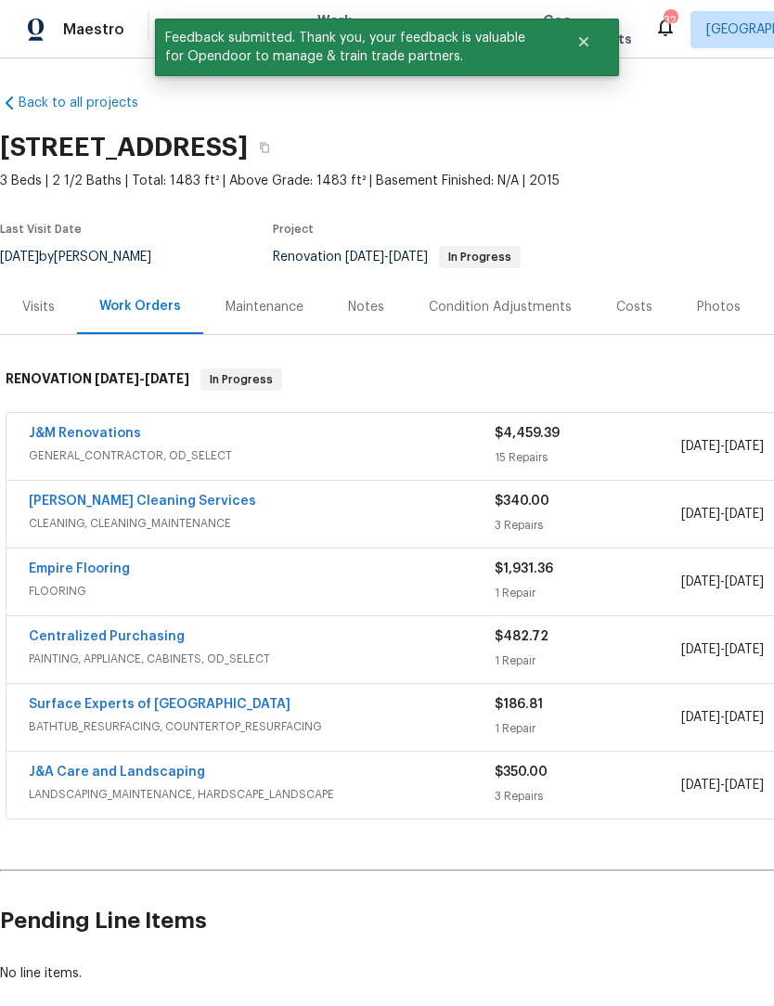
scroll to position [2, 0]
click at [96, 434] on link "J&M Renovations" at bounding box center [85, 433] width 112 height 13
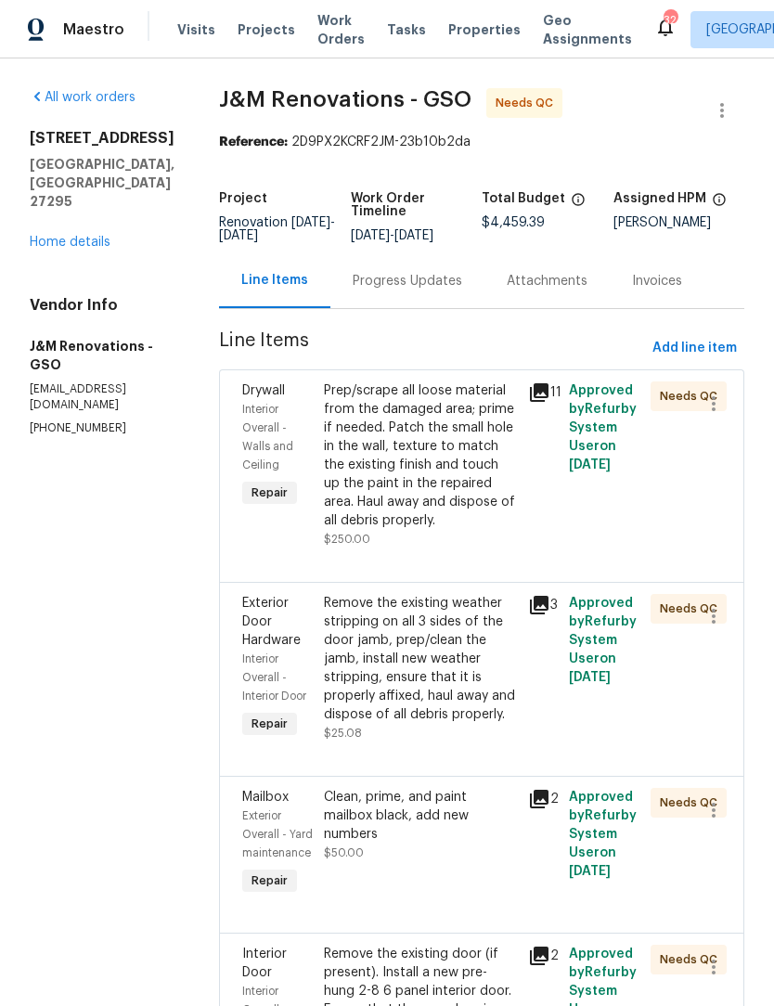
click at [90, 236] on link "Home details" at bounding box center [70, 242] width 81 height 13
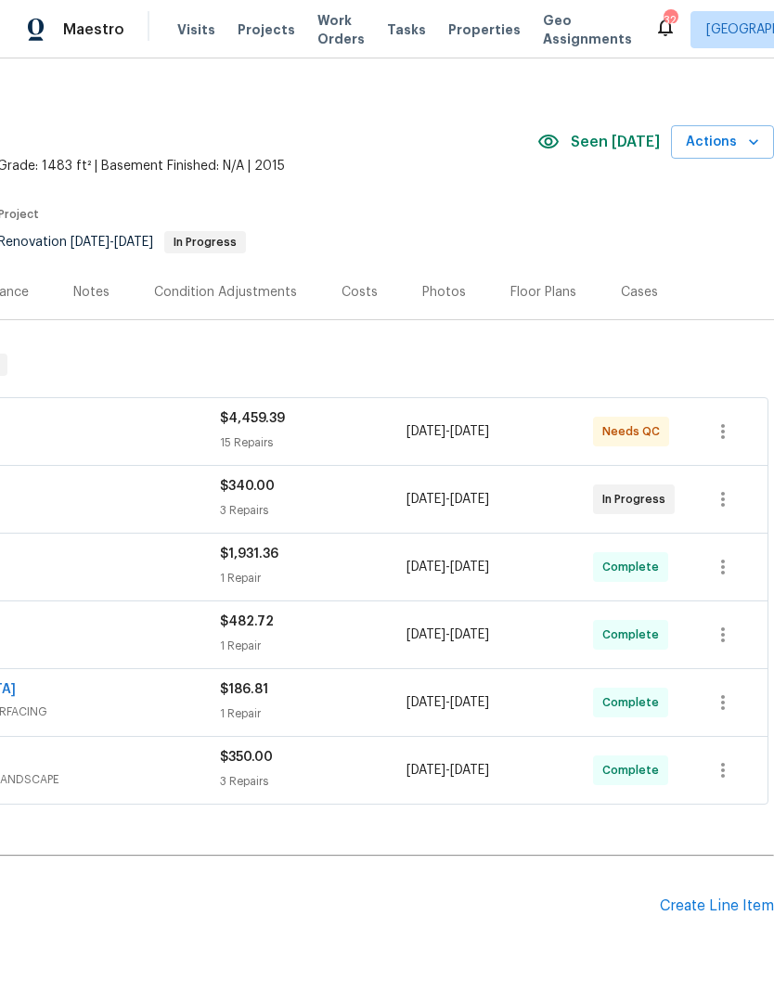
scroll to position [19, 275]
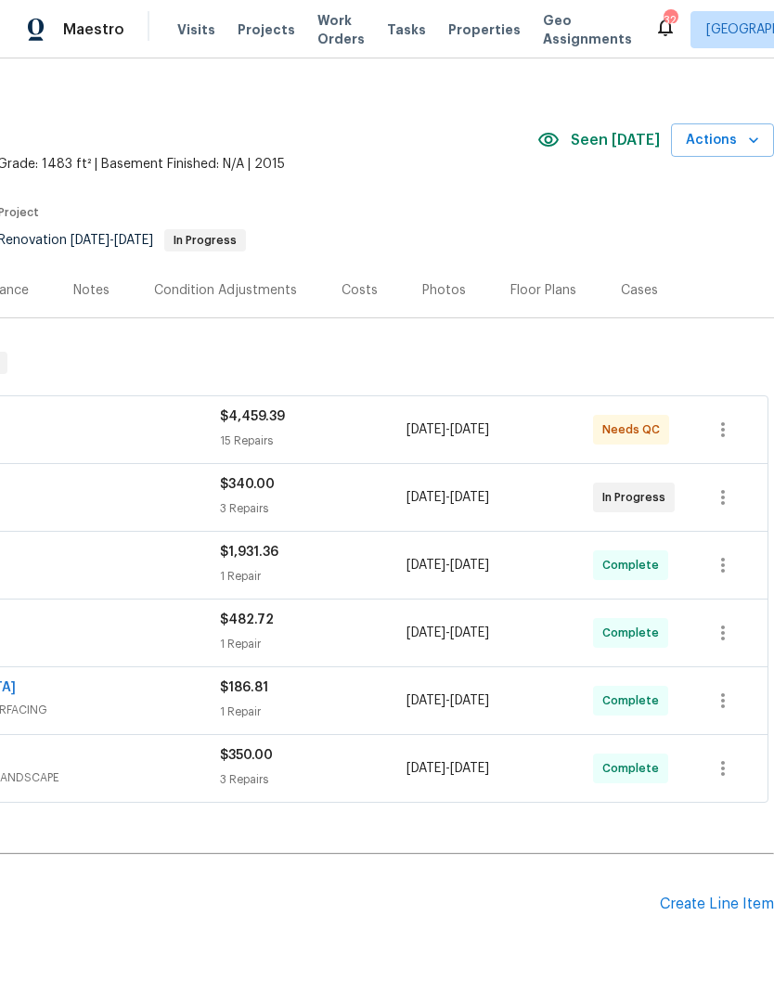
click at [730, 140] on span "Actions" at bounding box center [722, 140] width 73 height 23
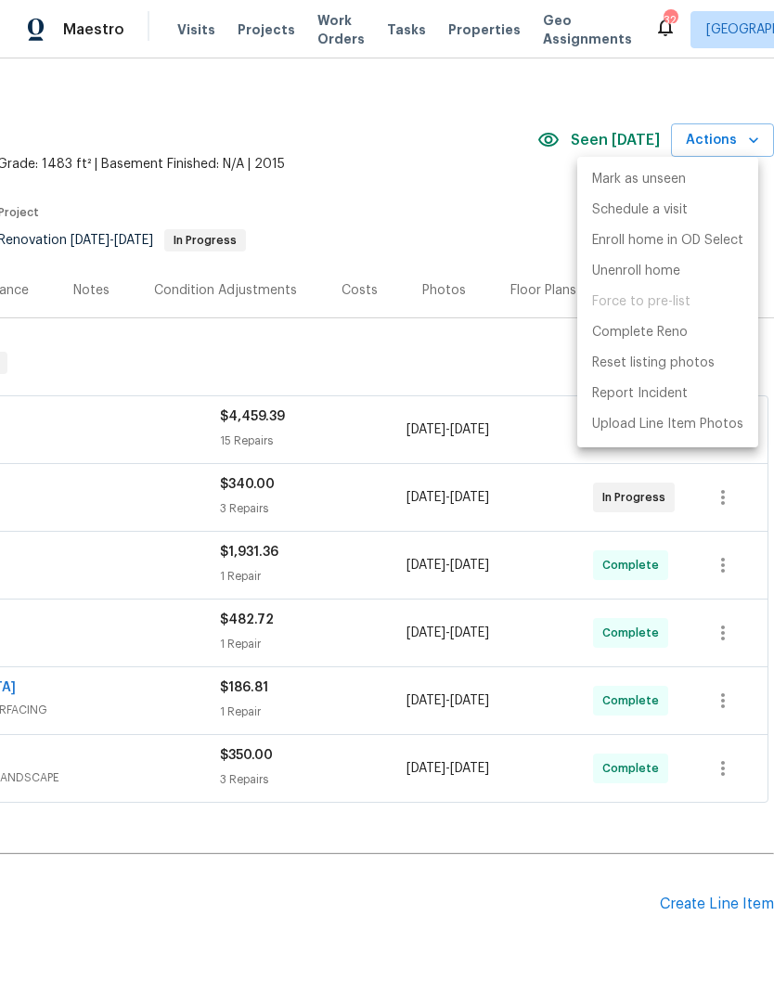
click at [735, 136] on div at bounding box center [387, 503] width 774 height 1006
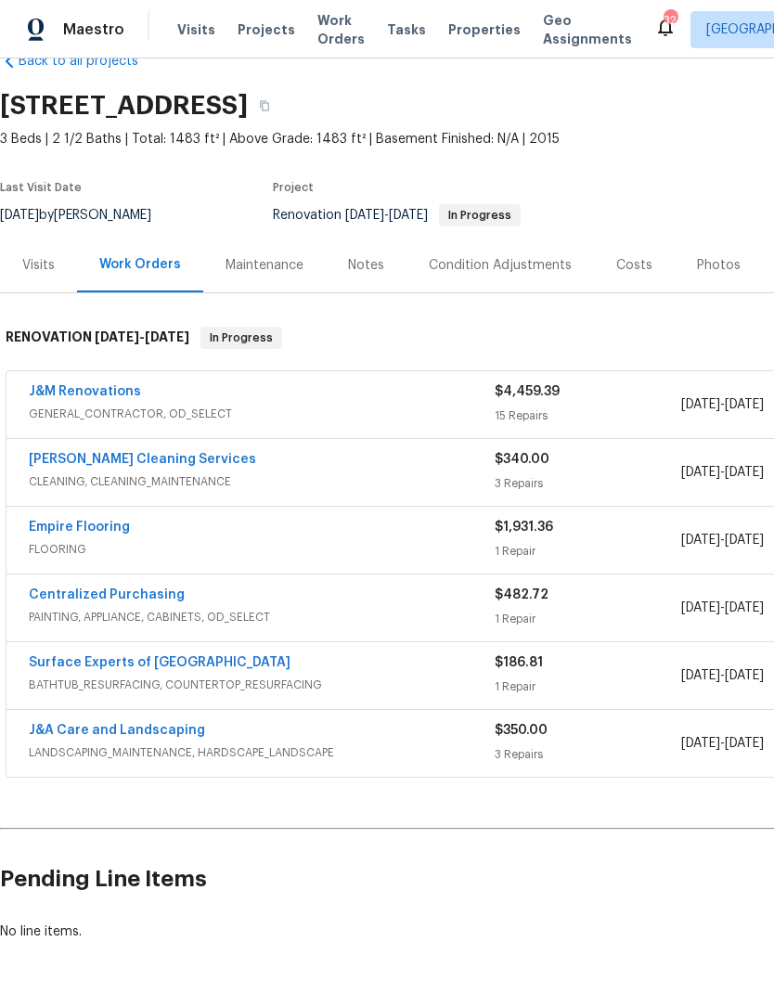
scroll to position [43, 0]
click at [116, 380] on div "J&M Renovations GENERAL_CONTRACTOR, OD_SELECT $4,459.39 15 Repairs 9/15/2025 - …" at bounding box center [524, 405] width 1036 height 67
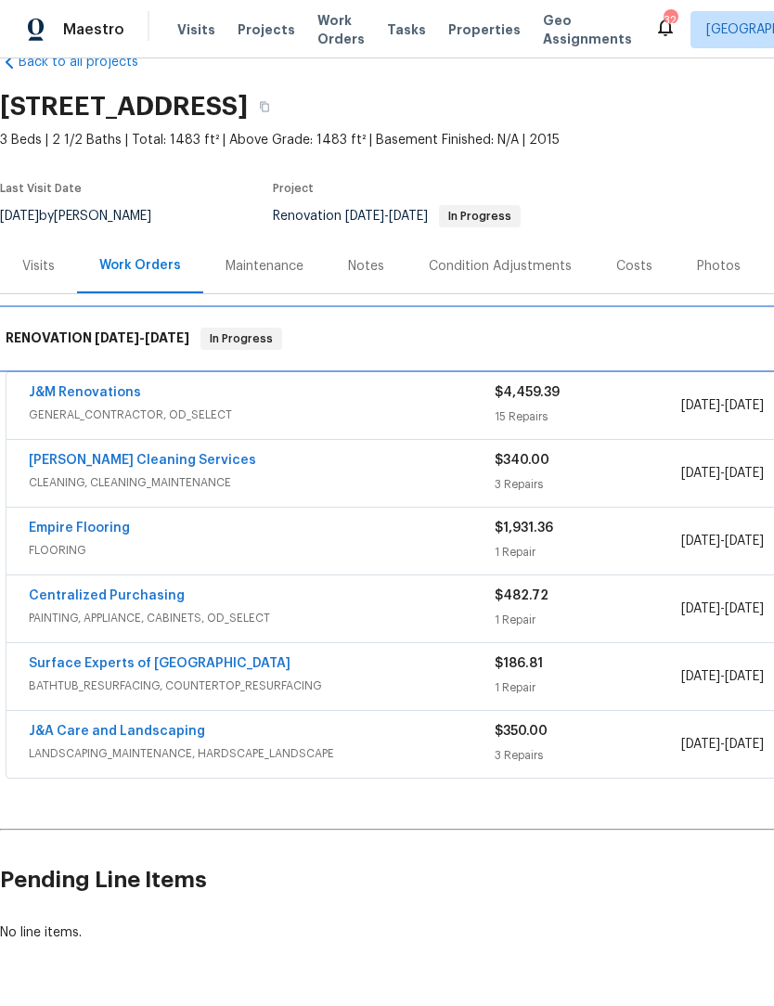
click at [99, 368] on div "RENOVATION 9/15/25 - 9/30/25 In Progress" at bounding box center [524, 338] width 1049 height 59
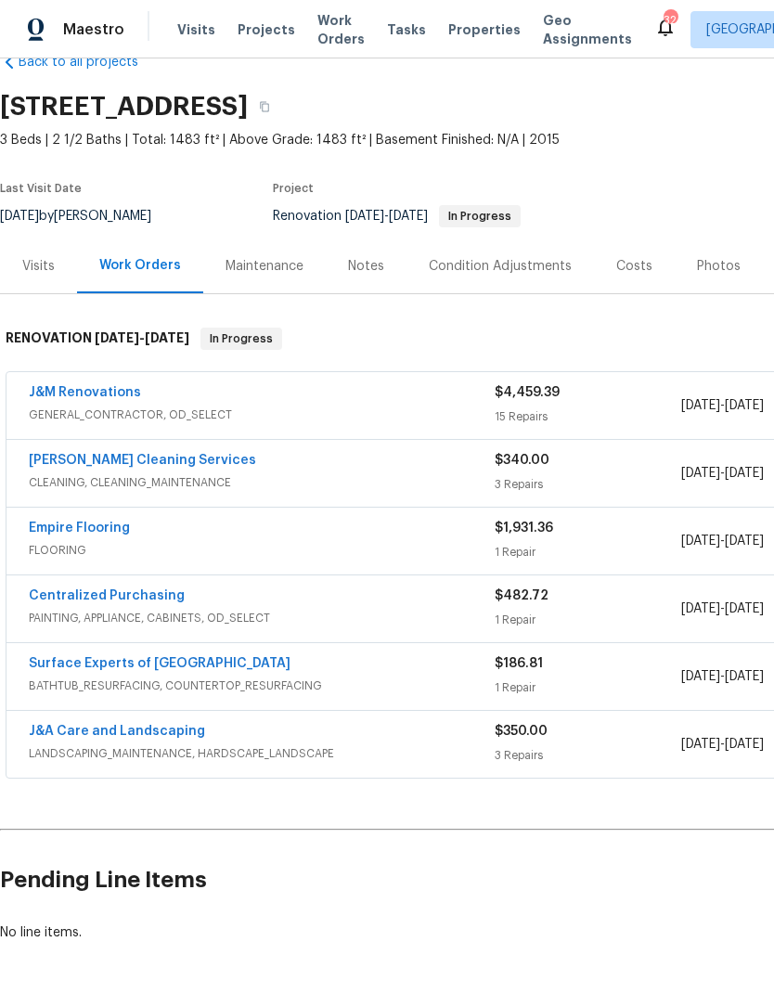
click at [113, 390] on link "J&M Renovations" at bounding box center [85, 392] width 112 height 13
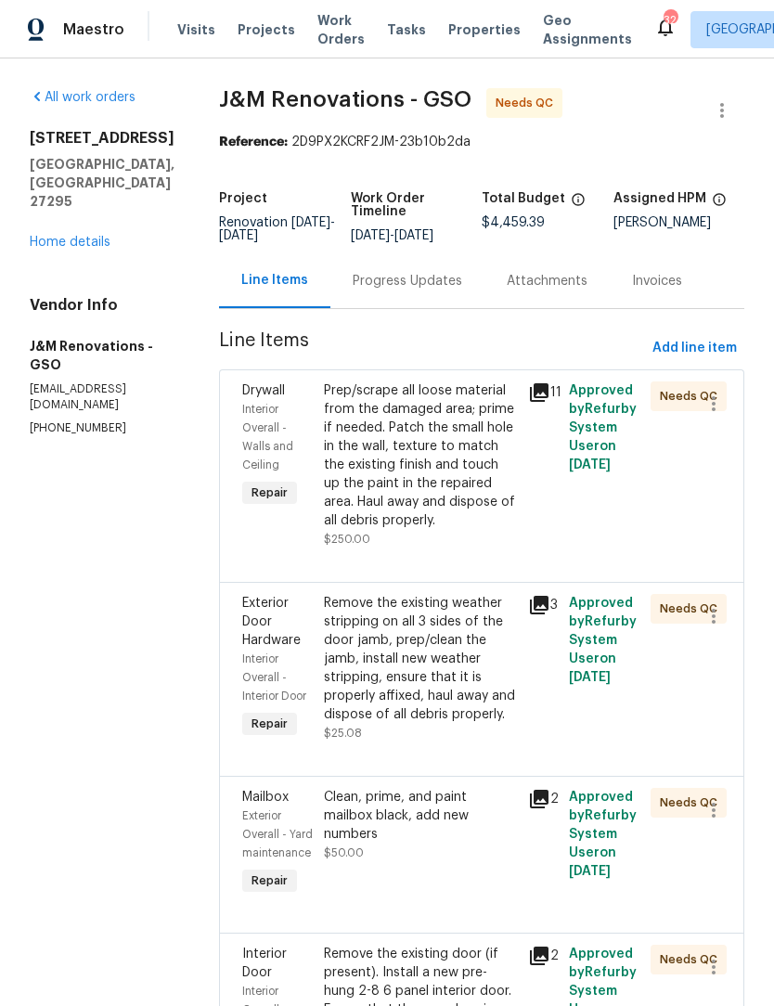
scroll to position [18, 0]
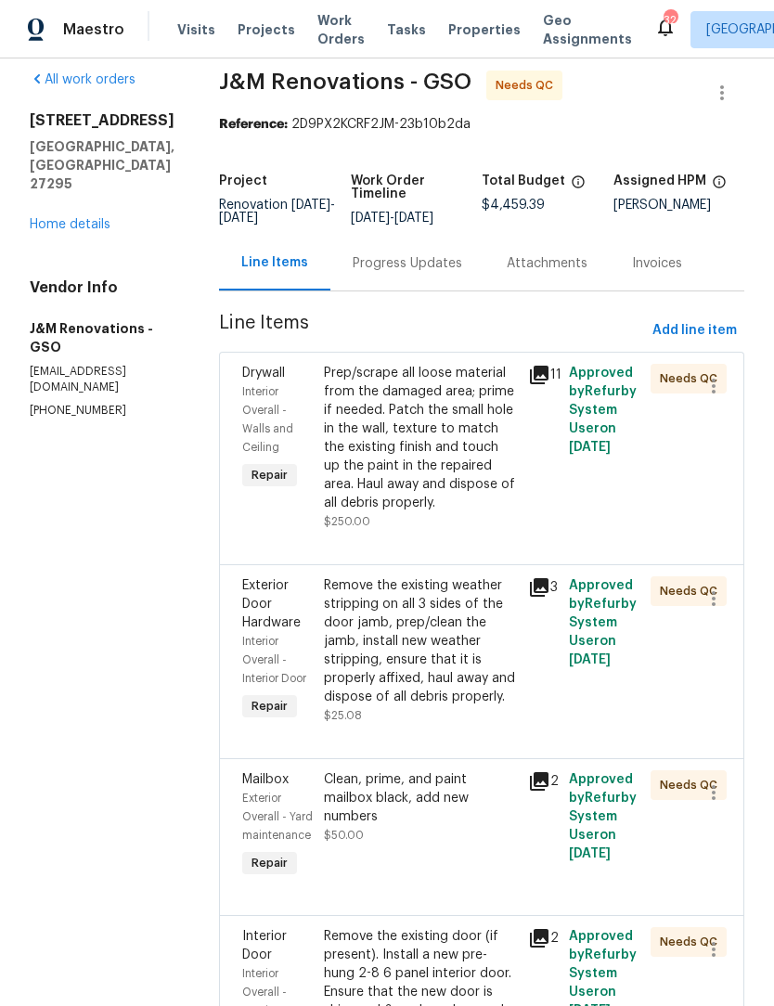
click at [429, 472] on div "Prep/scrape all loose material from the damaged area; prime if needed. Patch th…" at bounding box center [420, 438] width 193 height 149
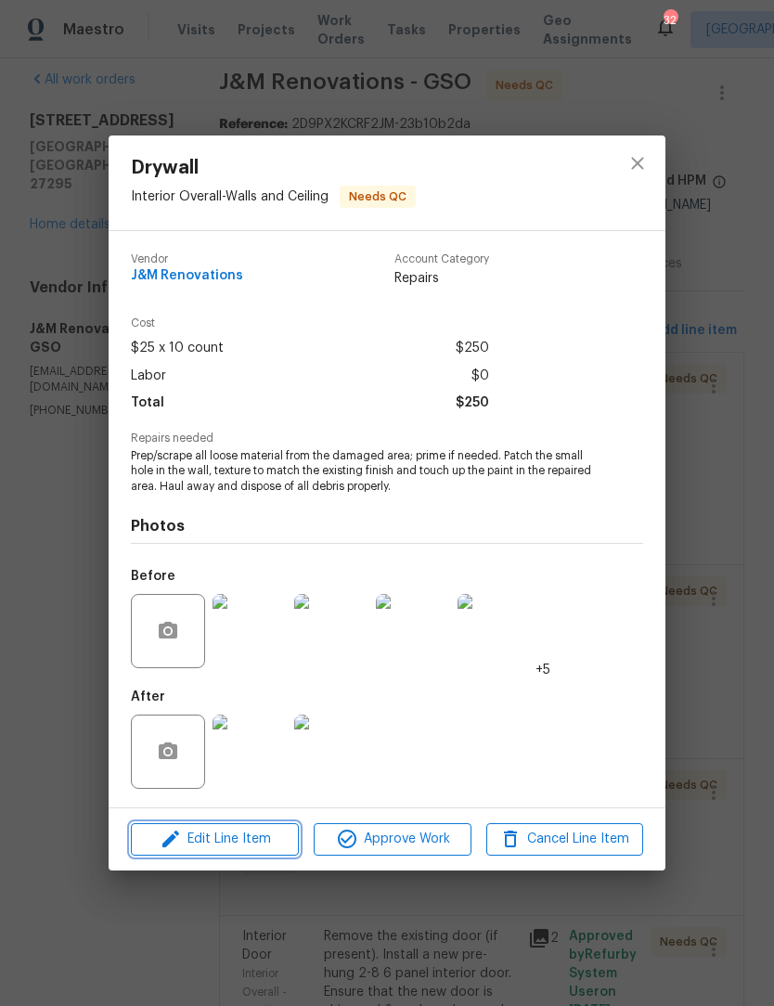
click at [252, 852] on button "Edit Line Item" at bounding box center [215, 839] width 168 height 32
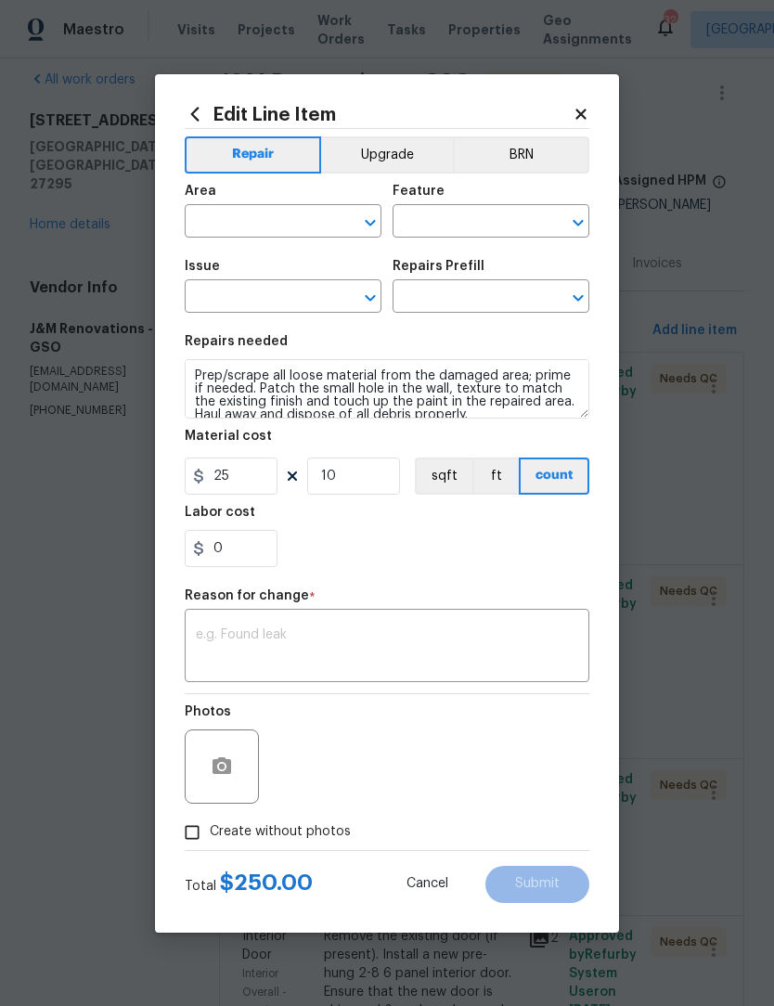
type input "Interior Overall"
type input "Walls and Ceiling"
type input "Drywall"
type input "Patch Small Hole in Drywall $25.00"
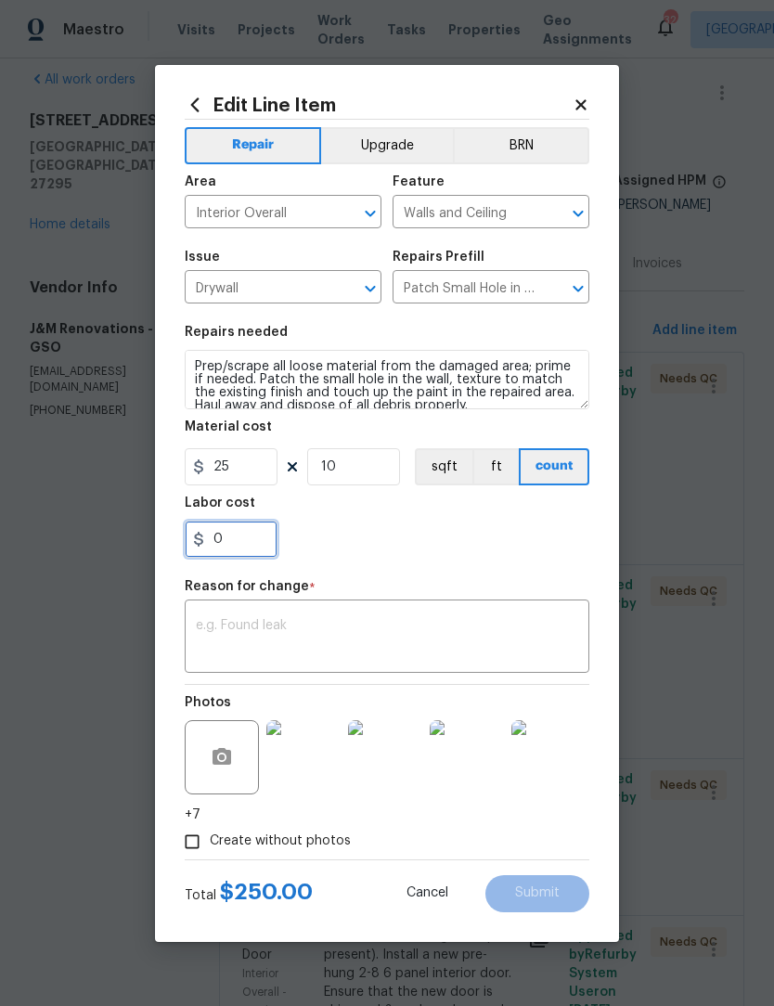
click at [257, 542] on input "0" at bounding box center [231, 539] width 93 height 37
type input "450"
click at [257, 622] on textarea at bounding box center [387, 638] width 382 height 39
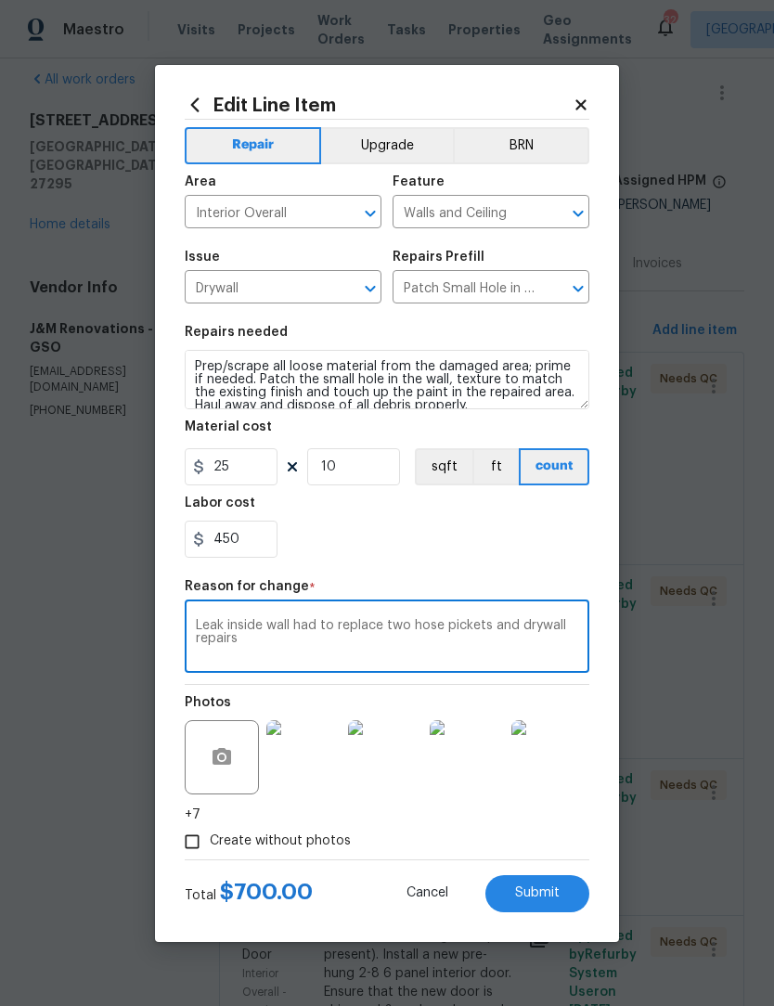
type textarea "Leak inside wall had to replace two hose pickets and drywall repairs"
click at [547, 904] on button "Submit" at bounding box center [537, 893] width 104 height 37
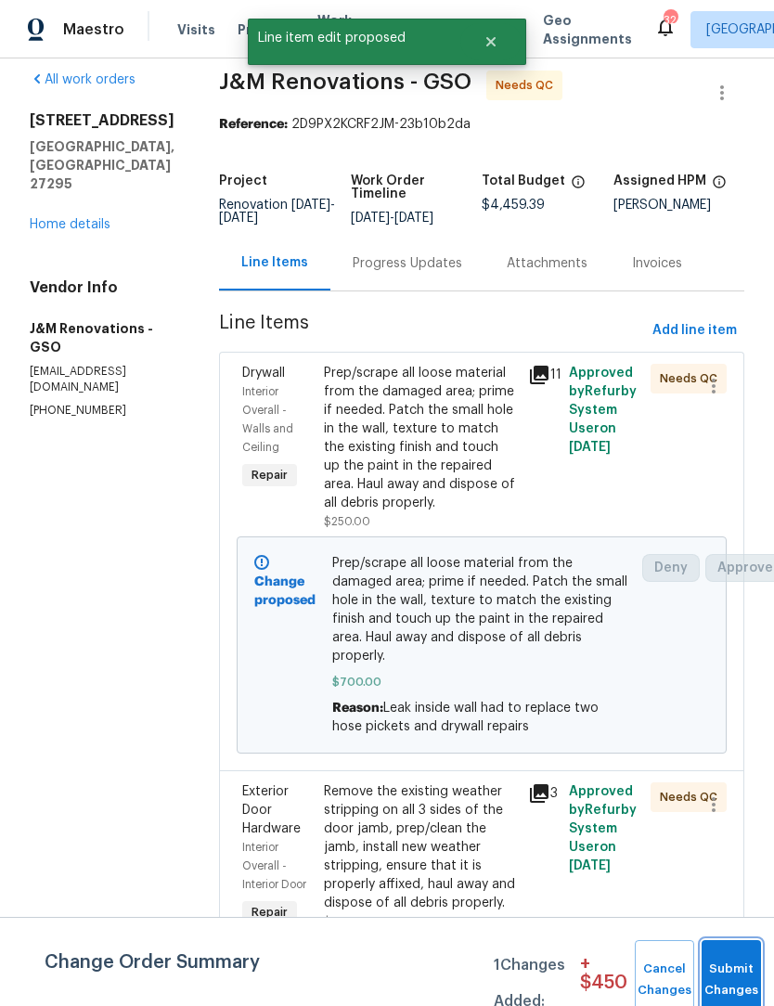
click at [740, 976] on button "Submit Changes" at bounding box center [731, 980] width 59 height 80
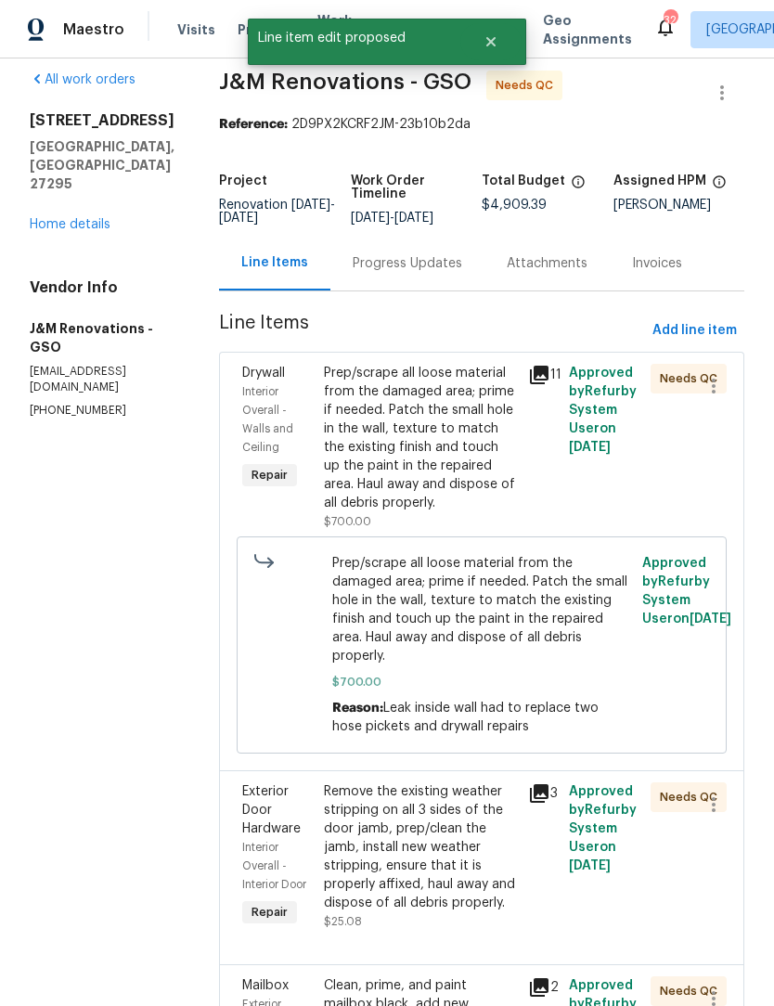
click at [443, 469] on div "Prep/scrape all loose material from the damaged area; prime if needed. Patch th…" at bounding box center [420, 438] width 193 height 149
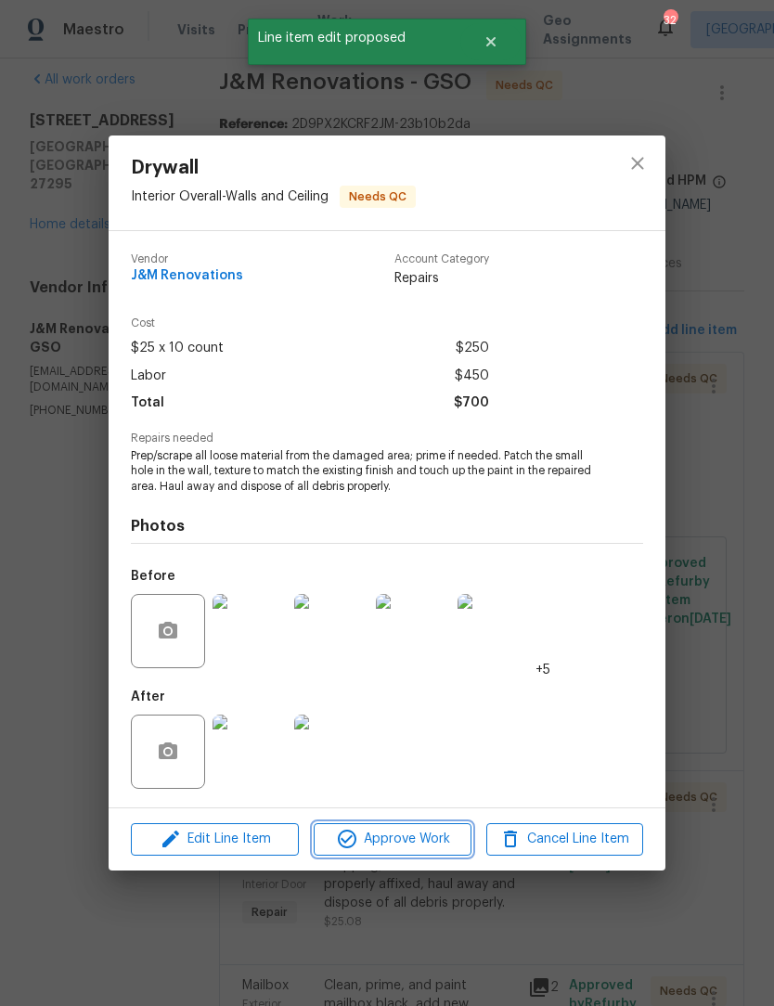
click at [438, 846] on span "Approve Work" at bounding box center [392, 839] width 146 height 23
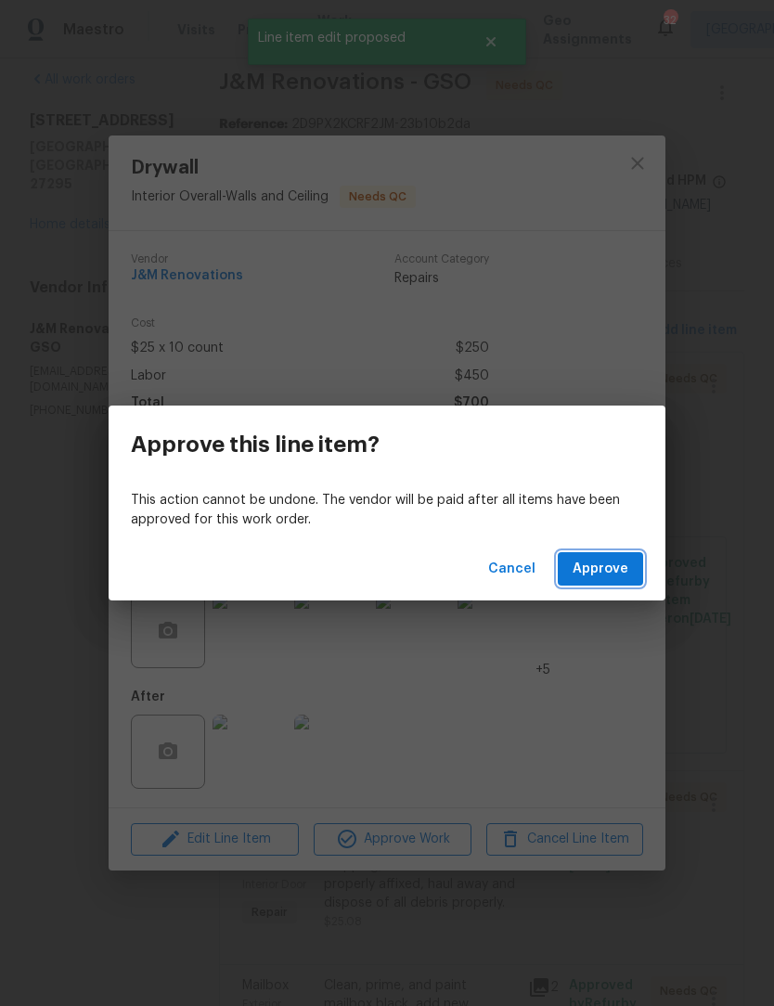
click at [611, 566] on span "Approve" at bounding box center [601, 569] width 56 height 23
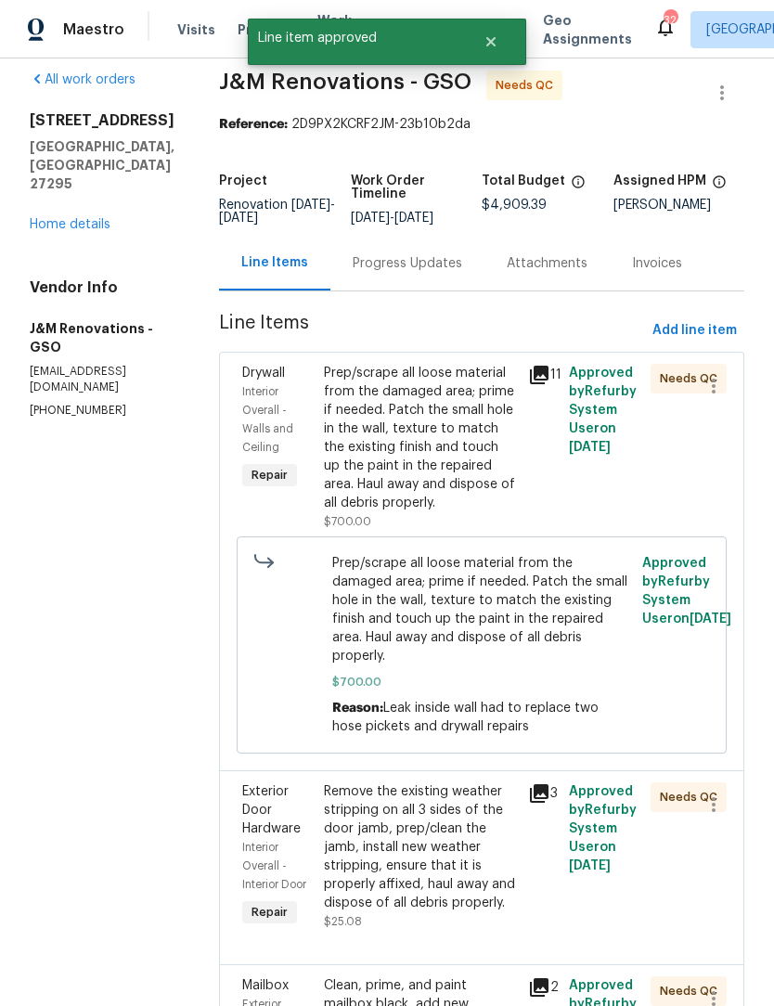
scroll to position [0, 0]
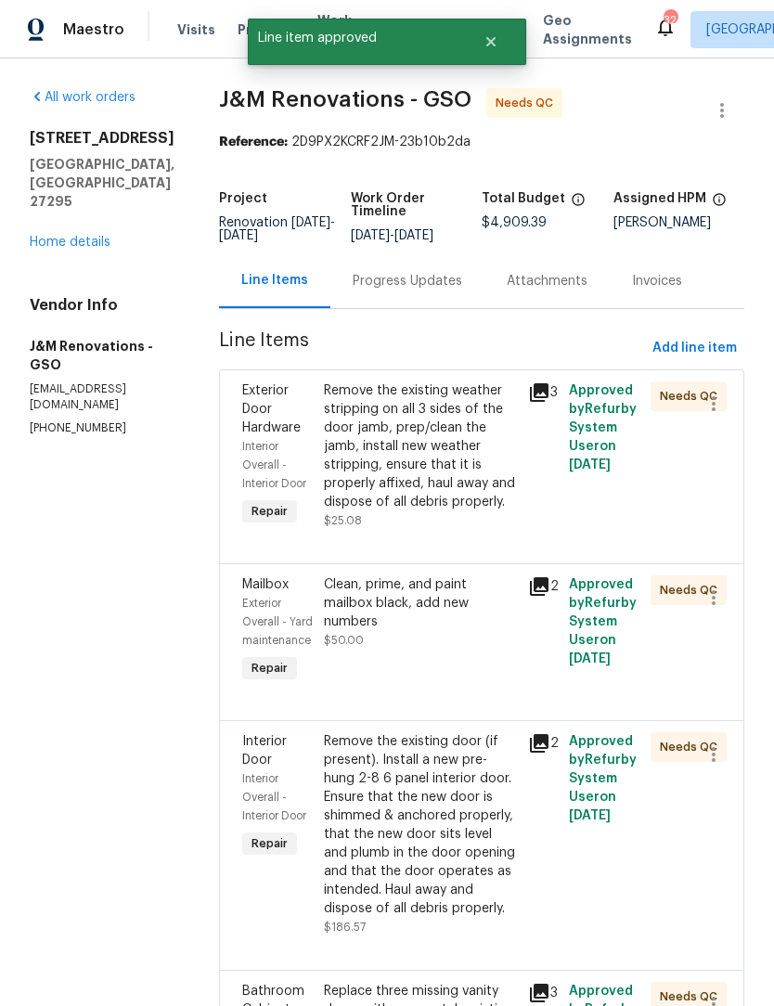
click at [420, 488] on div "Remove the existing weather stripping on all 3 sides of the door jamb, prep/cle…" at bounding box center [420, 446] width 193 height 130
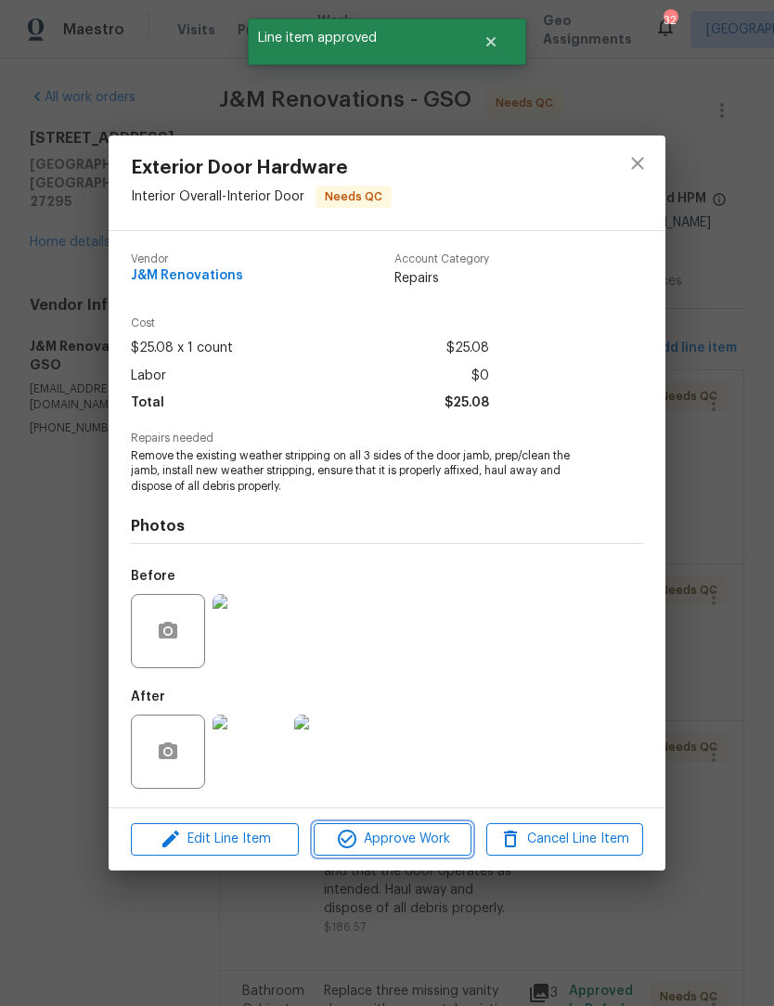
click at [423, 842] on span "Approve Work" at bounding box center [392, 839] width 146 height 23
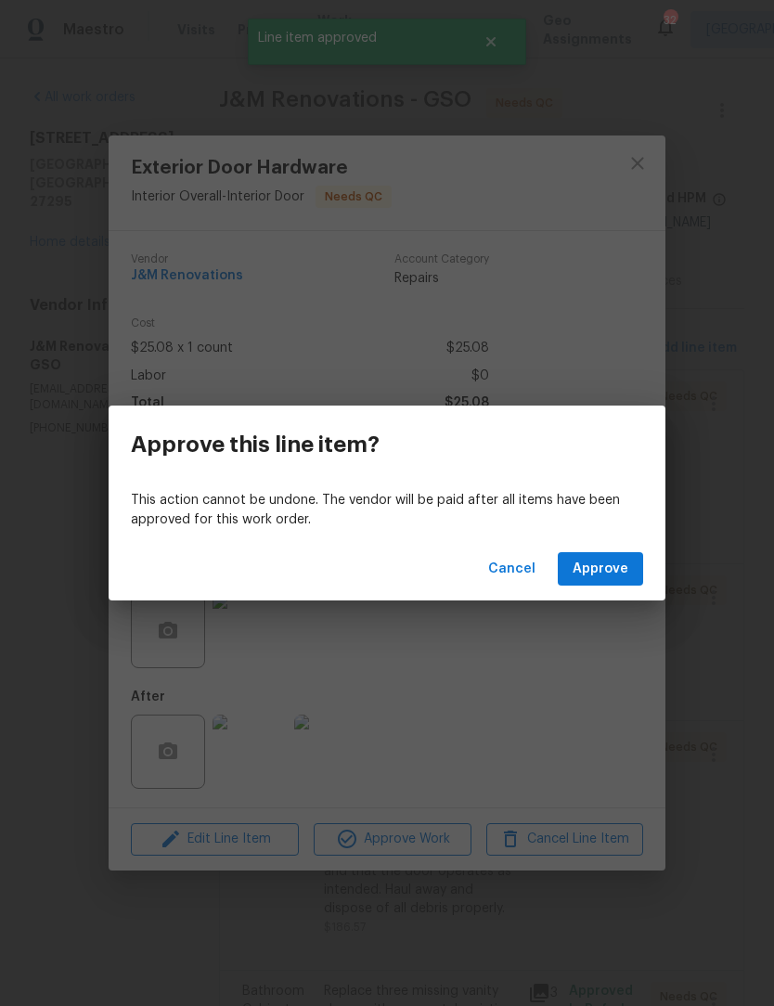
click at [619, 566] on span "Approve" at bounding box center [601, 569] width 56 height 23
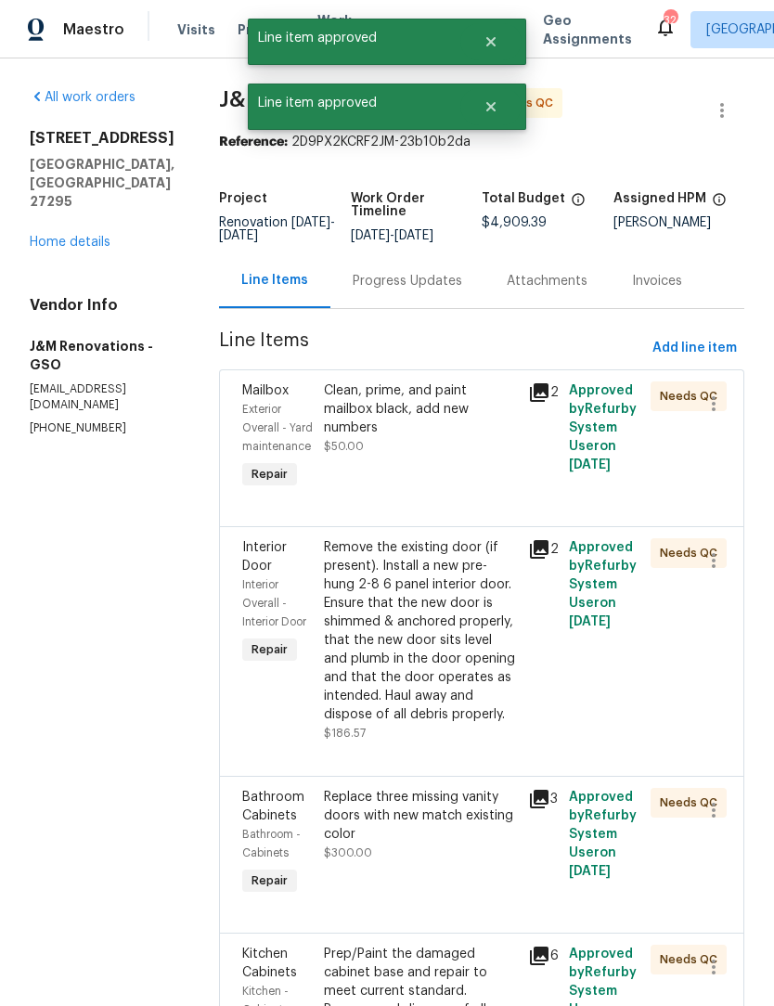
click at [417, 456] on div "Clean, prime, and paint mailbox black, add new numbers $50.00" at bounding box center [420, 418] width 193 height 74
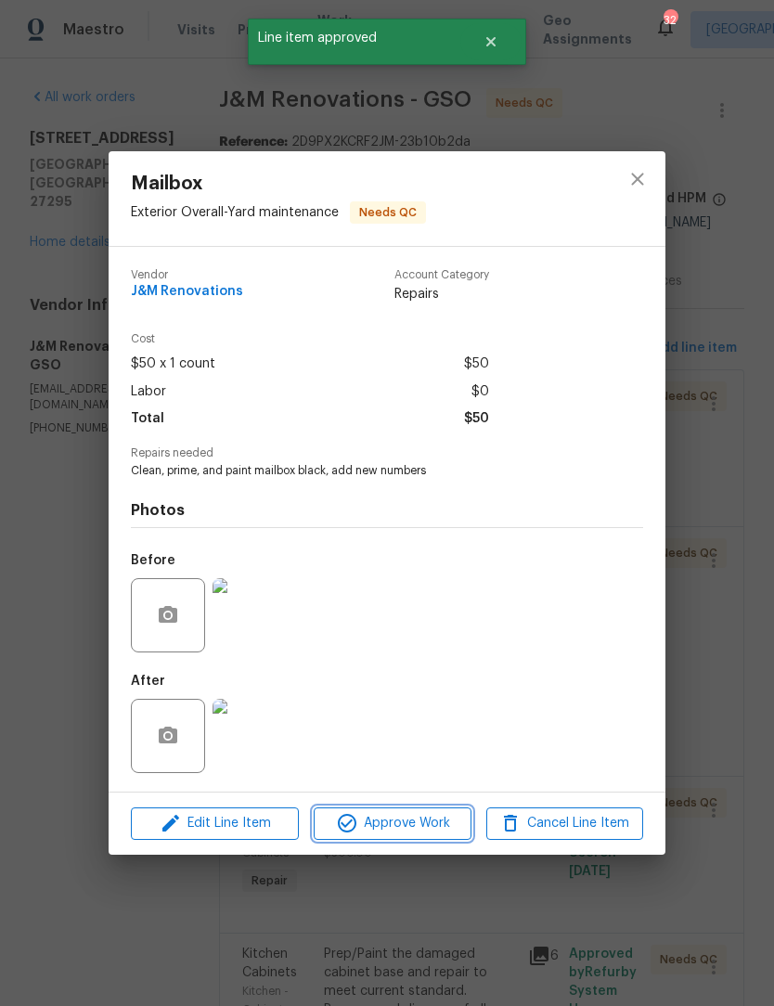
click at [429, 823] on span "Approve Work" at bounding box center [392, 823] width 146 height 23
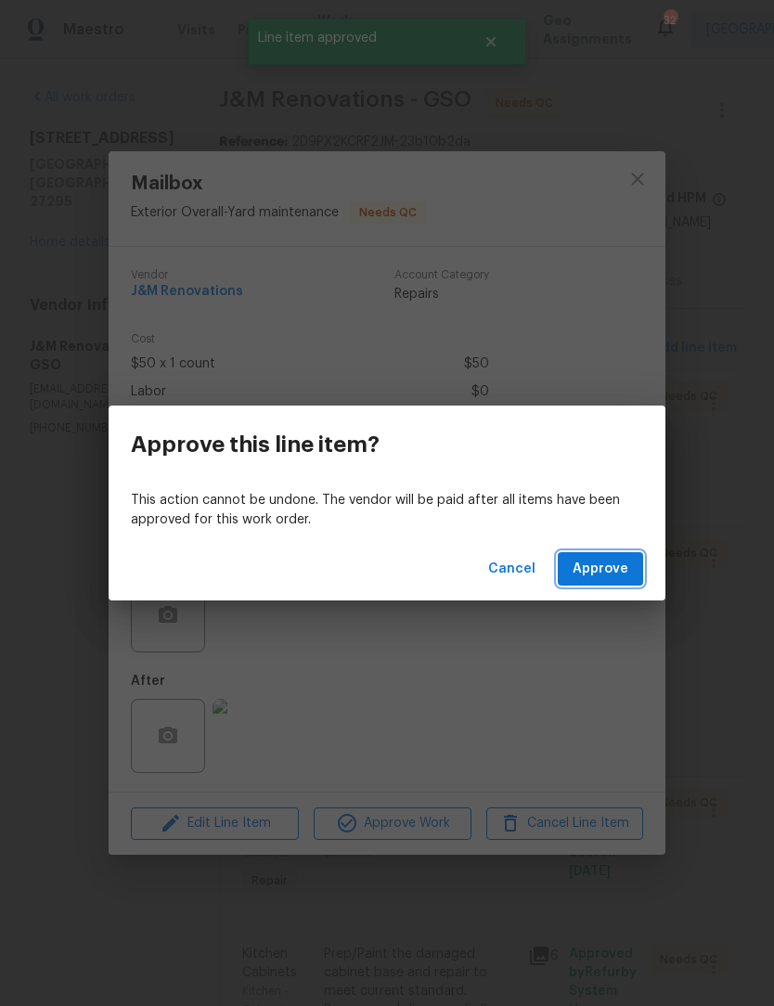
click at [615, 564] on span "Approve" at bounding box center [601, 569] width 56 height 23
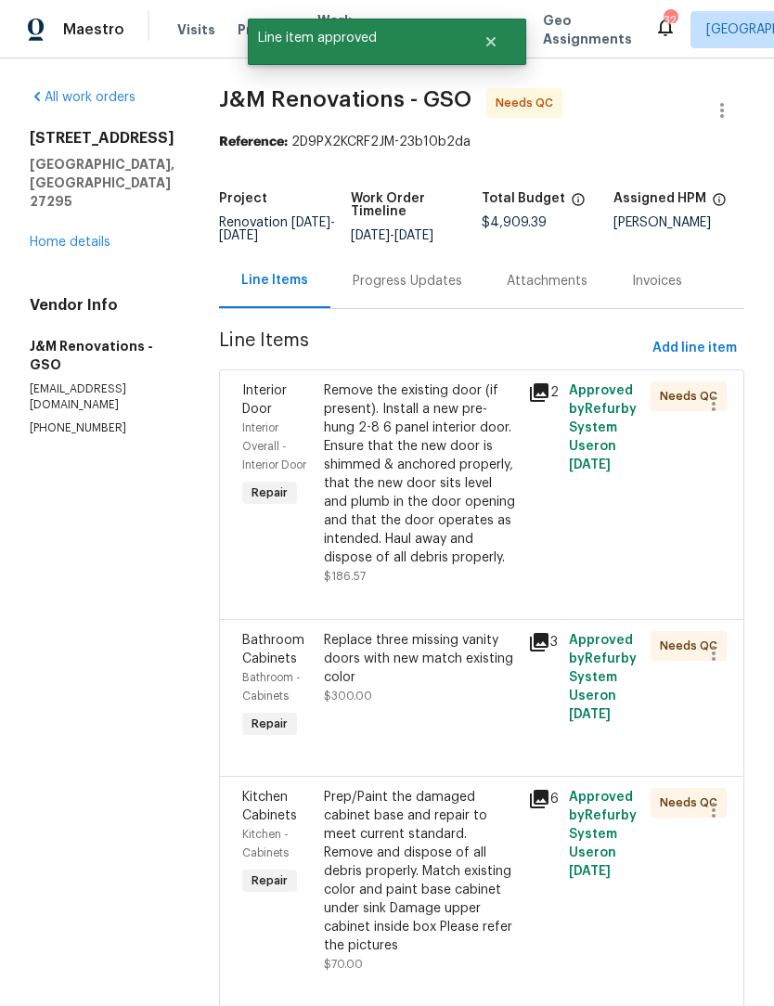
click at [444, 546] on div "Remove the existing door (if present). Install a new pre-hung 2-8 6 panel inter…" at bounding box center [420, 474] width 193 height 186
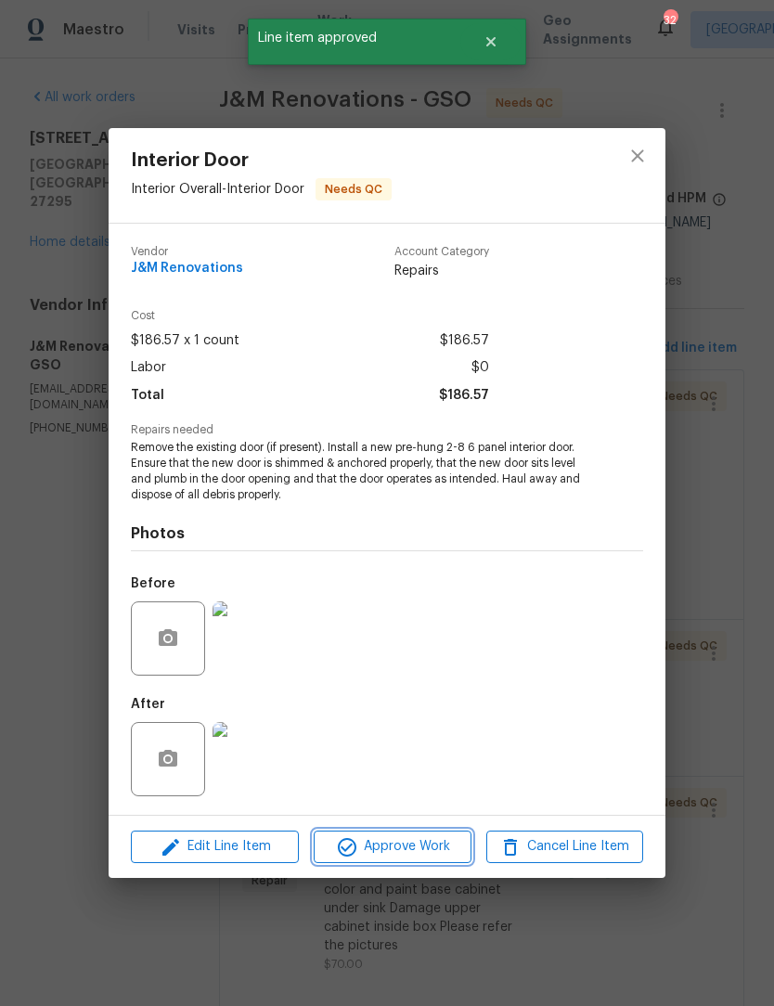
click at [420, 855] on span "Approve Work" at bounding box center [392, 846] width 146 height 23
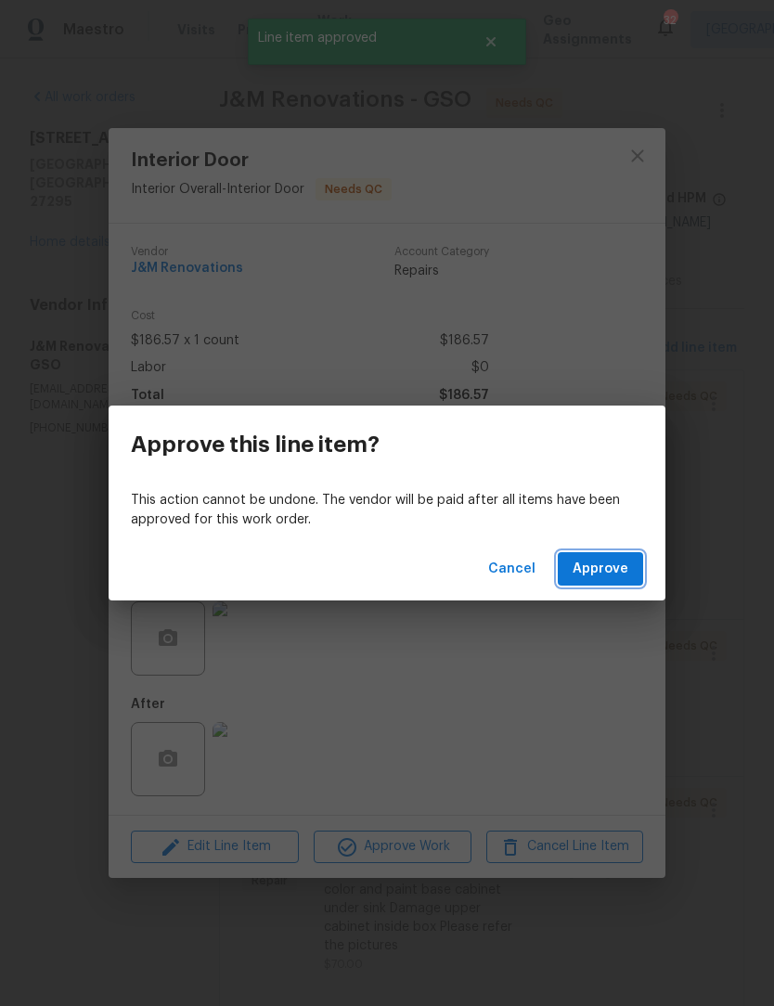
click at [620, 575] on span "Approve" at bounding box center [601, 569] width 56 height 23
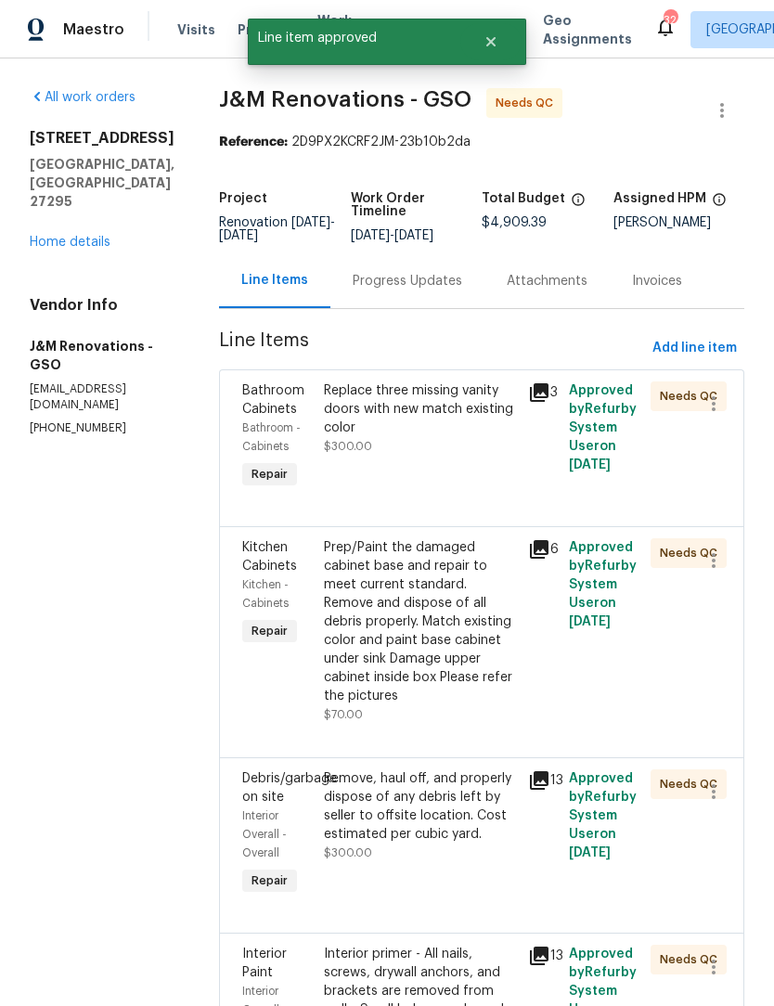
click at [436, 480] on div "Replace three missing vanity doors with new match existing color $300.00" at bounding box center [420, 437] width 204 height 123
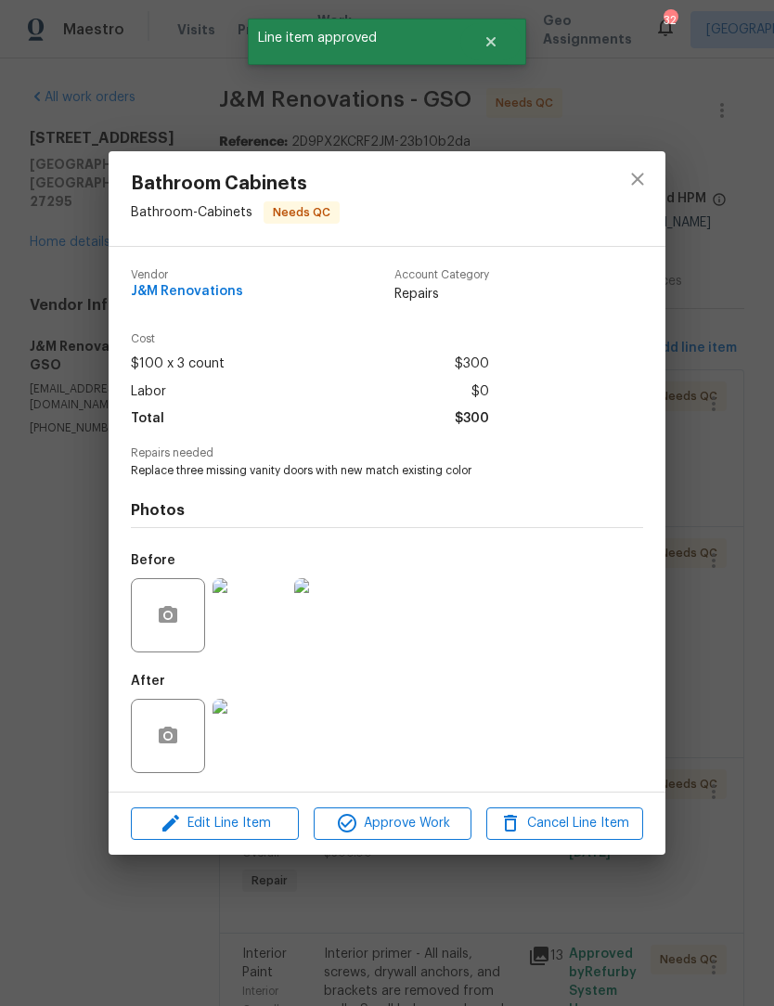
click at [440, 824] on span "Approve Work" at bounding box center [392, 823] width 146 height 23
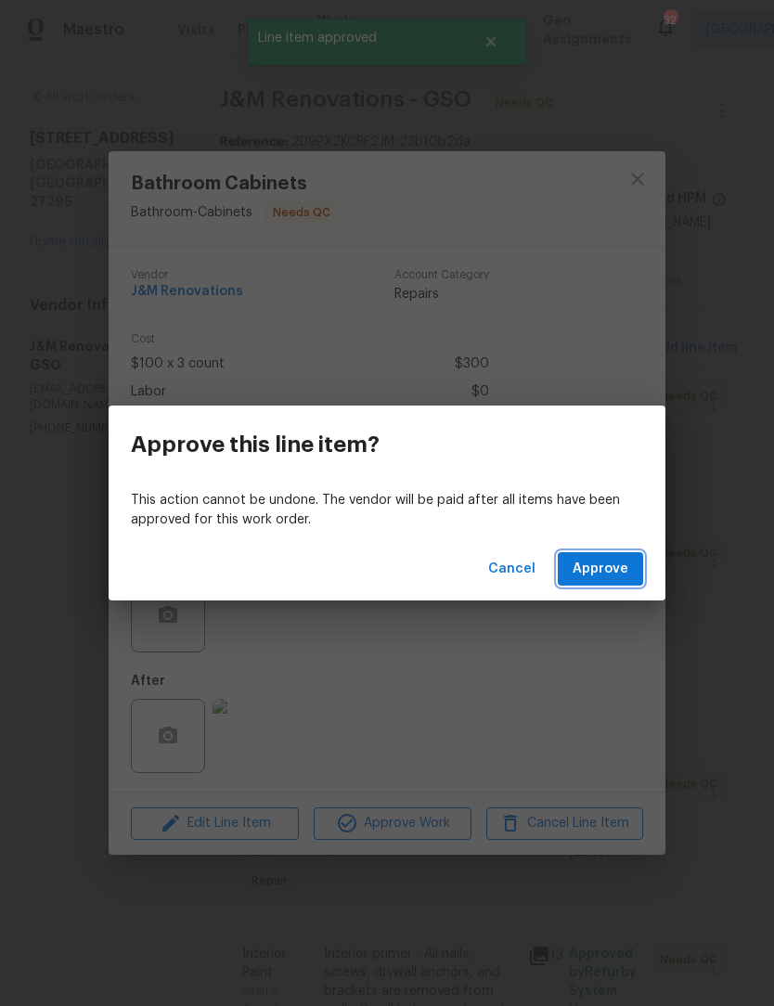
click at [613, 571] on span "Approve" at bounding box center [601, 569] width 56 height 23
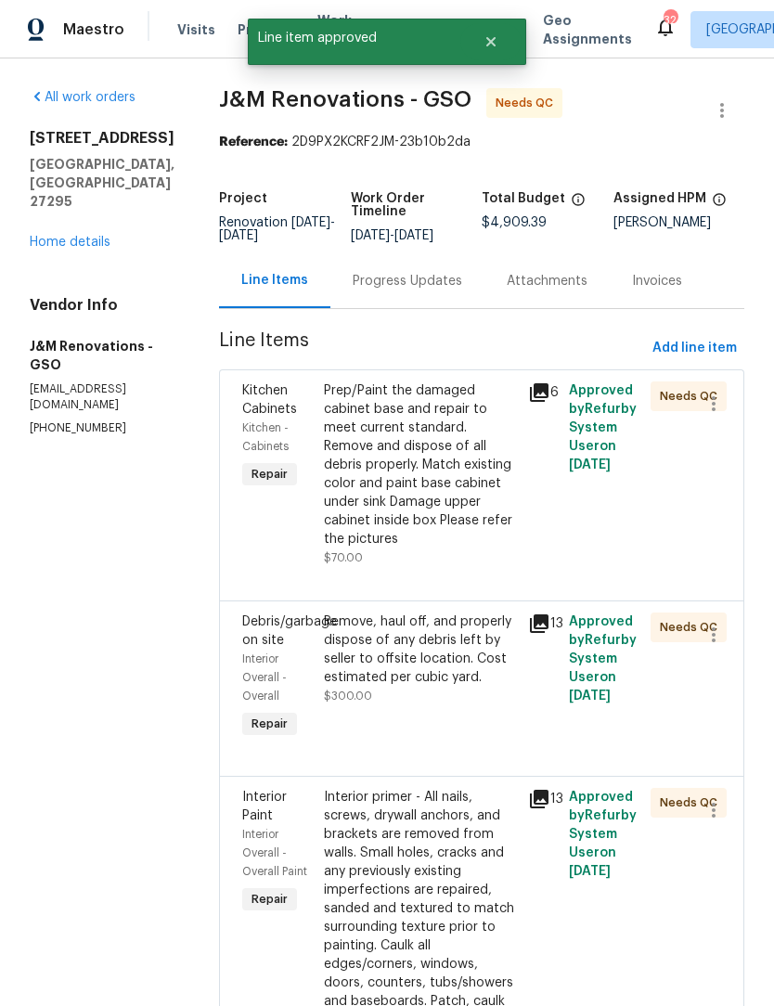
click at [390, 543] on div "Prep/Paint the damaged cabinet base and repair to meet current standard. Remove…" at bounding box center [420, 464] width 193 height 167
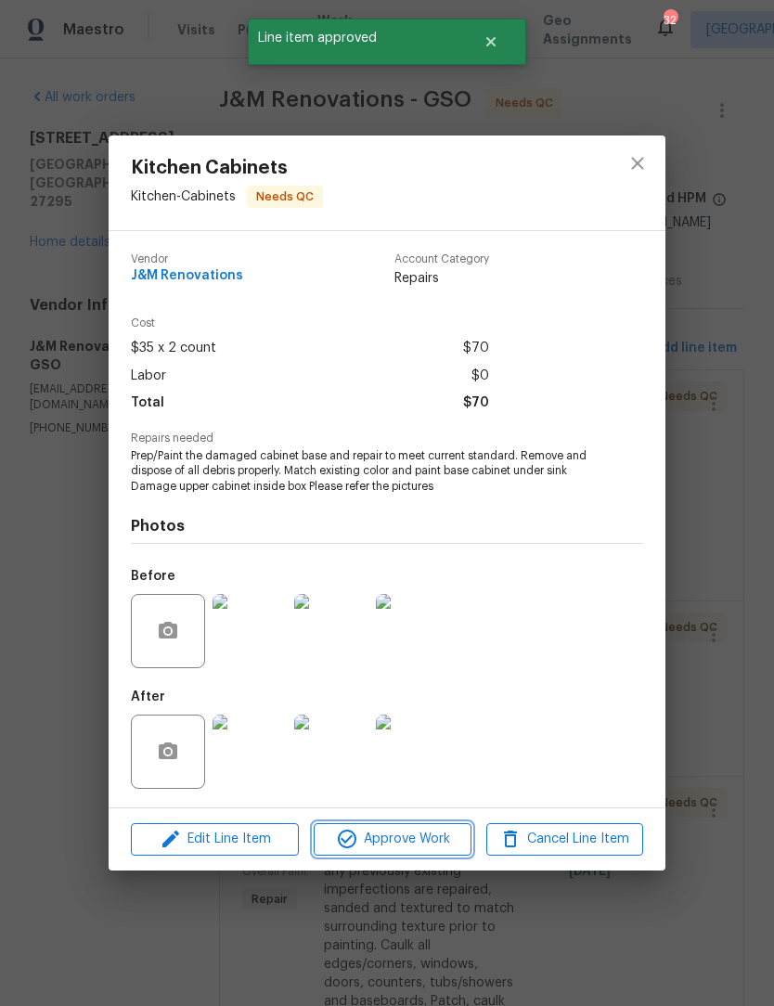
click at [425, 834] on span "Approve Work" at bounding box center [392, 839] width 146 height 23
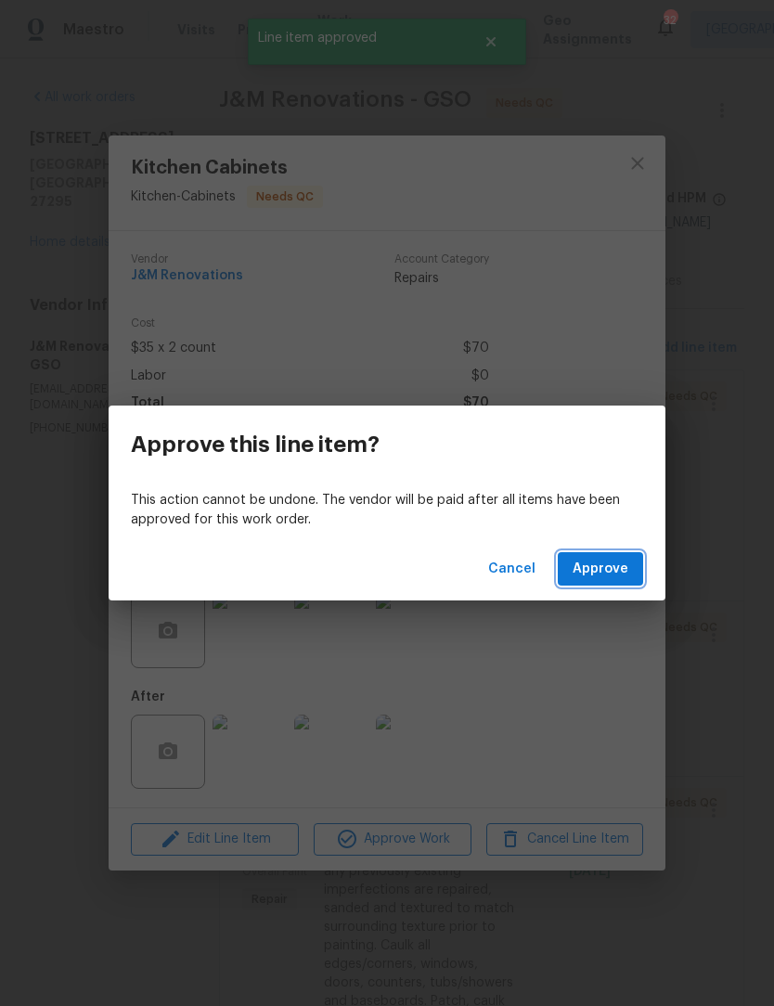
click at [624, 575] on span "Approve" at bounding box center [601, 569] width 56 height 23
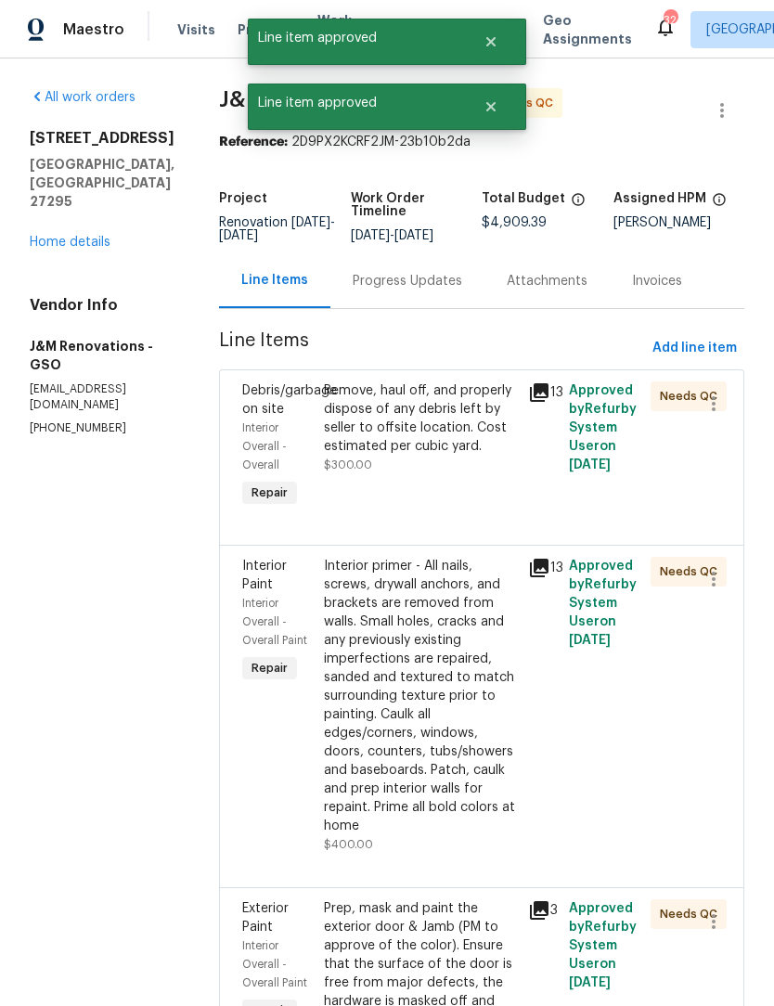
click at [433, 513] on div "Remove, haul off, and properly dispose of any debris left by seller to offsite …" at bounding box center [420, 446] width 204 height 141
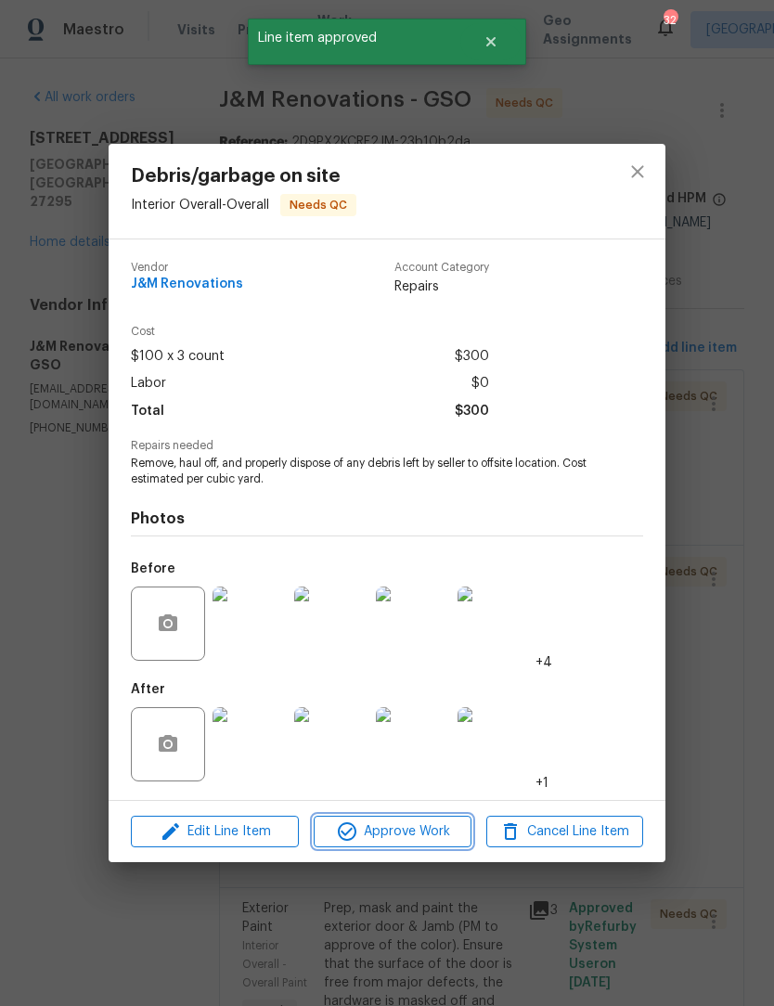
click at [427, 834] on span "Approve Work" at bounding box center [392, 832] width 146 height 23
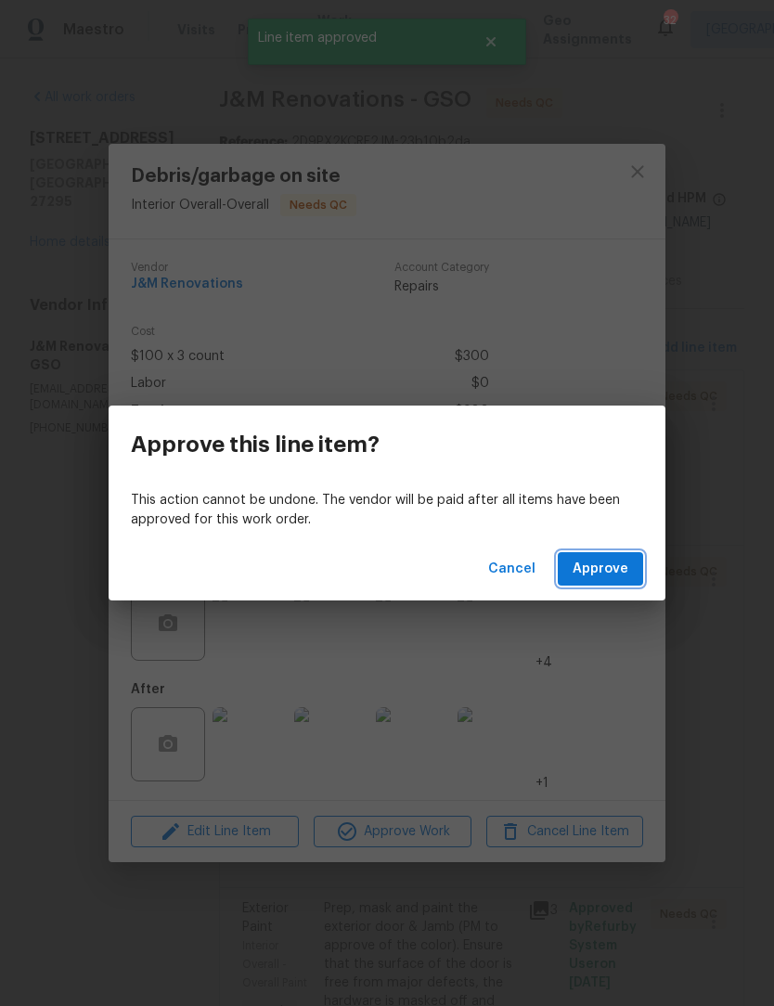
click at [615, 574] on span "Approve" at bounding box center [601, 569] width 56 height 23
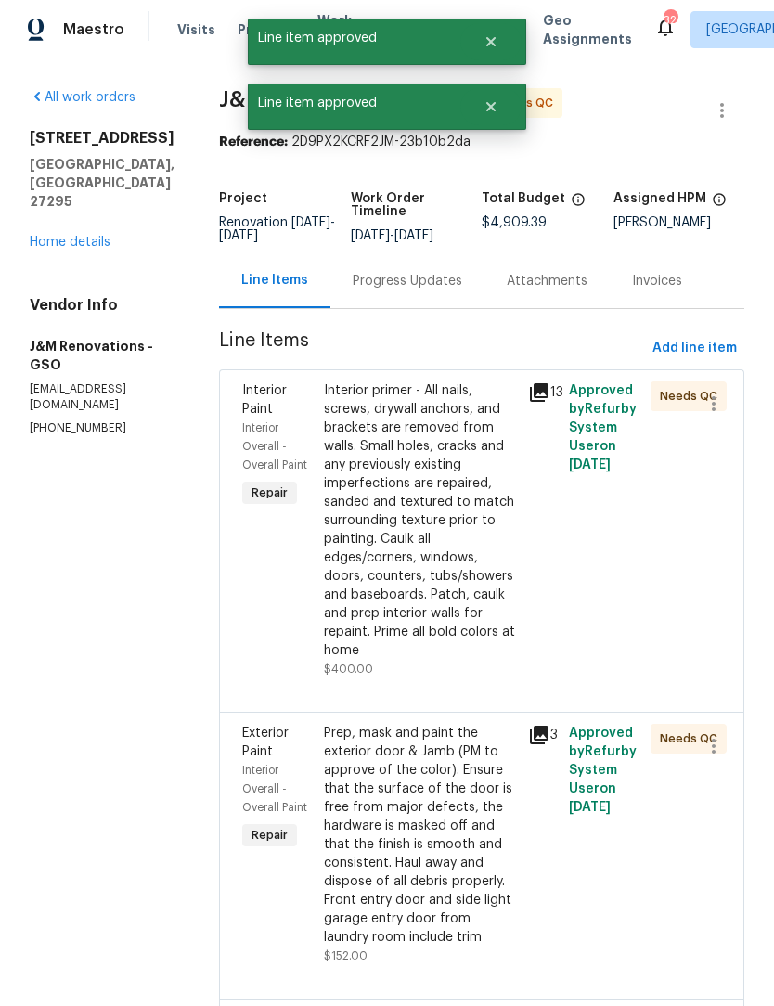
click at [431, 529] on div "Interior primer - All nails, screws, drywall anchors, and brackets are removed …" at bounding box center [420, 520] width 193 height 278
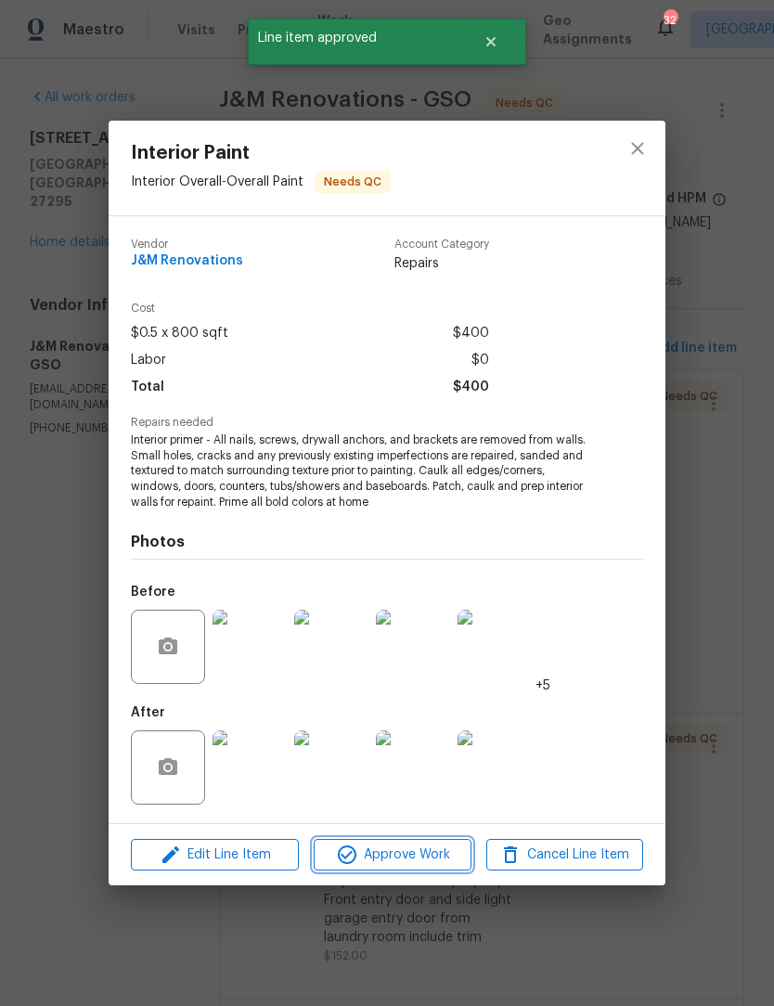
click at [413, 842] on button "Approve Work" at bounding box center [392, 855] width 157 height 32
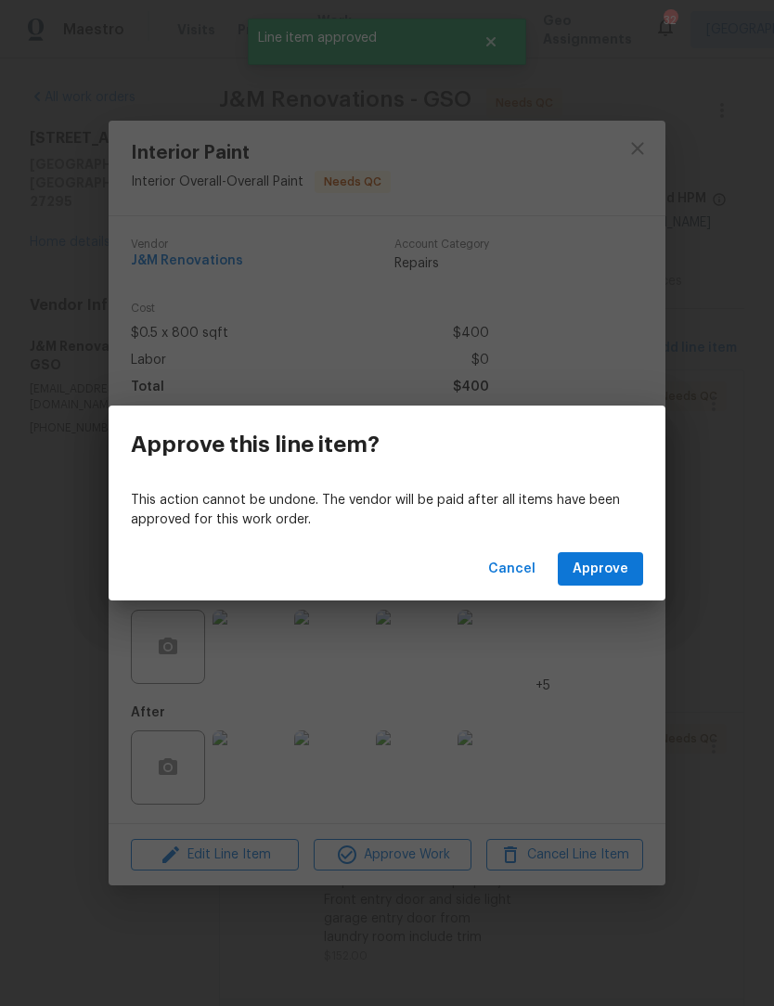
click at [632, 573] on button "Approve" at bounding box center [600, 569] width 85 height 34
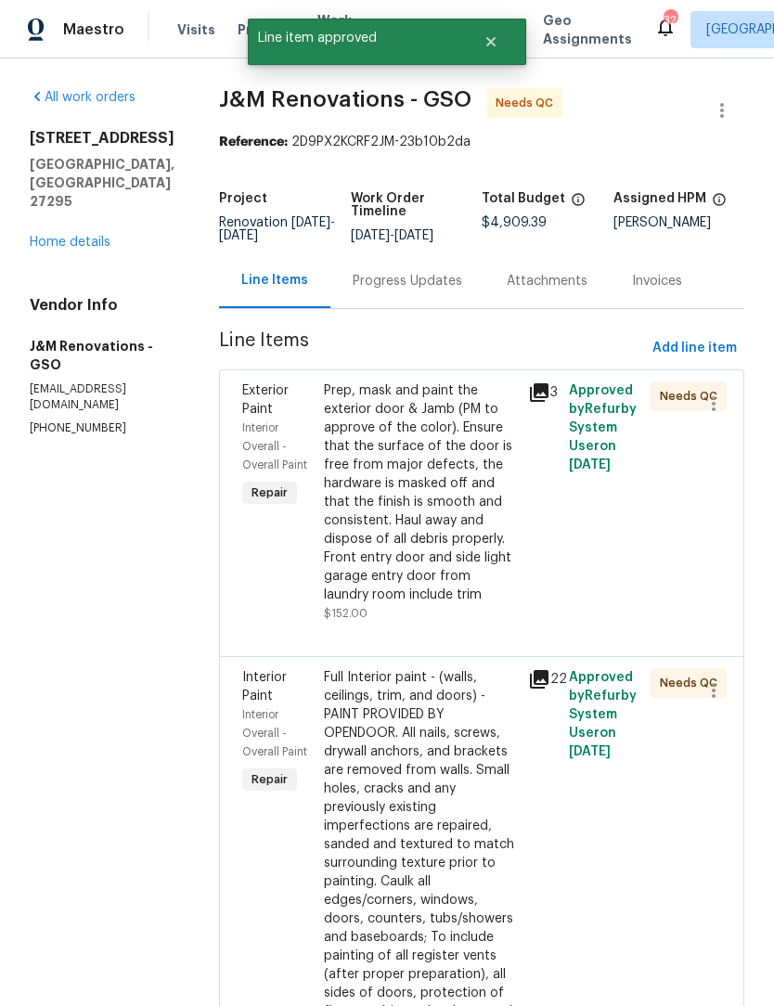
click at [418, 604] on div "Prep, mask and paint the exterior door & Jamb (PM to approve of the color). Ens…" at bounding box center [420, 492] width 193 height 223
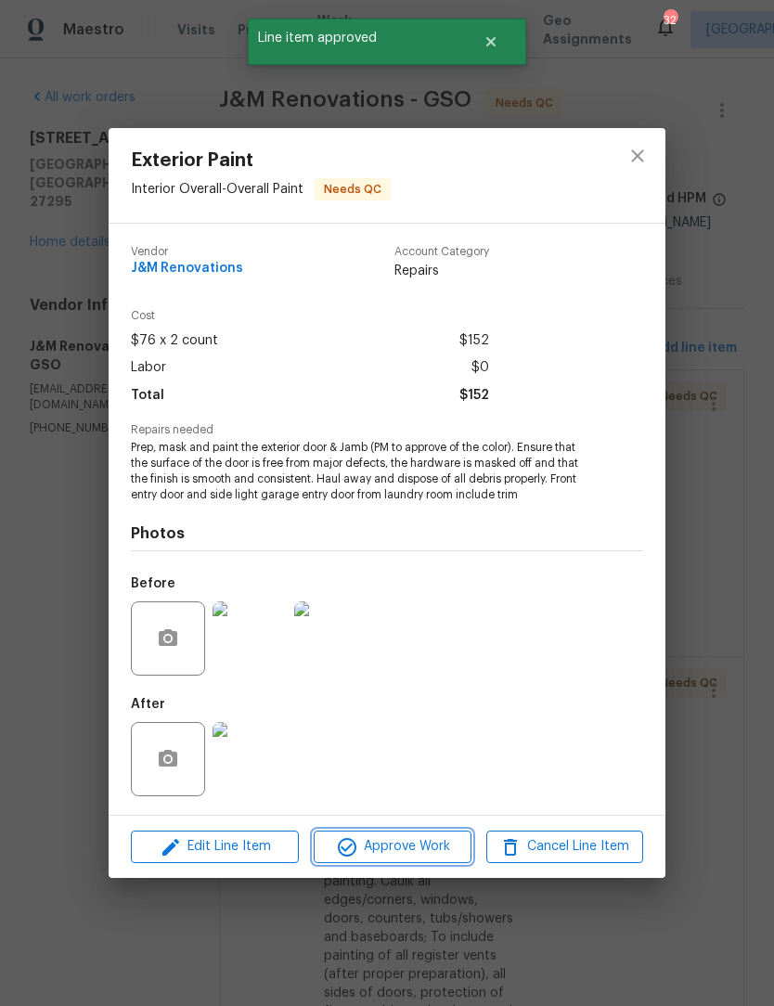
click at [409, 862] on button "Approve Work" at bounding box center [392, 847] width 157 height 32
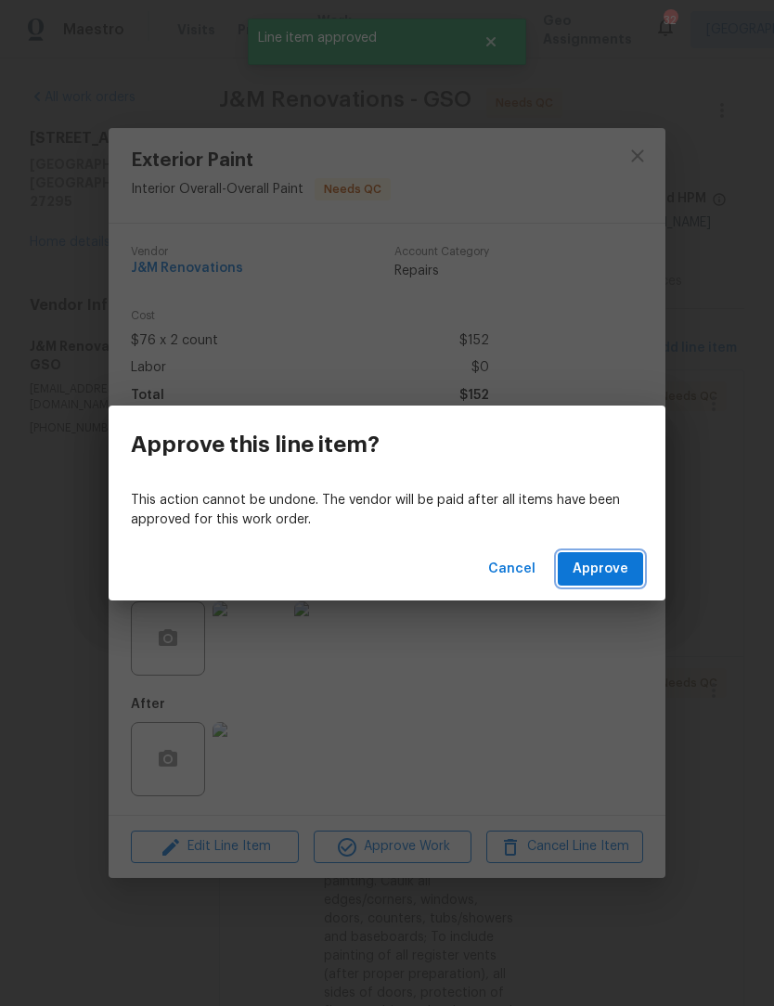
click at [623, 566] on span "Approve" at bounding box center [601, 569] width 56 height 23
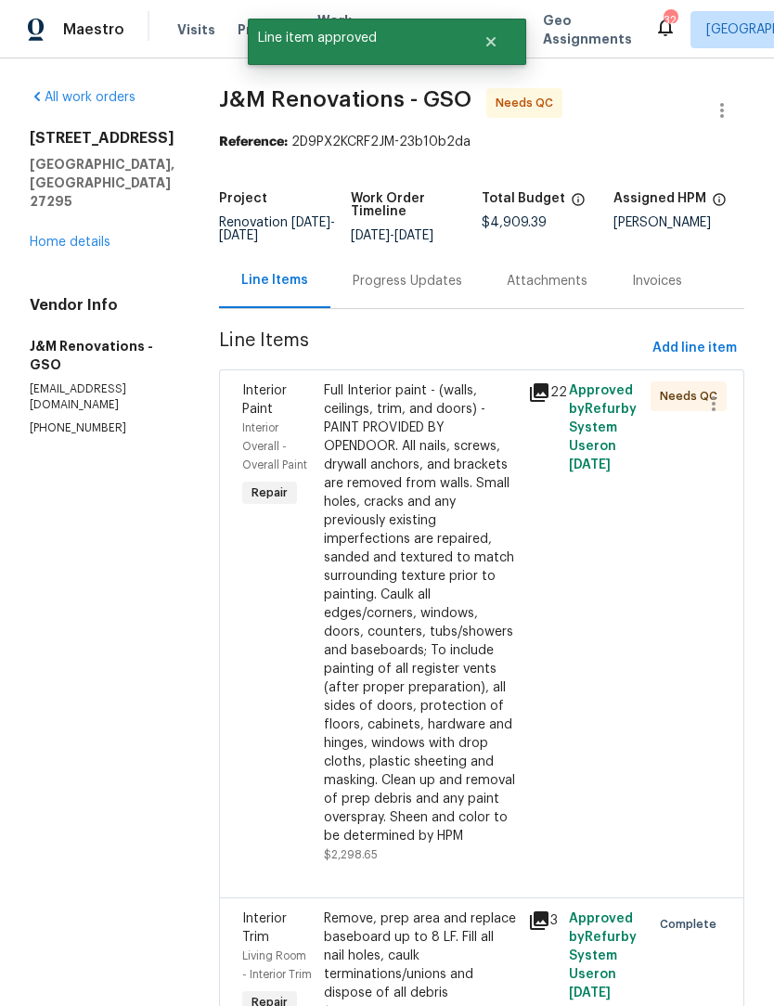
click at [490, 730] on div "Full Interior paint - (walls, ceilings, trim, and doors) - PAINT PROVIDED BY OP…" at bounding box center [420, 613] width 193 height 464
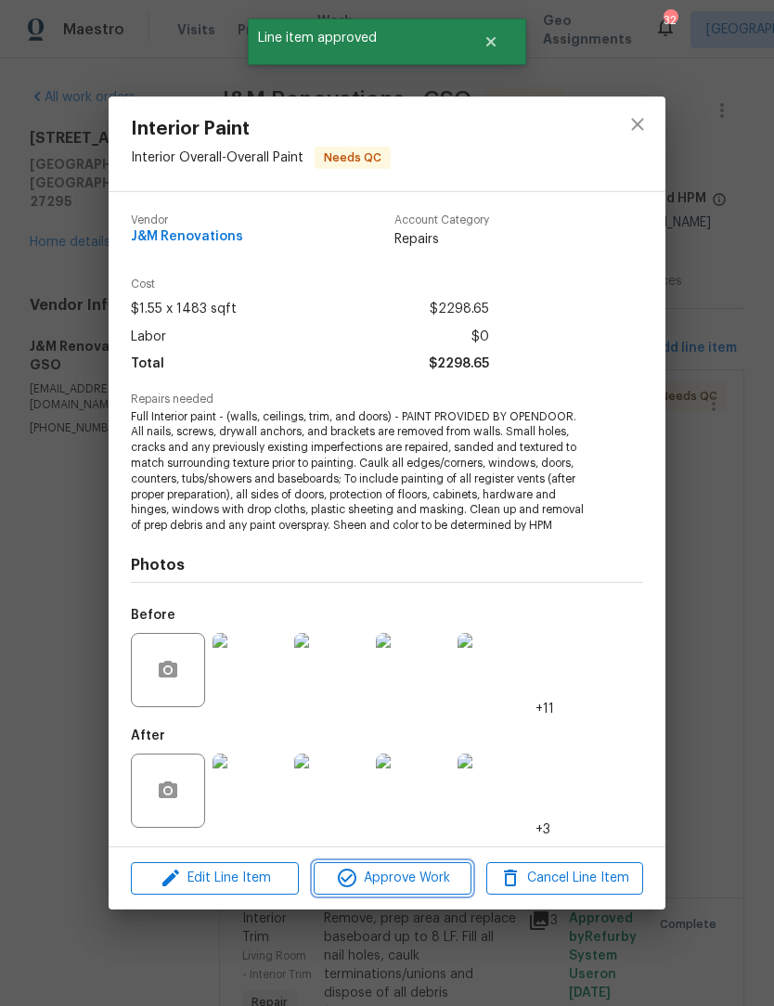
click at [438, 890] on button "Approve Work" at bounding box center [392, 878] width 157 height 32
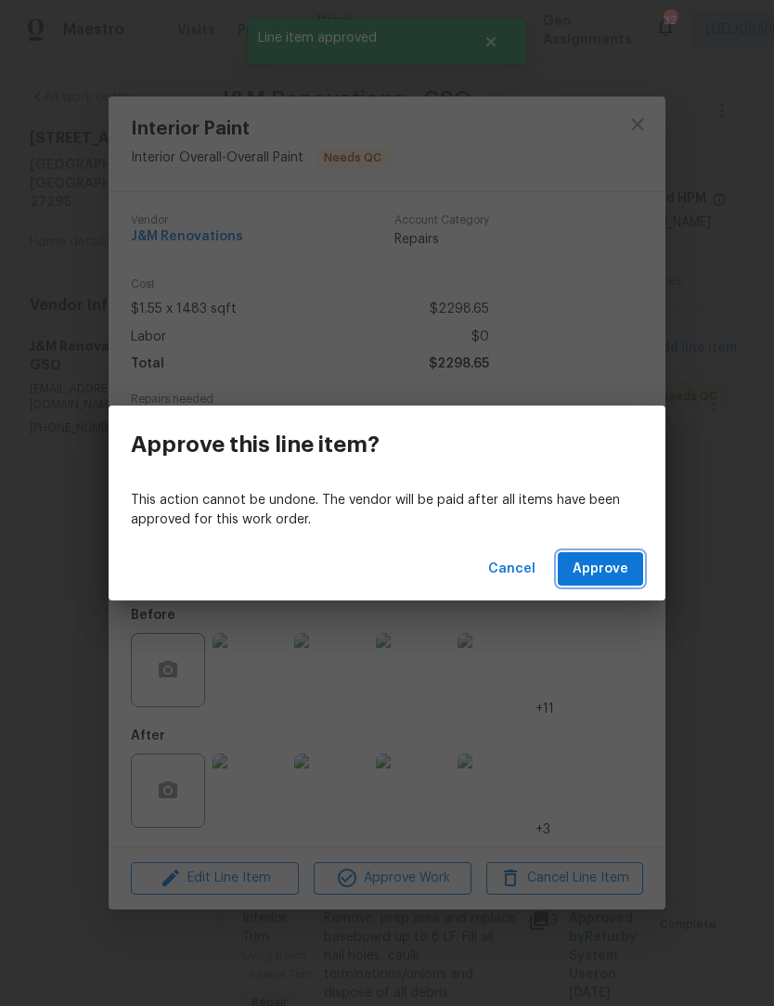
click at [616, 579] on span "Approve" at bounding box center [601, 569] width 56 height 23
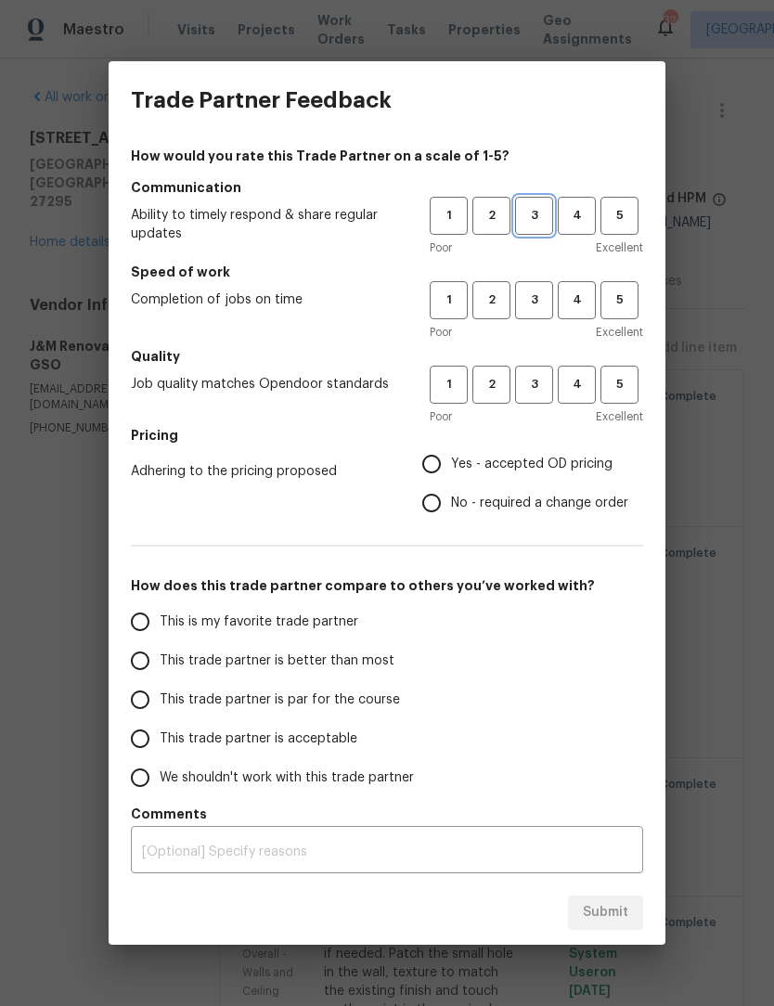
click at [537, 214] on span "3" at bounding box center [534, 215] width 34 height 21
click at [538, 311] on button "3" at bounding box center [534, 300] width 38 height 38
click at [529, 384] on span "3" at bounding box center [534, 384] width 34 height 21
click at [437, 509] on input "No - required a change order" at bounding box center [431, 503] width 39 height 39
radio input "true"
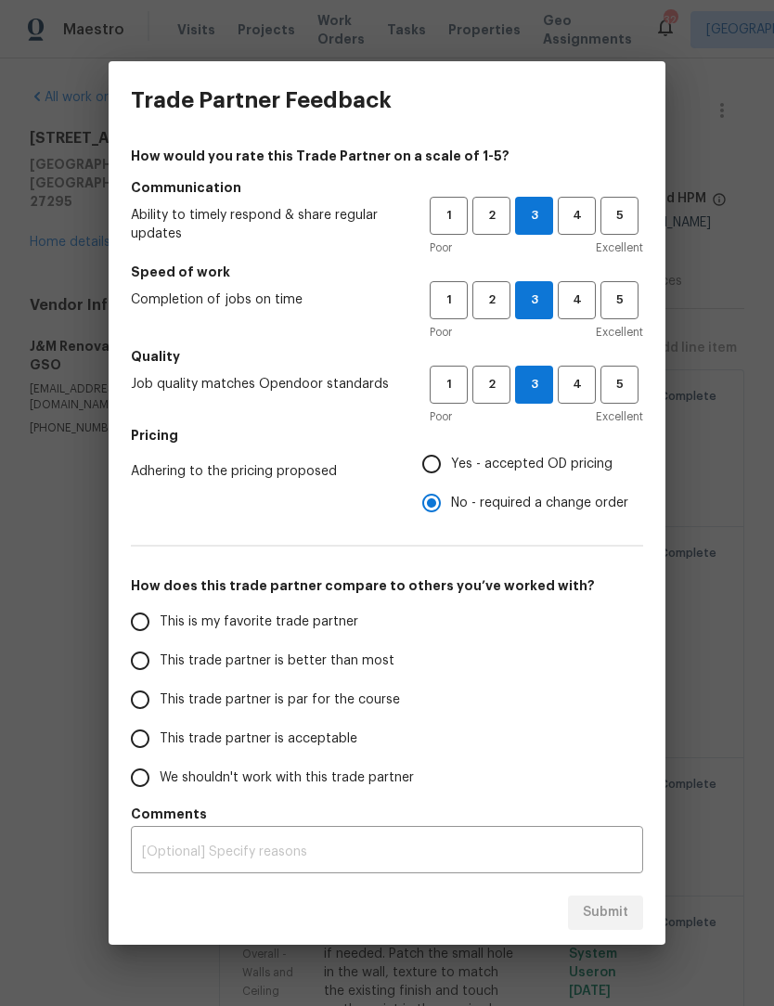
click at [435, 461] on input "Yes - accepted OD pricing" at bounding box center [431, 464] width 39 height 39
radio input "true"
click at [150, 692] on input "This trade partner is par for the course" at bounding box center [140, 699] width 39 height 39
click at [621, 912] on span "Submit" at bounding box center [605, 912] width 45 height 23
radio input "true"
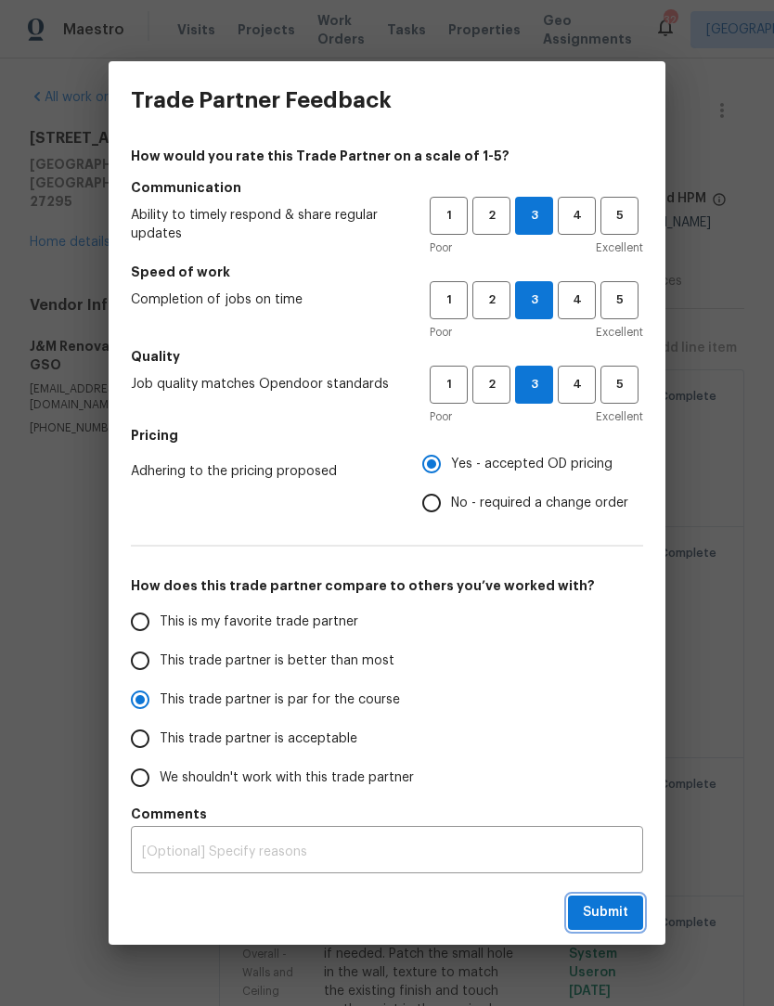
radio input "false"
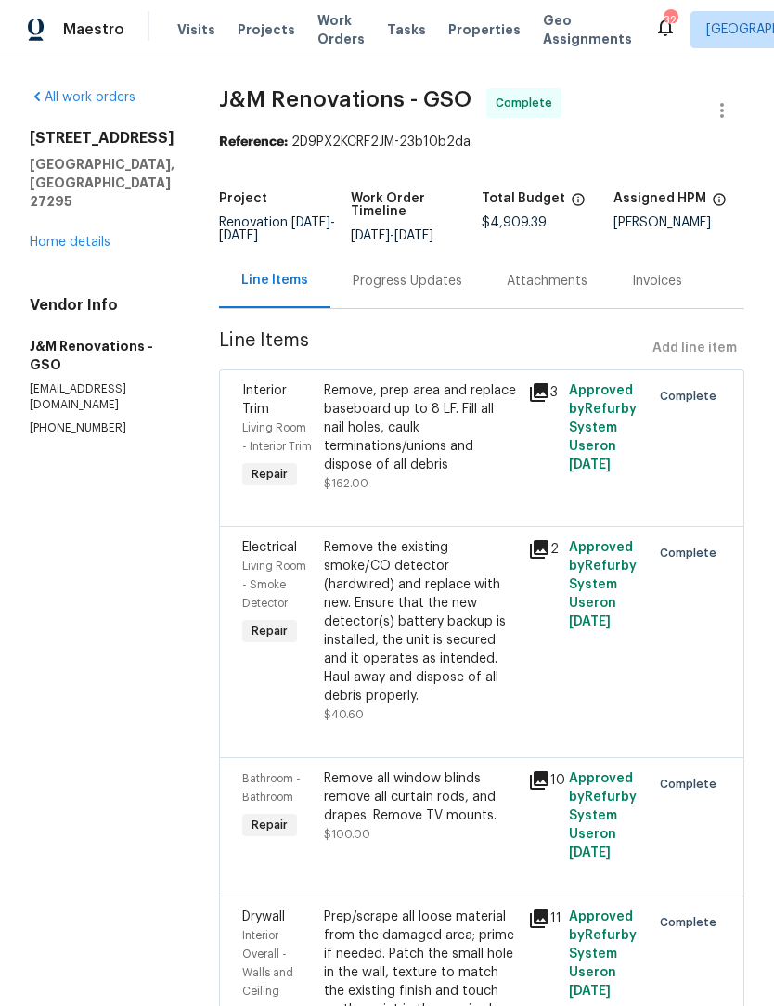
click at [83, 236] on link "Home details" at bounding box center [70, 242] width 81 height 13
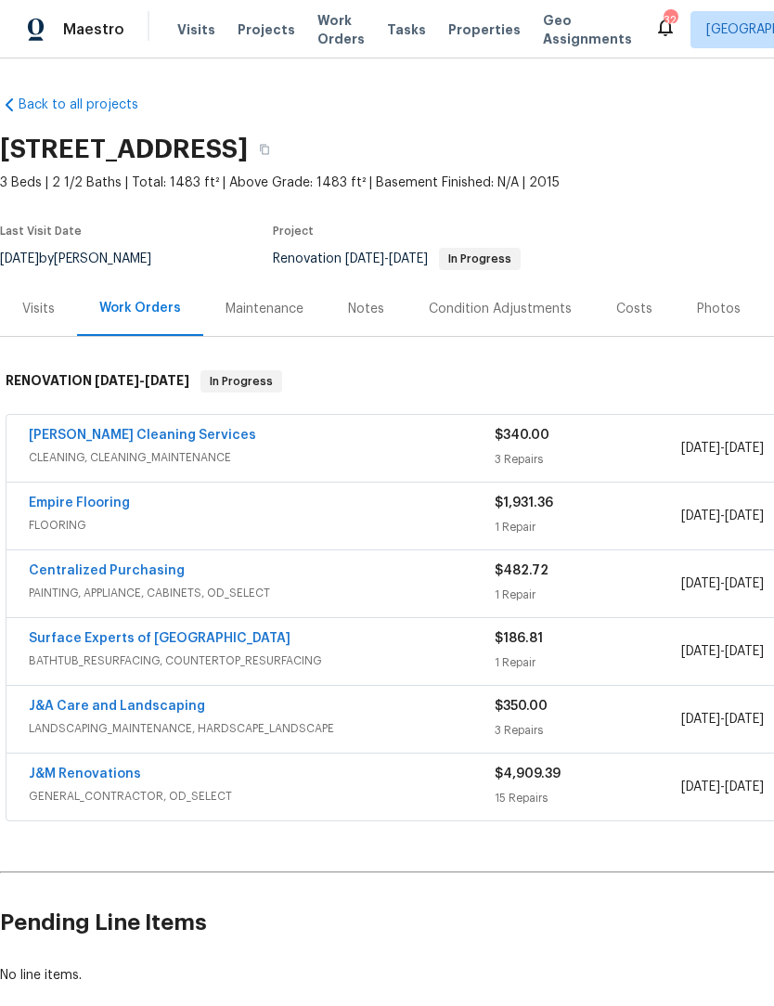
click at [153, 436] on link "[PERSON_NAME] Cleaning Services" at bounding box center [142, 435] width 227 height 13
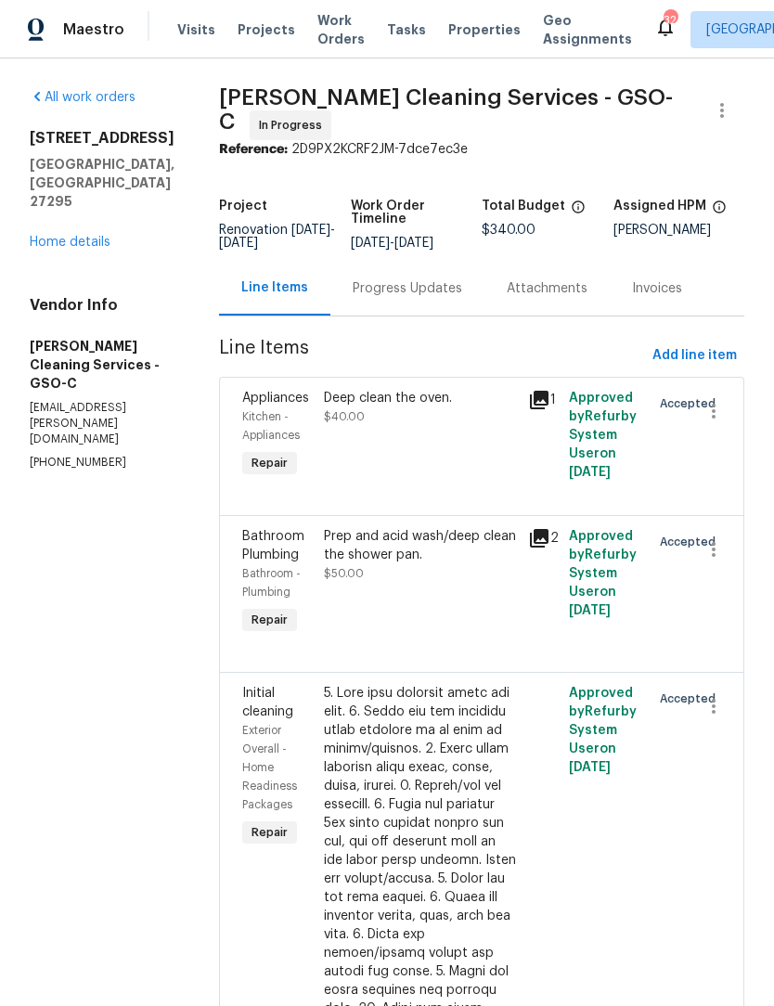
click at [84, 249] on link "Home details" at bounding box center [70, 242] width 81 height 13
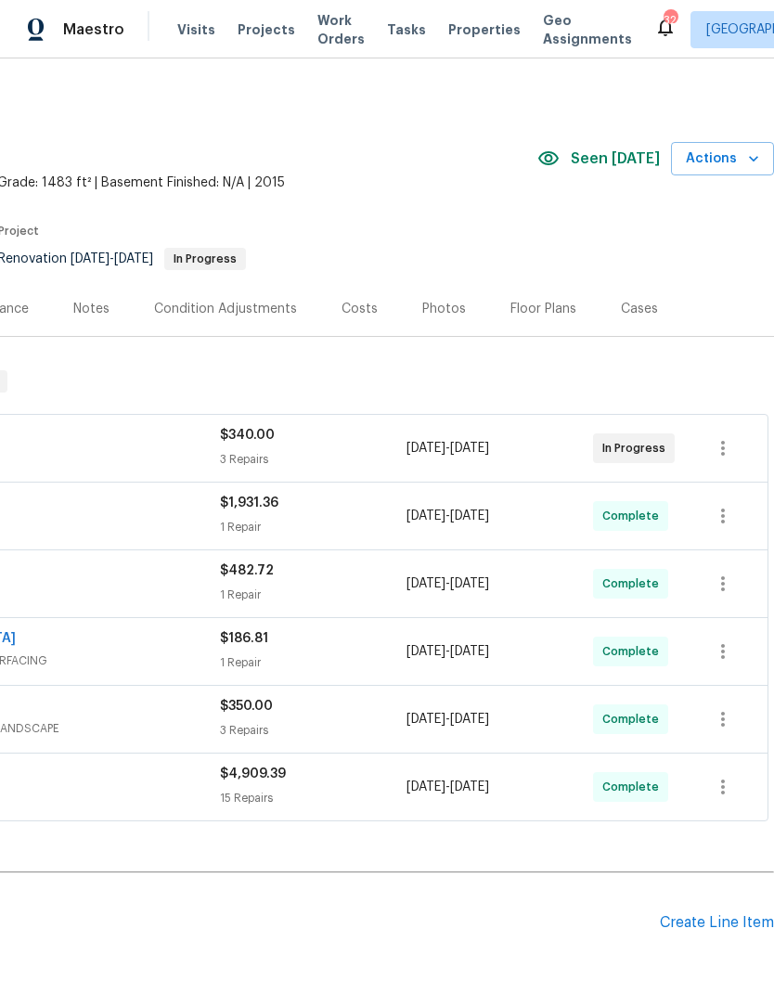
scroll to position [0, 275]
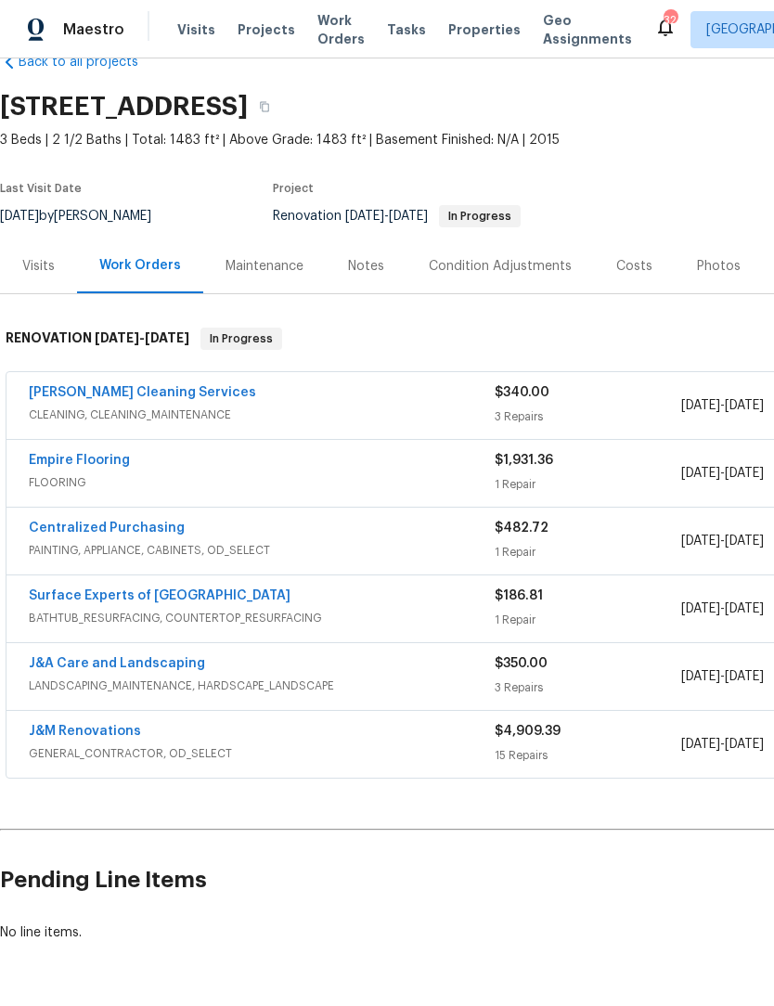
scroll to position [43, 0]
click at [162, 395] on link "[PERSON_NAME] Cleaning Services" at bounding box center [142, 392] width 227 height 13
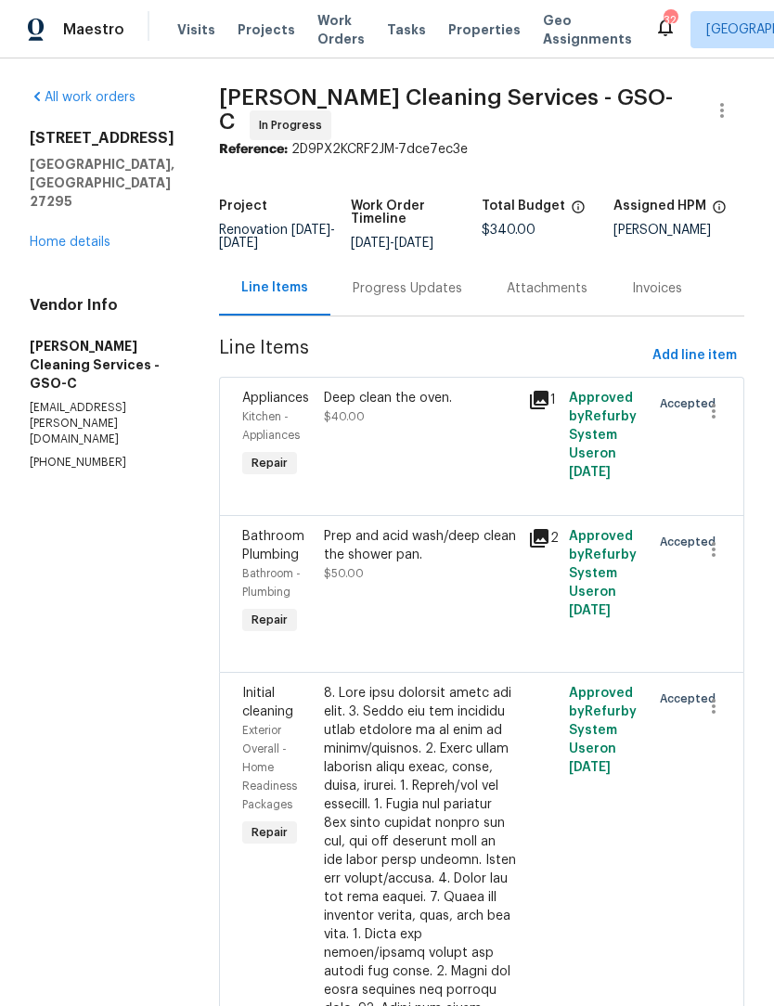
click at [356, 291] on div "Progress Updates" at bounding box center [407, 288] width 154 height 55
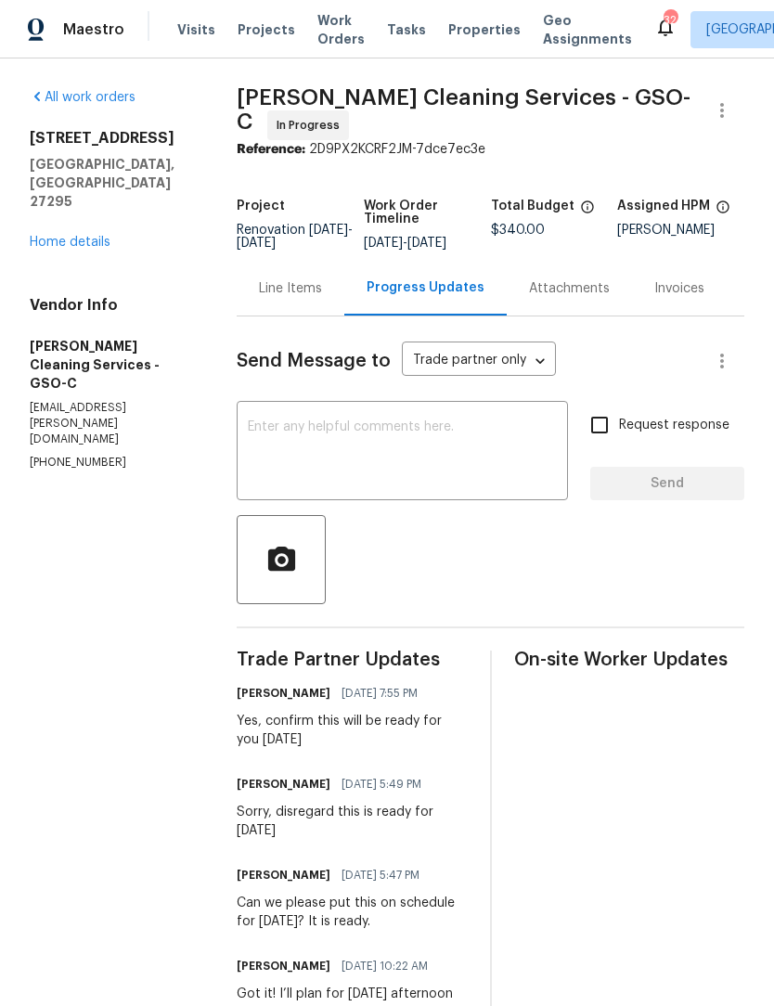
click at [293, 467] on textarea at bounding box center [402, 452] width 309 height 65
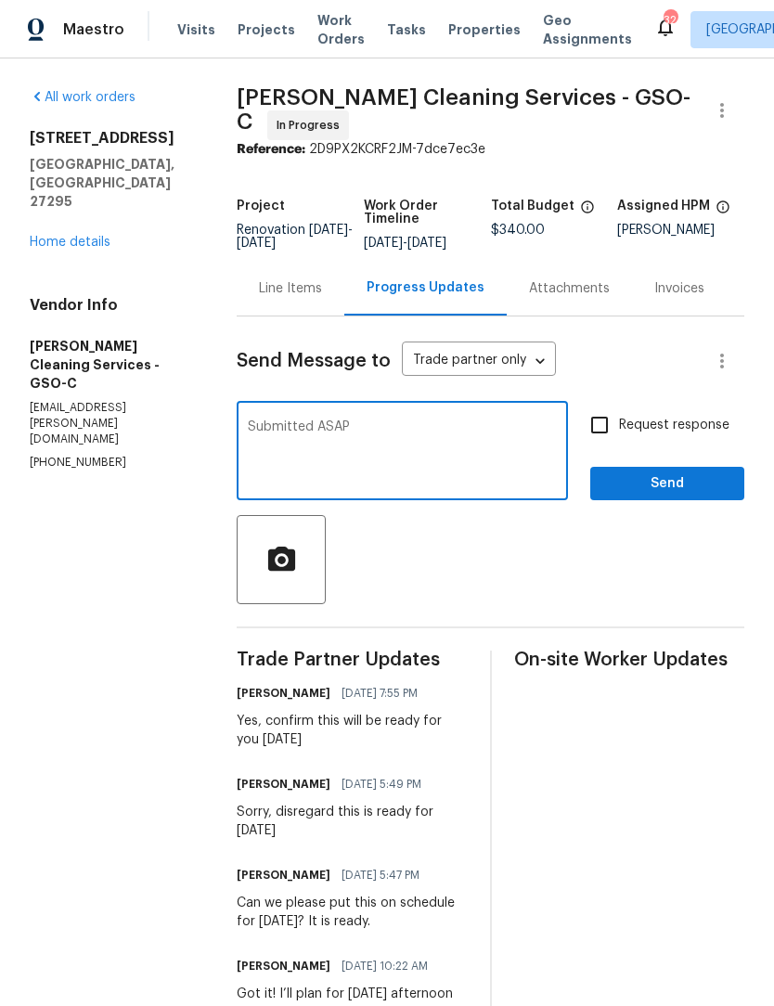
click at [248, 445] on textarea "Submitted ASAP" at bounding box center [402, 452] width 309 height 65
type textarea "I need these Submitted ASAP"
click at [609, 442] on input "Request response" at bounding box center [599, 425] width 39 height 39
checkbox input "true"
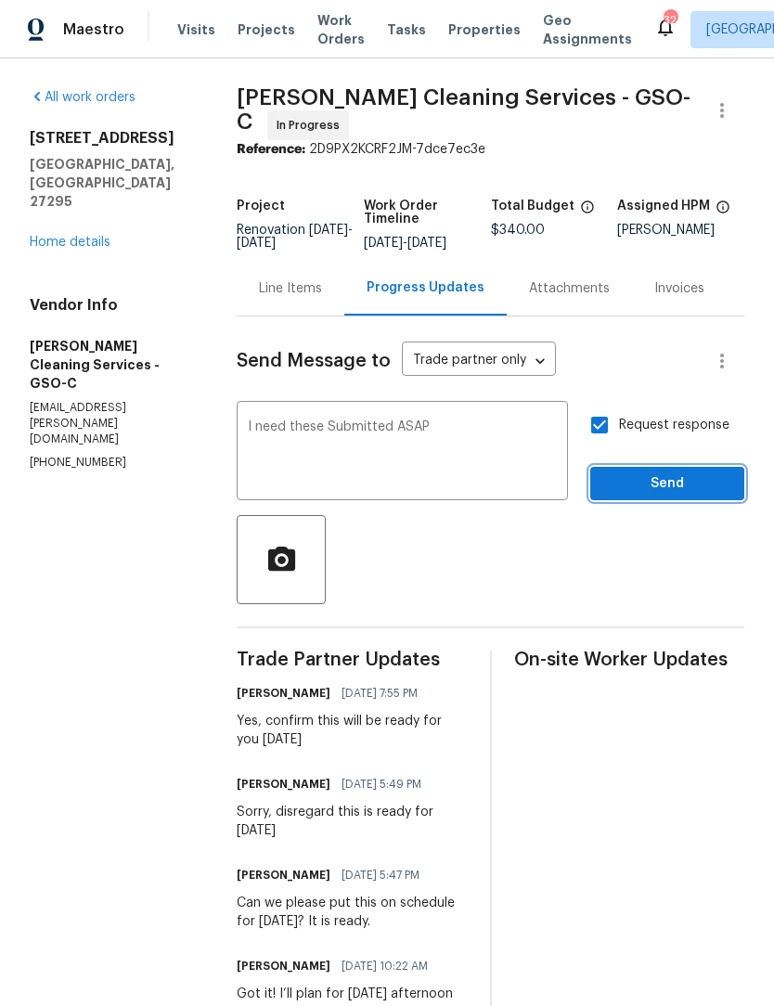
click at [689, 496] on span "Send" at bounding box center [667, 483] width 124 height 23
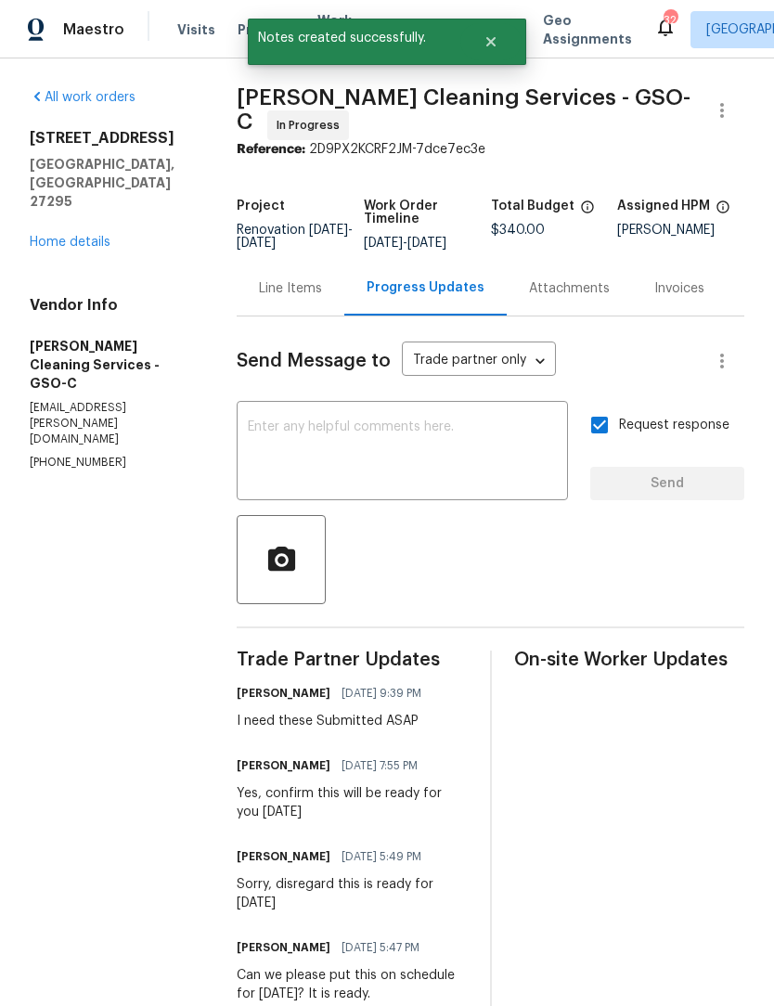
click at [85, 236] on link "Home details" at bounding box center [70, 242] width 81 height 13
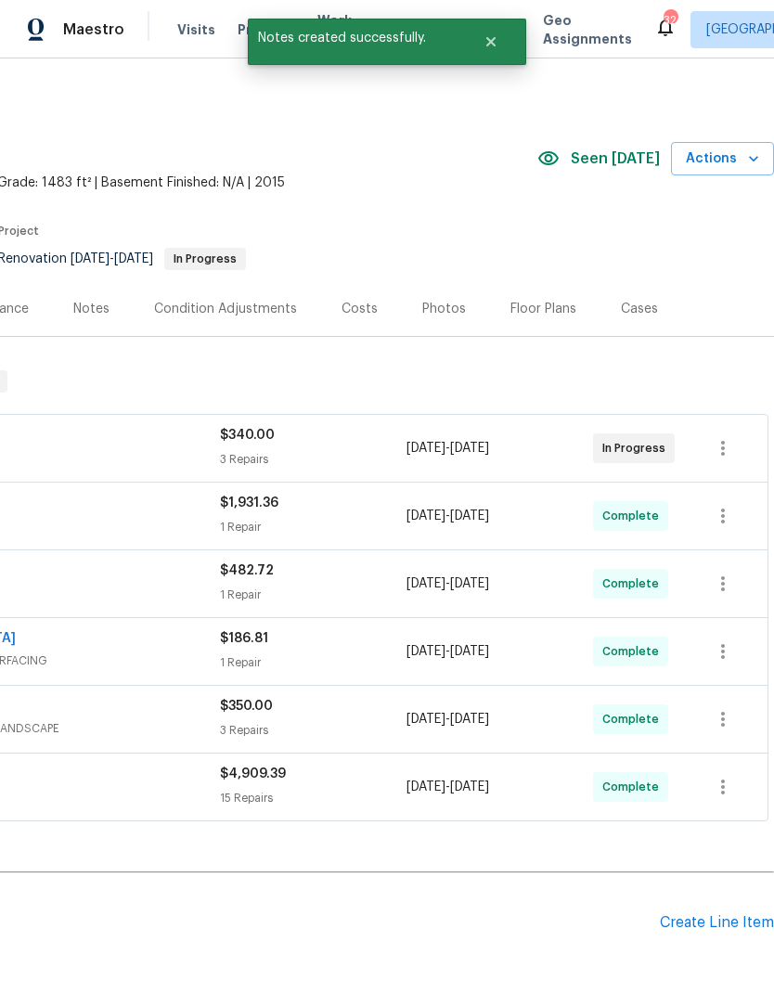
scroll to position [0, 275]
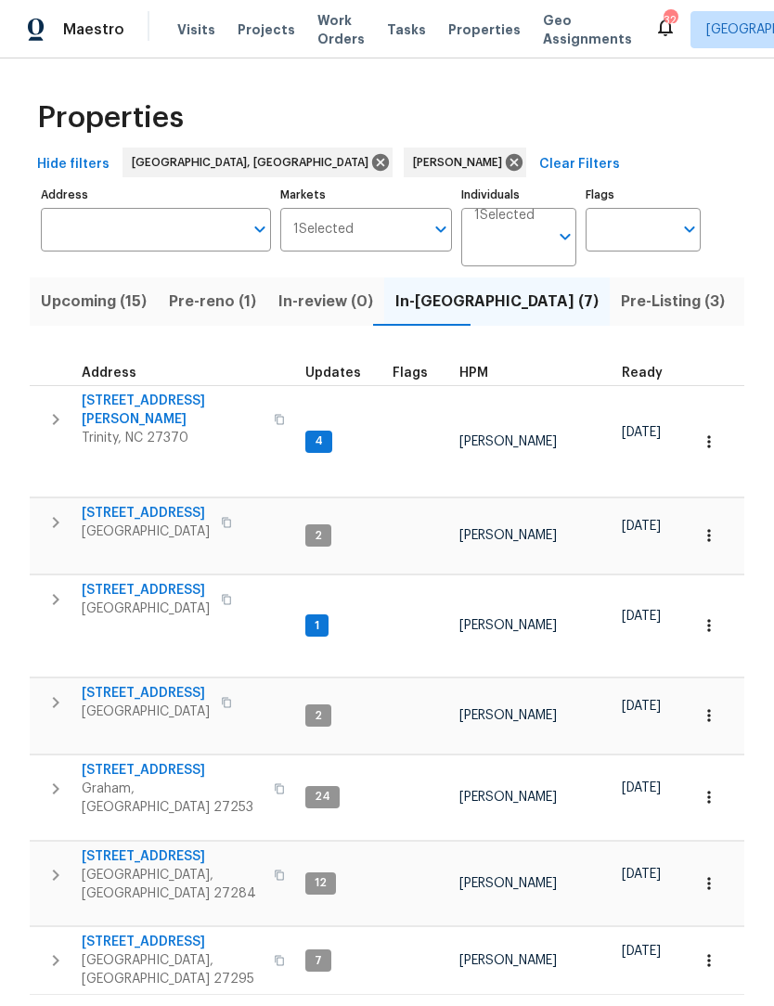
click at [237, 295] on span "Pre-reno (1)" at bounding box center [212, 302] width 87 height 26
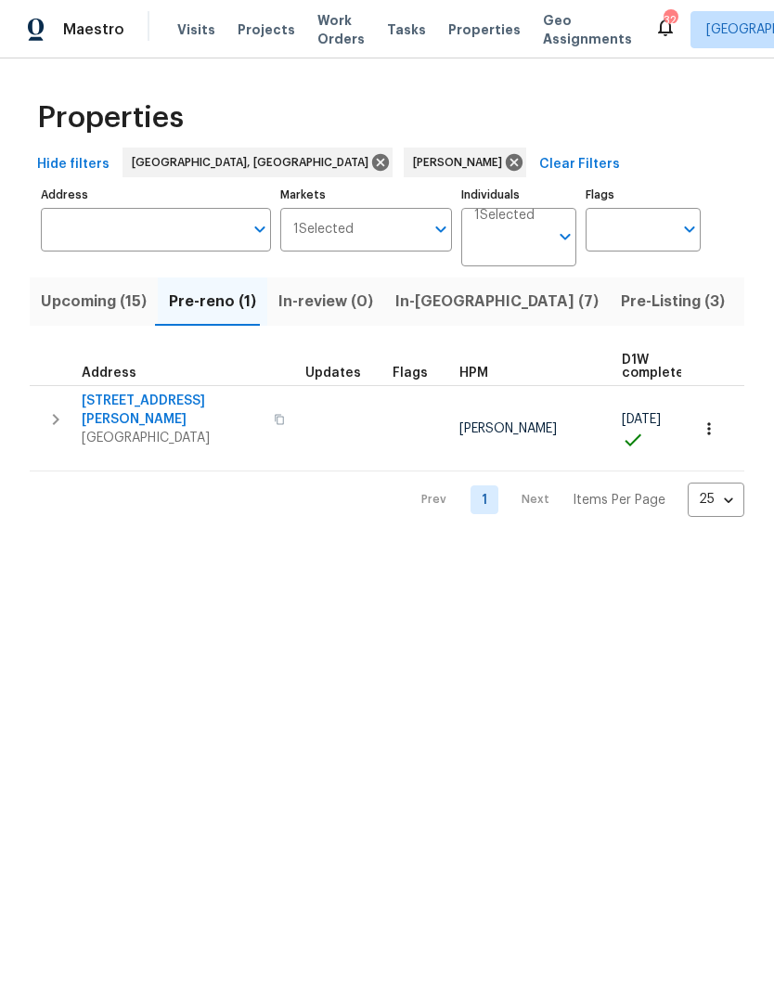
click at [123, 308] on span "Upcoming (15)" at bounding box center [94, 302] width 106 height 26
